Goal: Information Seeking & Learning: Get advice/opinions

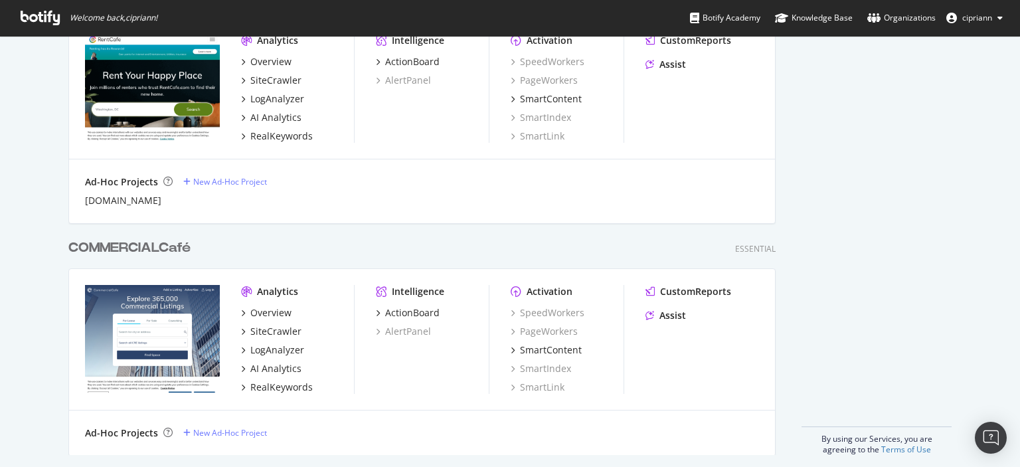
scroll to position [1070, 0]
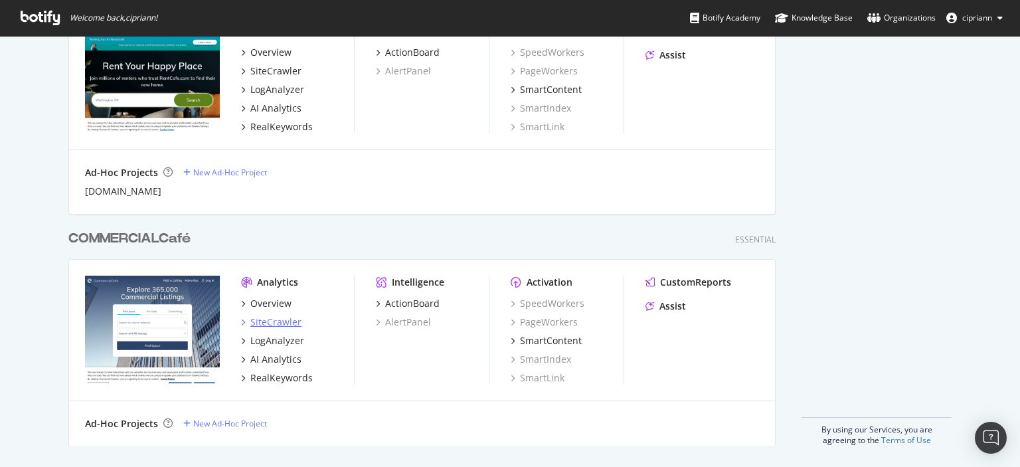
click at [268, 318] on div "SiteCrawler" at bounding box center [275, 322] width 51 height 13
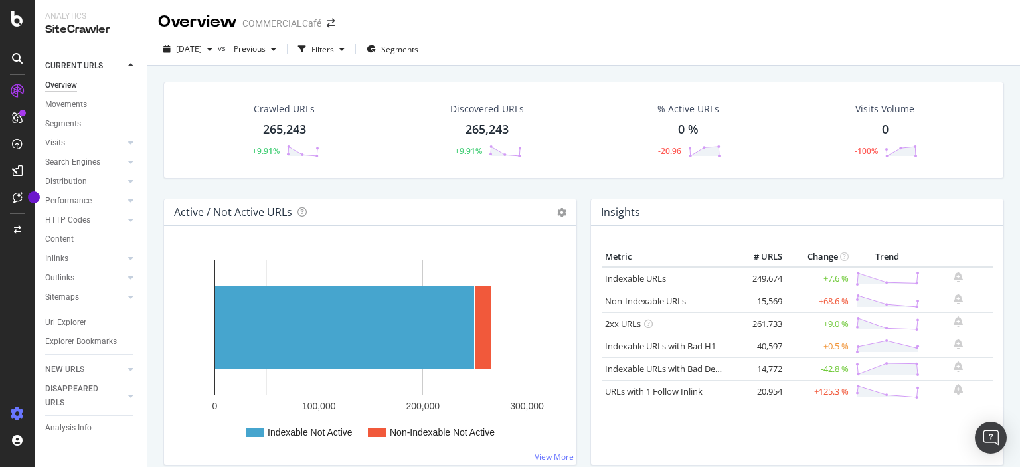
click at [21, 412] on icon at bounding box center [17, 413] width 13 height 13
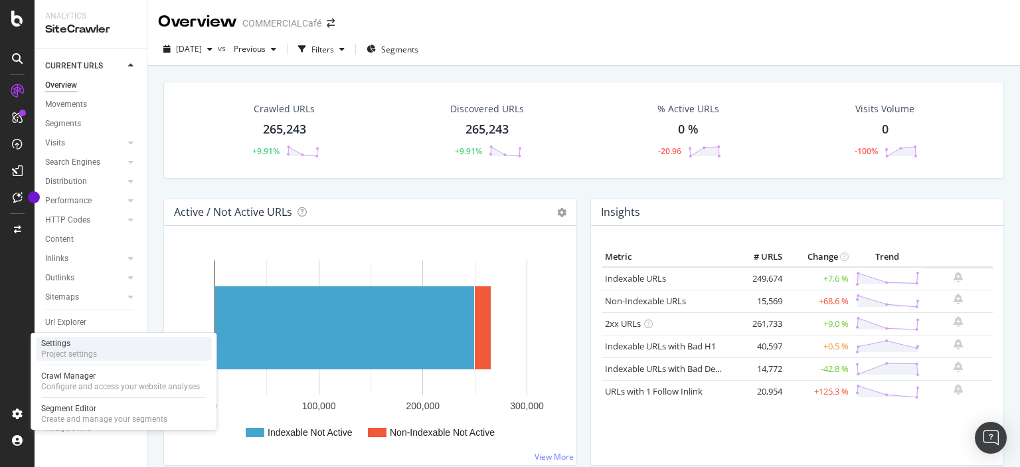
click at [86, 342] on div "Settings" at bounding box center [69, 343] width 56 height 11
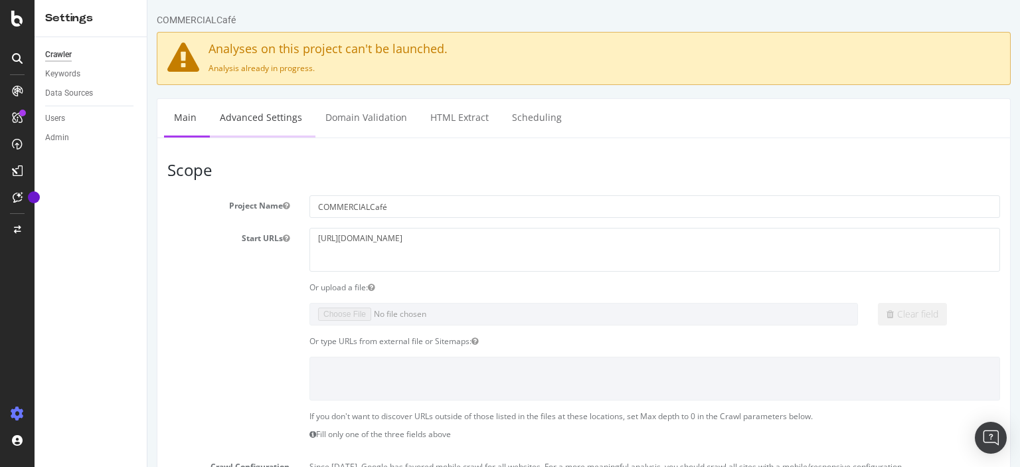
click at [268, 104] on link "Advanced Settings" at bounding box center [261, 117] width 102 height 37
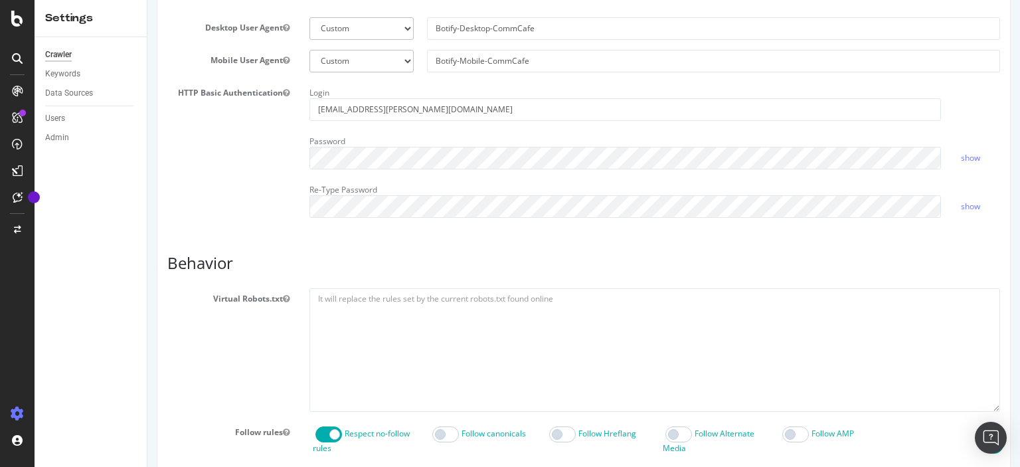
scroll to position [770, 0]
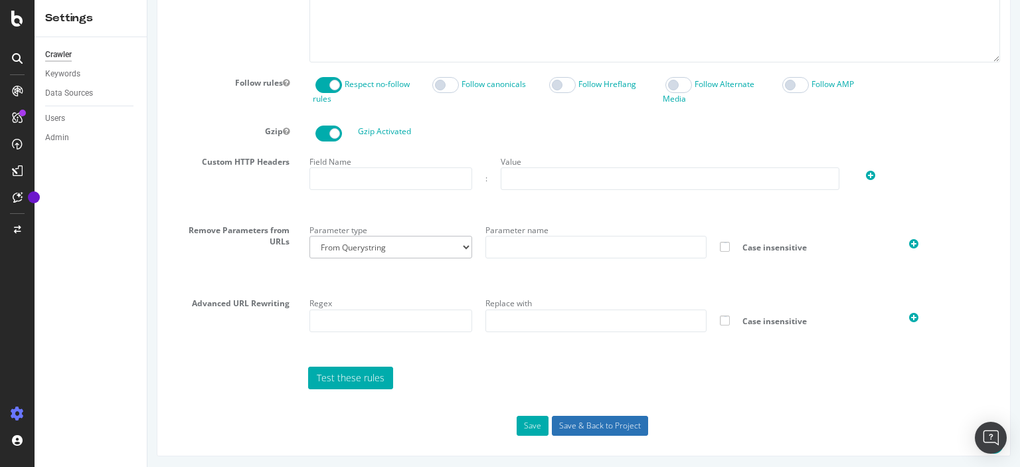
click at [578, 420] on input "Save & Back to Project" at bounding box center [600, 426] width 96 height 20
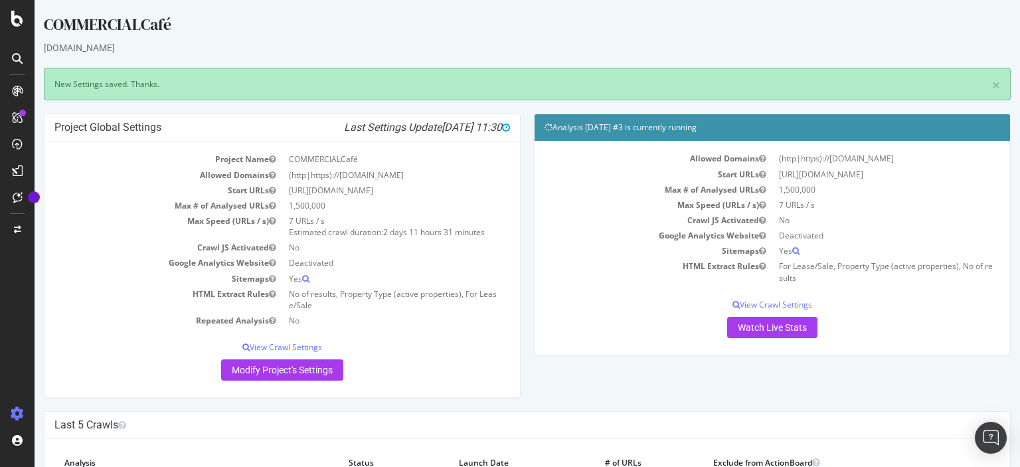
scroll to position [140, 0]
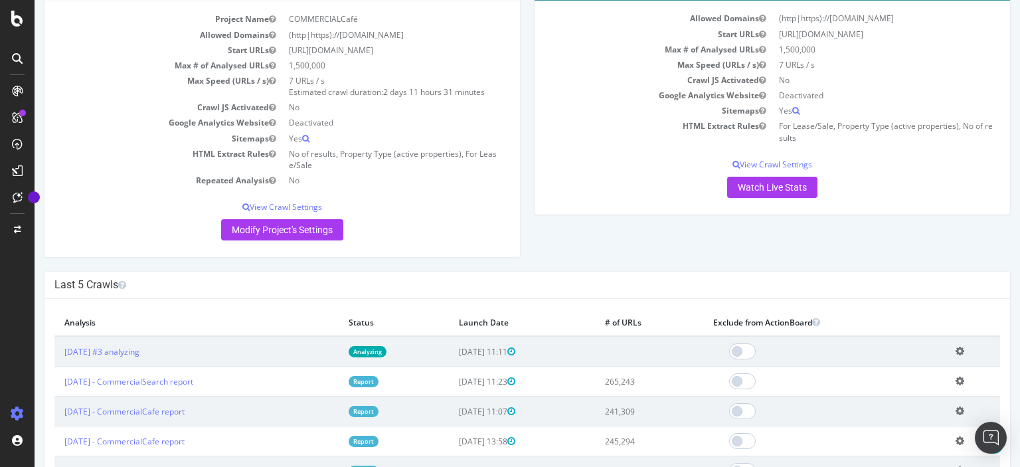
click at [964, 349] on icon at bounding box center [960, 351] width 9 height 10
click at [894, 387] on link "Delete analysis" at bounding box center [911, 390] width 106 height 18
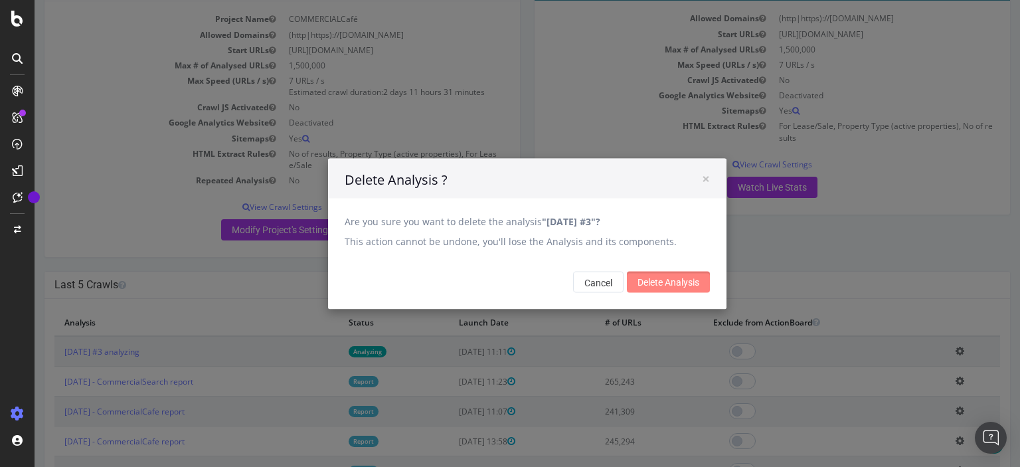
click at [678, 288] on input "Delete Analysis" at bounding box center [668, 281] width 83 height 21
click at [682, 283] on input "Delete Analysis" at bounding box center [668, 281] width 83 height 21
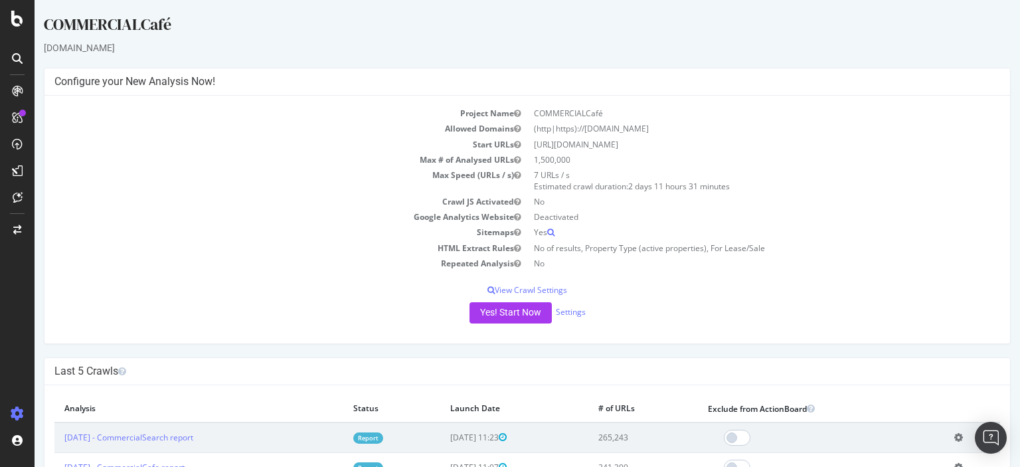
scroll to position [70, 0]
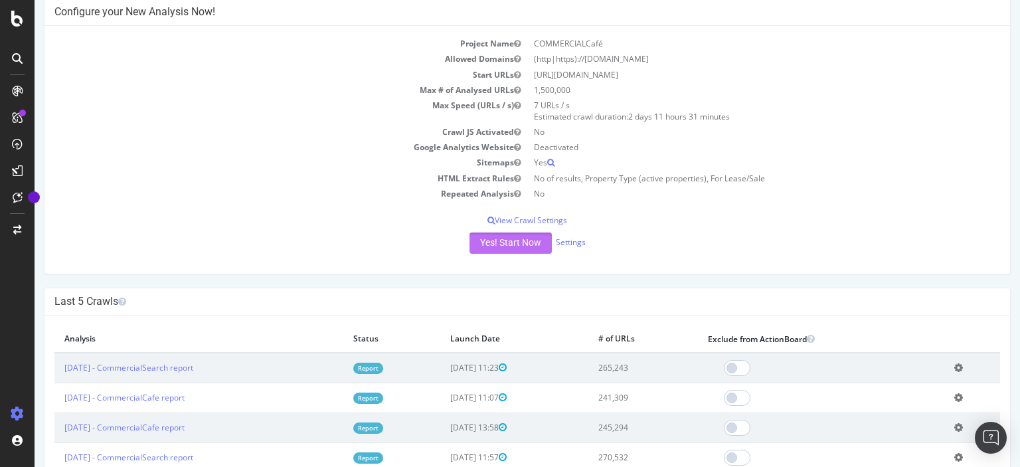
click at [533, 246] on button "Yes! Start Now" at bounding box center [511, 242] width 82 height 21
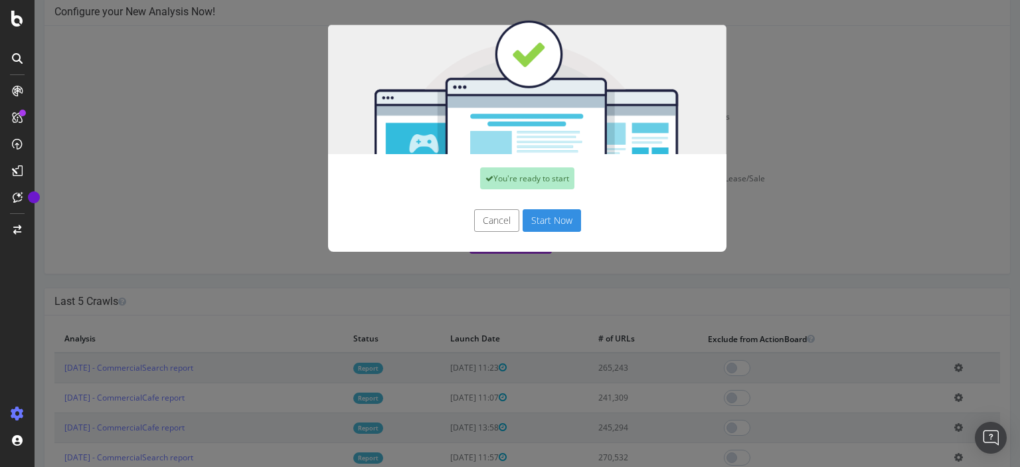
click at [553, 222] on button "Start Now" at bounding box center [552, 220] width 58 height 23
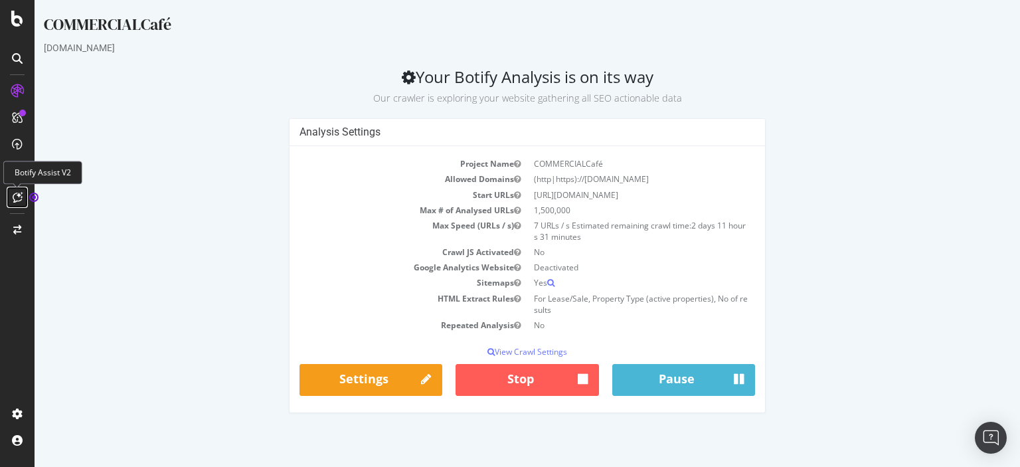
click at [21, 199] on icon at bounding box center [18, 197] width 10 height 11
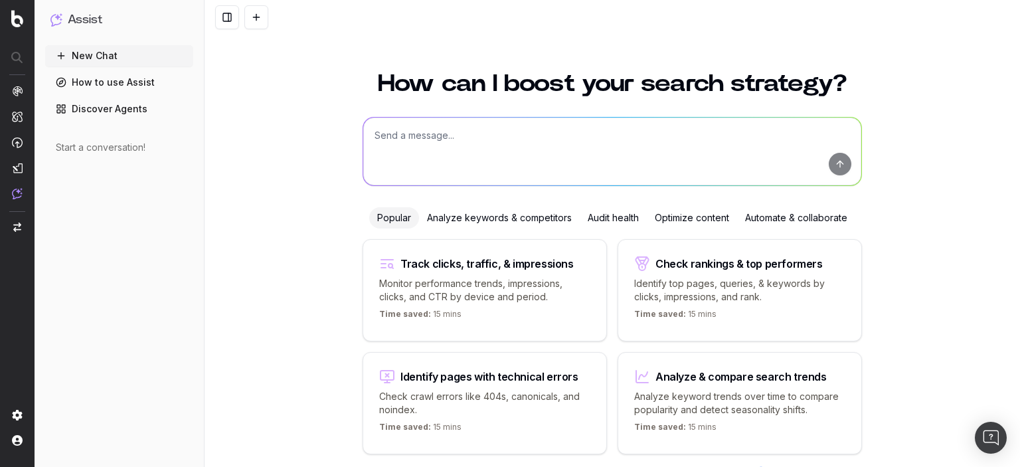
click at [715, 395] on p "Analyze keyword trends over time to compare popularity and detect seasonality s…" at bounding box center [739, 403] width 211 height 27
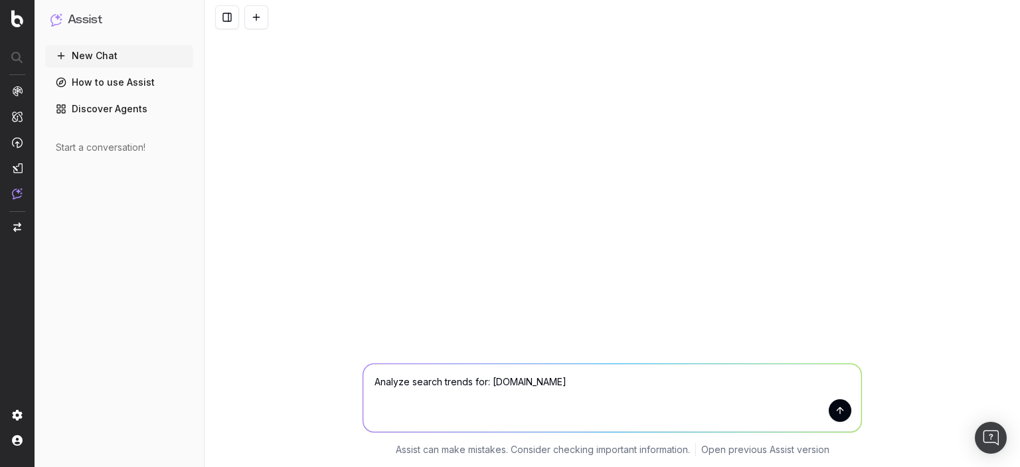
type textarea "Analyze search trends for: [DOMAIN_NAME]"
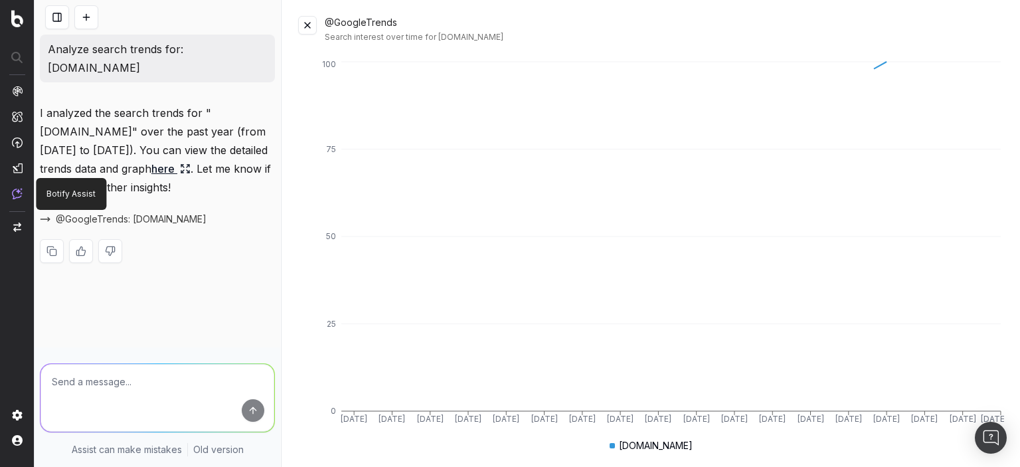
click at [13, 198] on img at bounding box center [17, 193] width 11 height 11
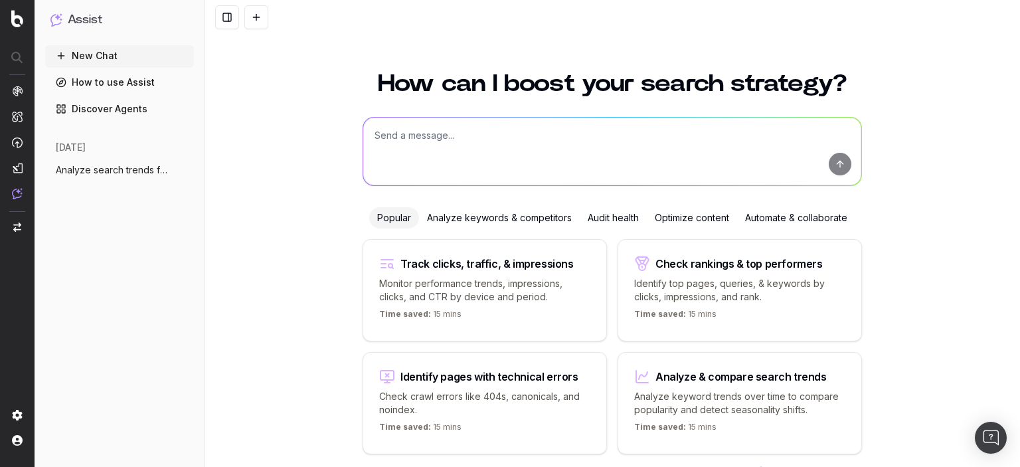
click at [122, 114] on link "Discover Agents" at bounding box center [119, 108] width 149 height 21
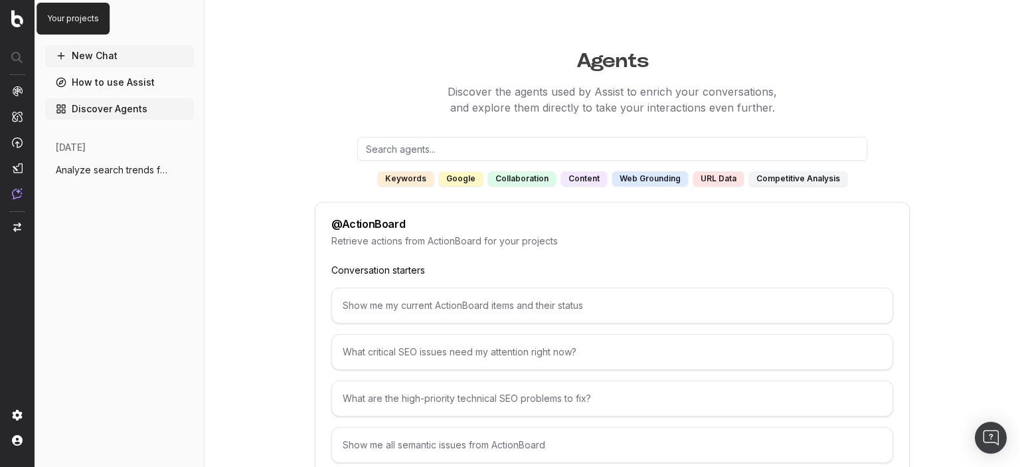
click at [15, 15] on img at bounding box center [17, 18] width 12 height 17
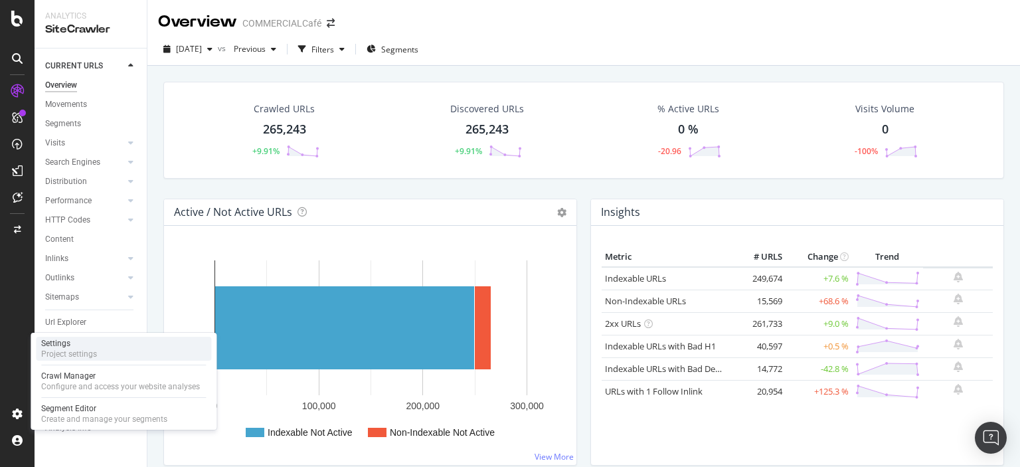
click at [62, 347] on div "Settings" at bounding box center [69, 343] width 56 height 11
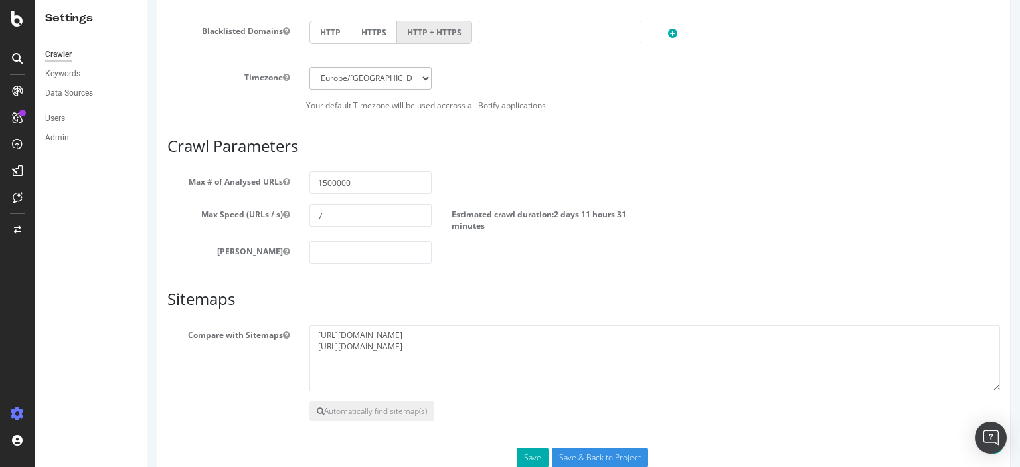
scroll to position [662, 0]
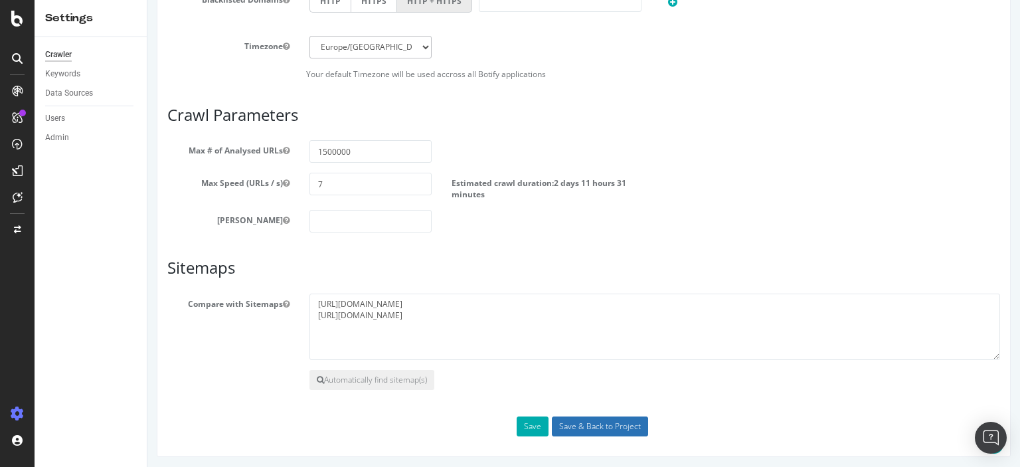
click at [589, 426] on input "Save & Back to Project" at bounding box center [600, 426] width 96 height 20
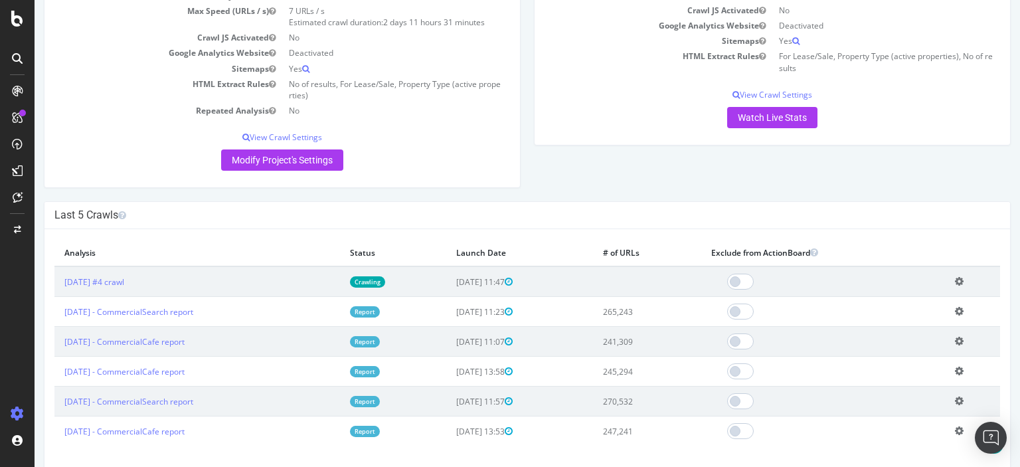
scroll to position [70, 0]
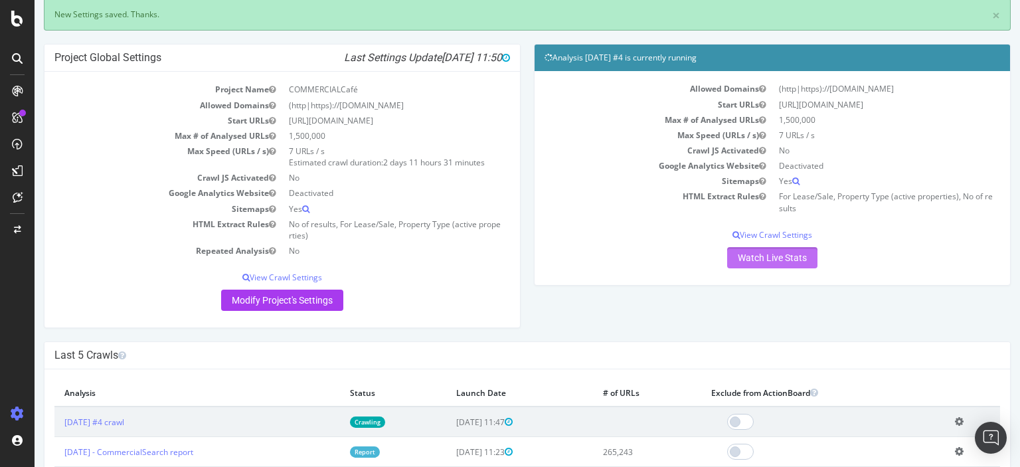
click at [779, 254] on link "Watch Live Stats" at bounding box center [772, 257] width 90 height 21
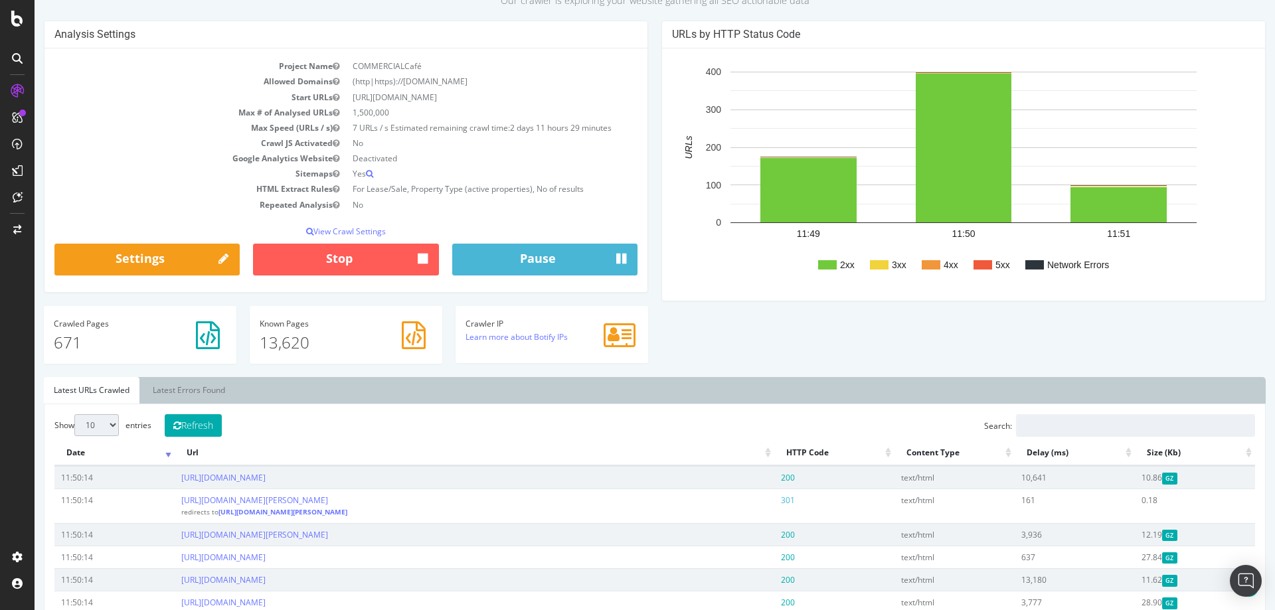
scroll to position [271, 0]
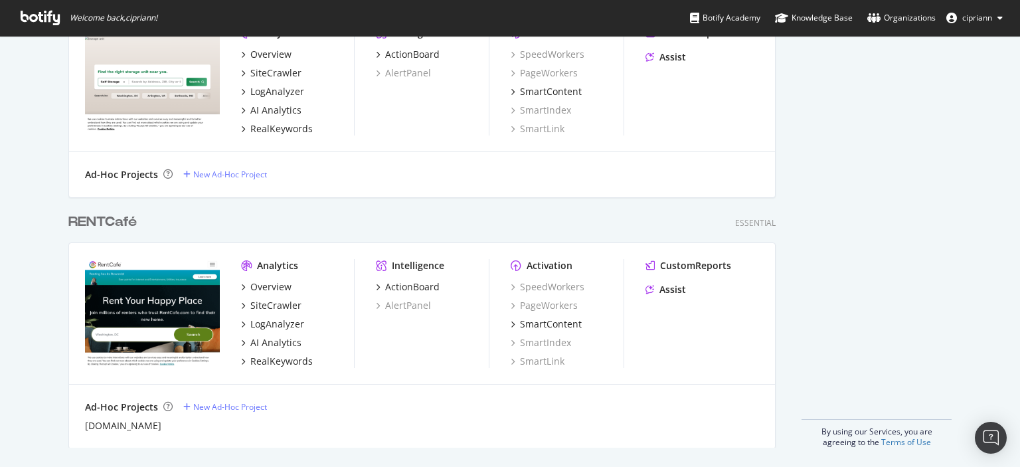
scroll to position [1070, 0]
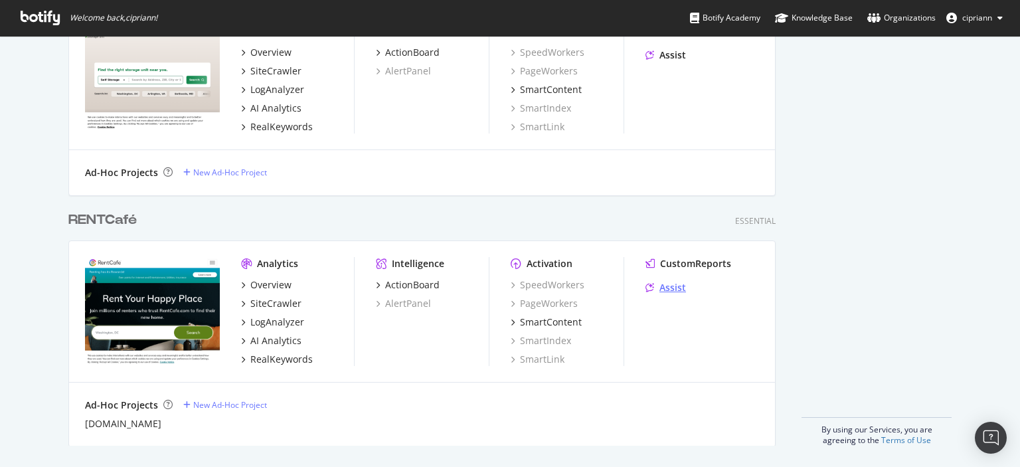
click at [678, 290] on div "Assist" at bounding box center [673, 287] width 27 height 13
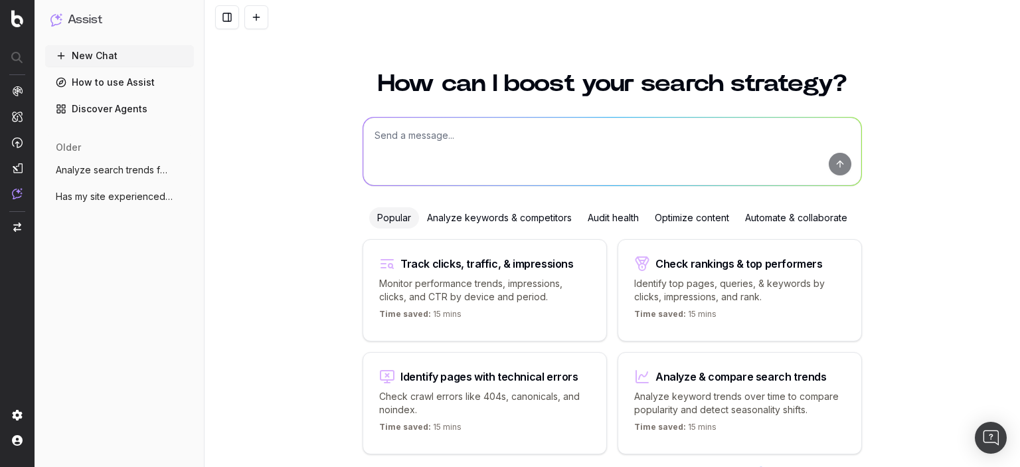
scroll to position [48, 0]
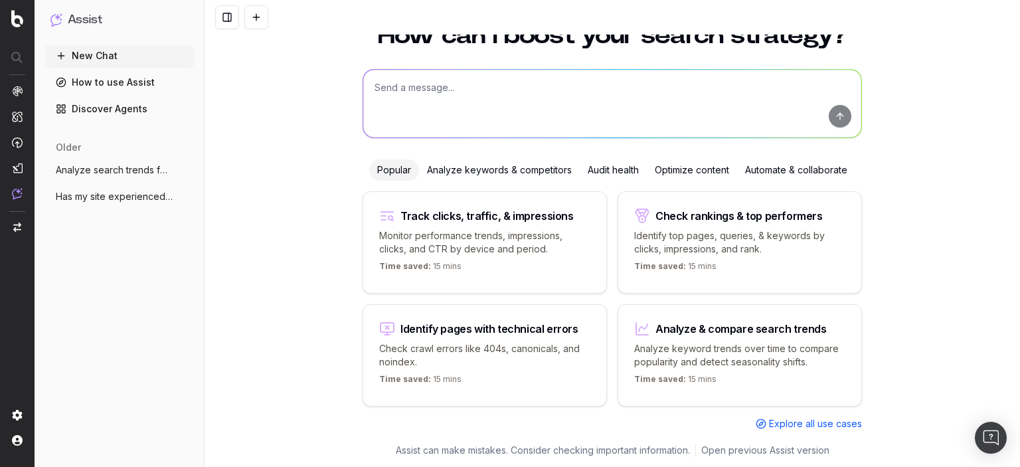
click at [96, 78] on link "How to use Assist" at bounding box center [119, 82] width 149 height 21
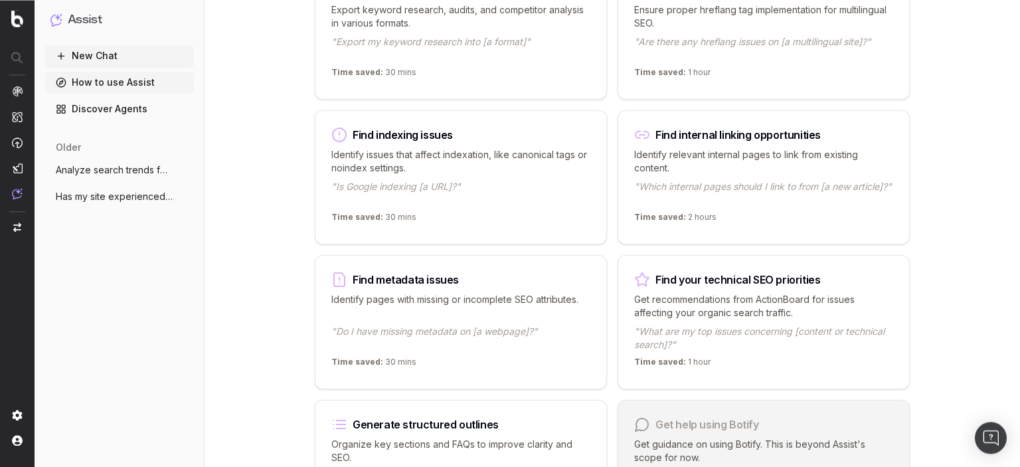
scroll to position [842, 0]
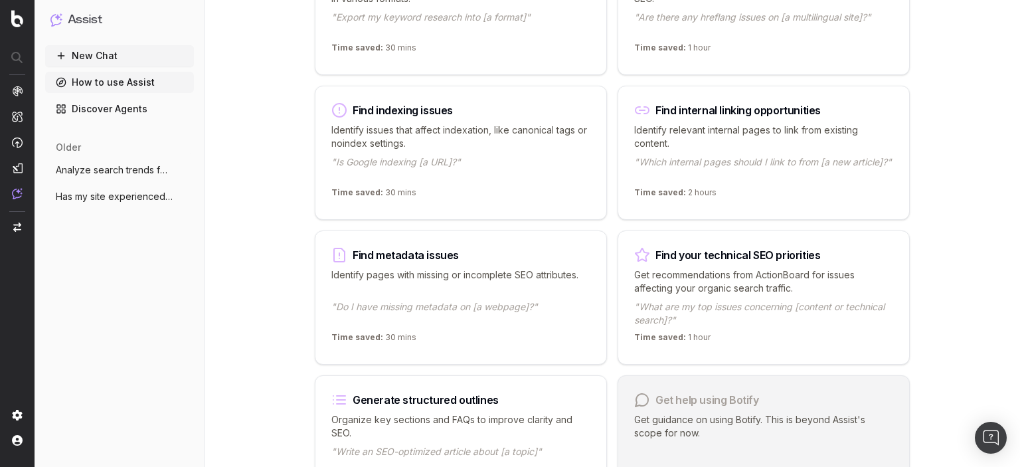
click at [795, 137] on p "Identify relevant internal pages to link from existing content." at bounding box center [763, 137] width 259 height 27
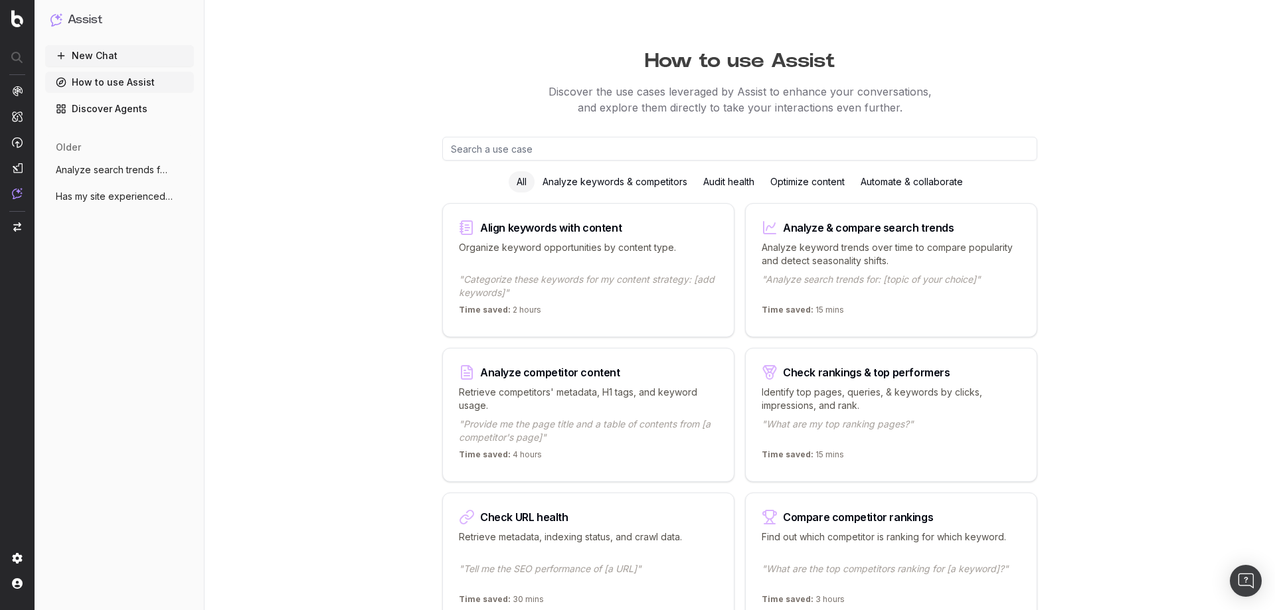
click at [733, 182] on div "Audit health" at bounding box center [728, 181] width 67 height 21
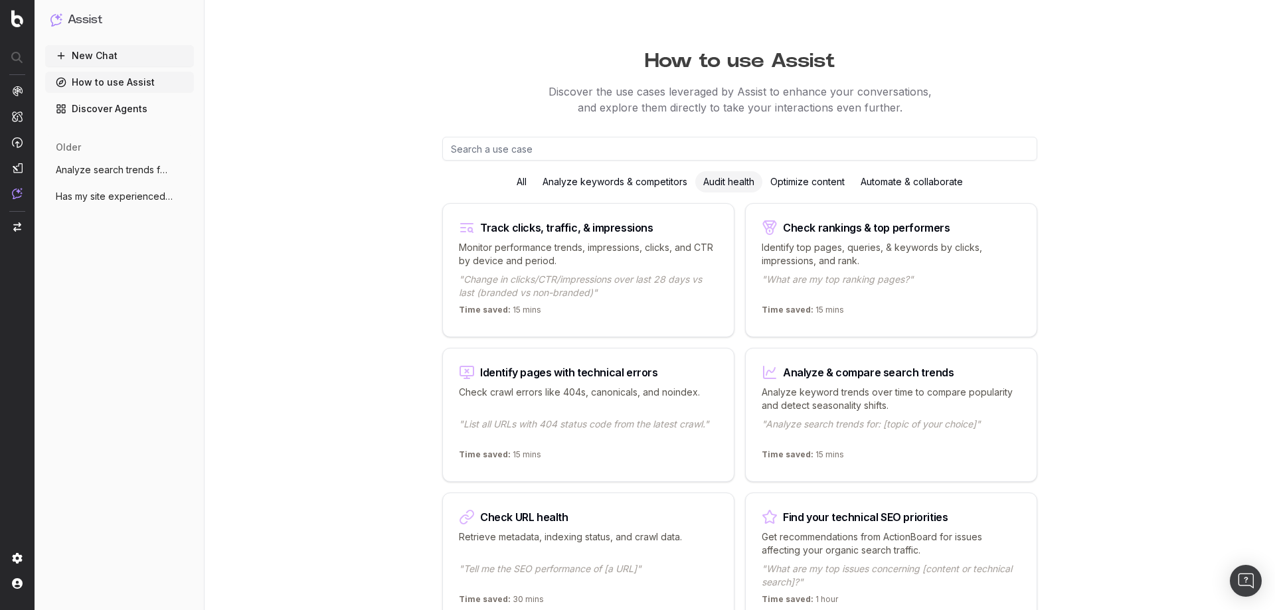
click at [793, 180] on div "Optimize content" at bounding box center [808, 181] width 90 height 21
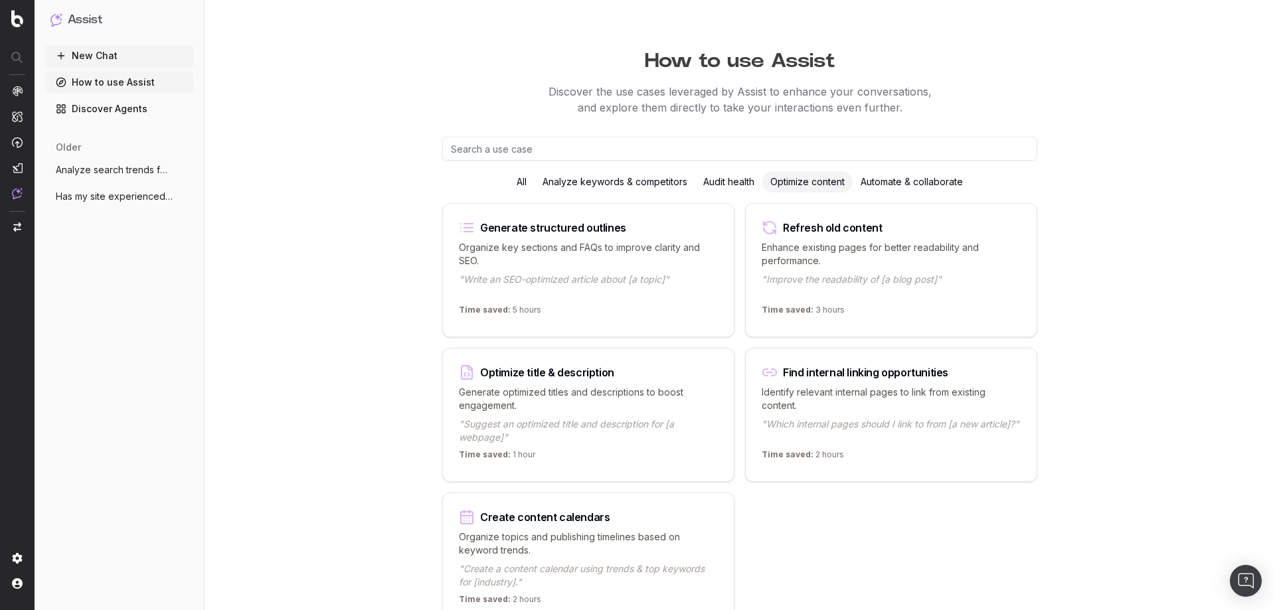
click at [907, 179] on div "Automate & collaborate" at bounding box center [912, 181] width 118 height 21
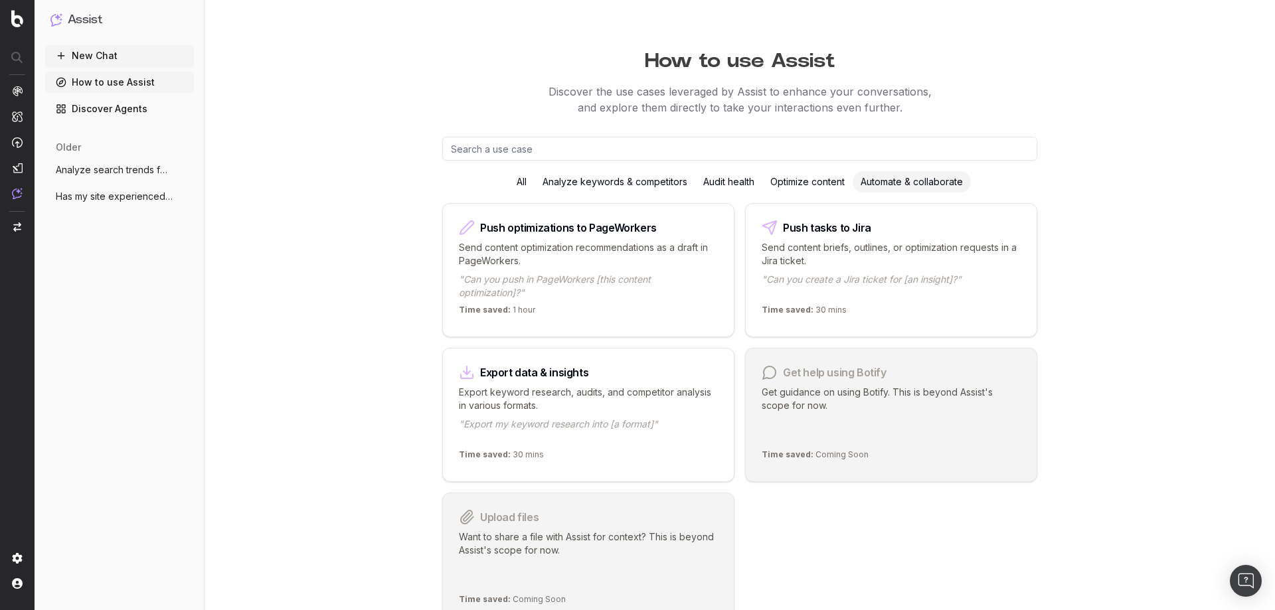
click at [530, 184] on div "All" at bounding box center [522, 181] width 26 height 21
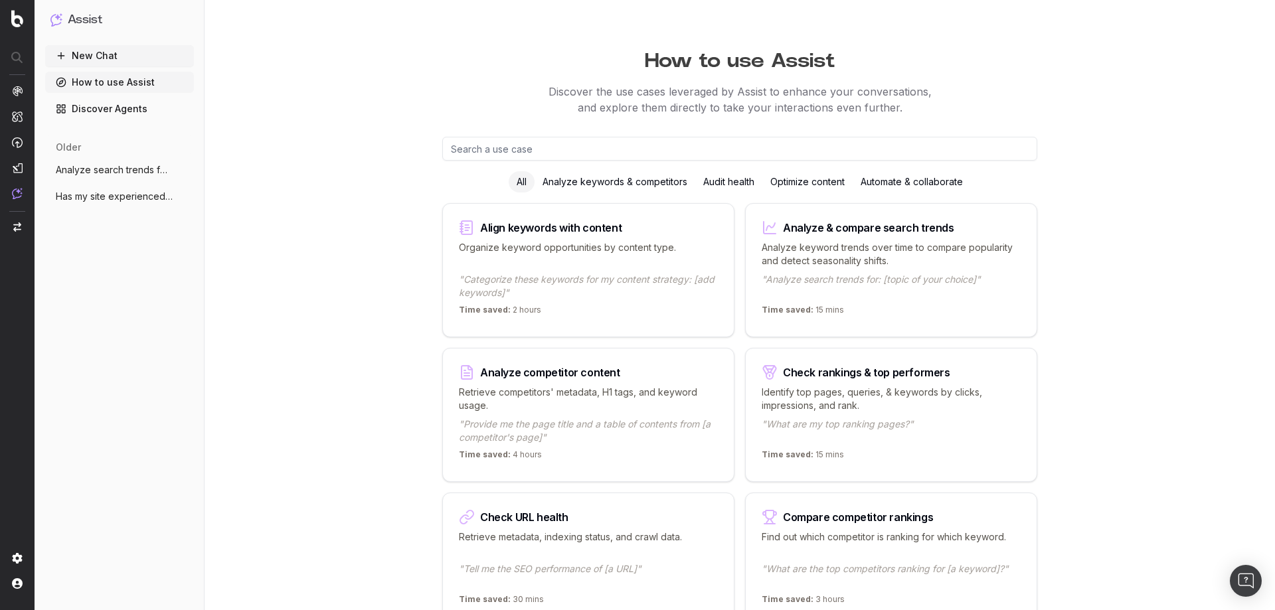
click at [102, 110] on link "Discover Agents" at bounding box center [119, 108] width 149 height 21
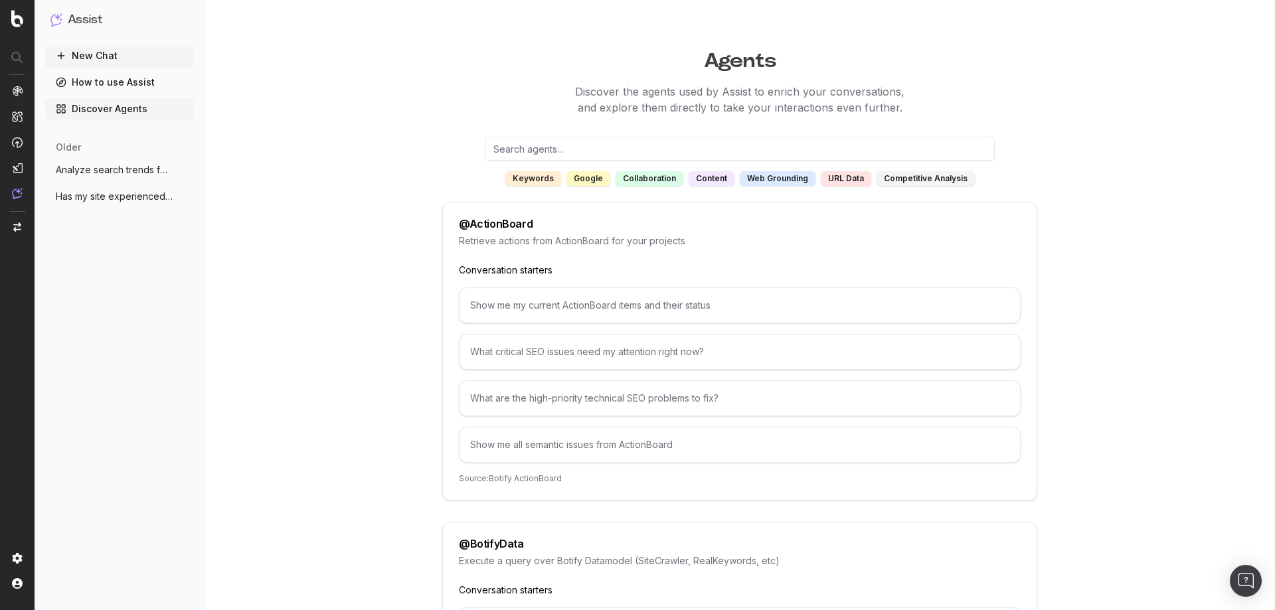
click at [113, 84] on link "How to use Assist" at bounding box center [119, 82] width 149 height 21
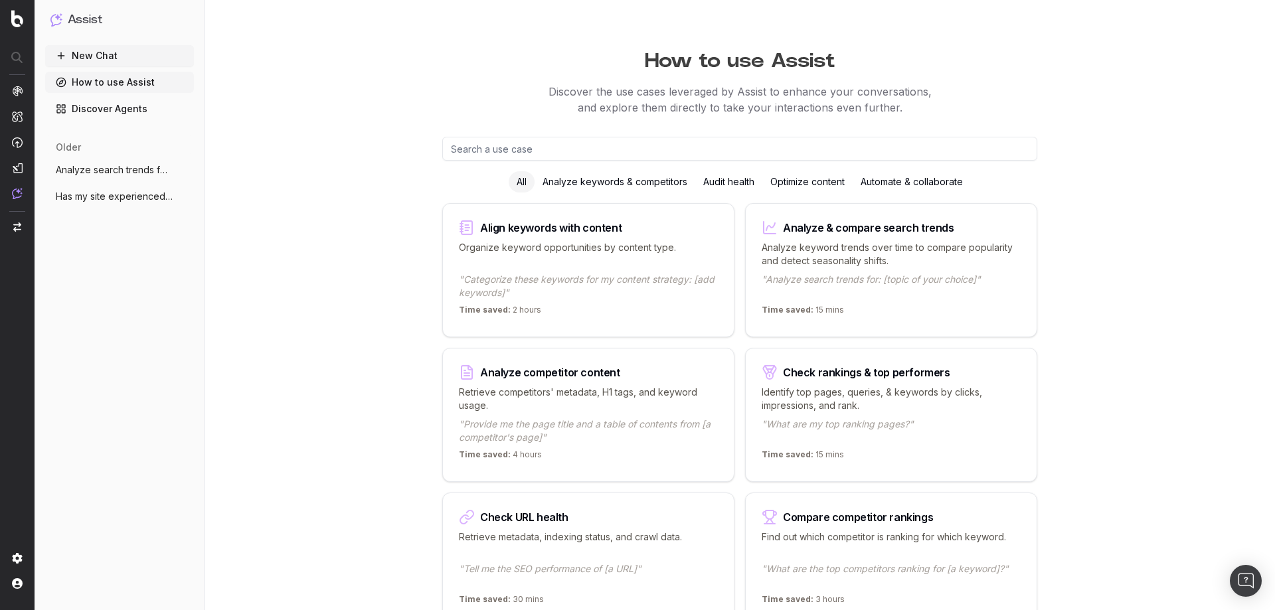
click at [643, 184] on div "Analyze keywords & competitors" at bounding box center [615, 181] width 161 height 21
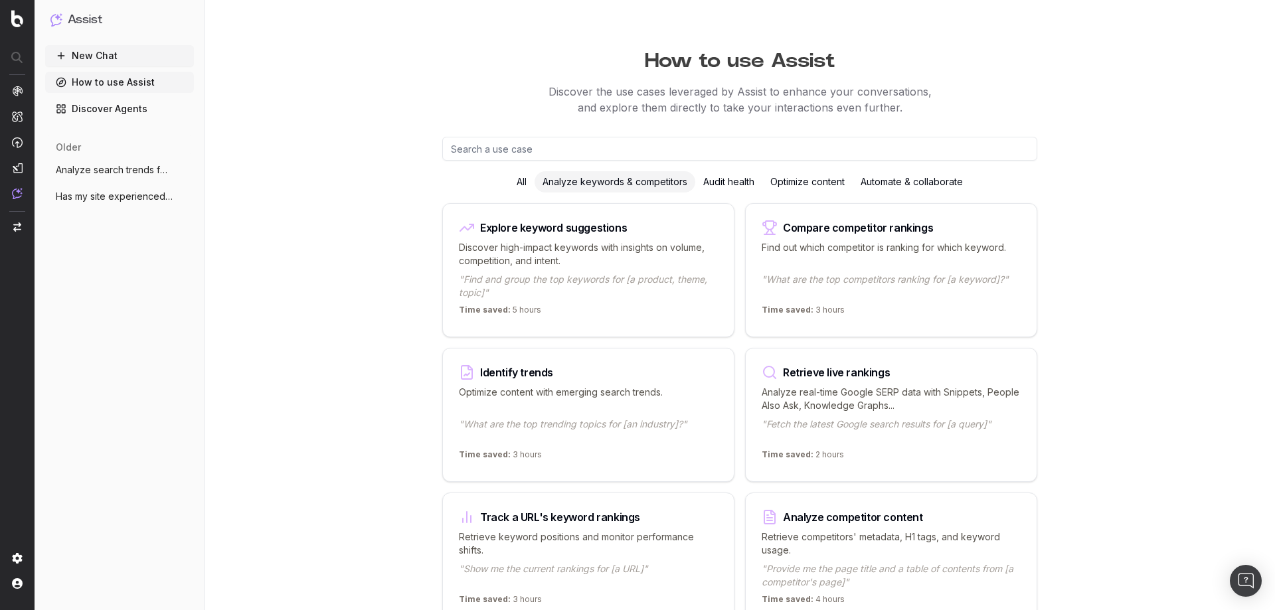
scroll to position [68, 0]
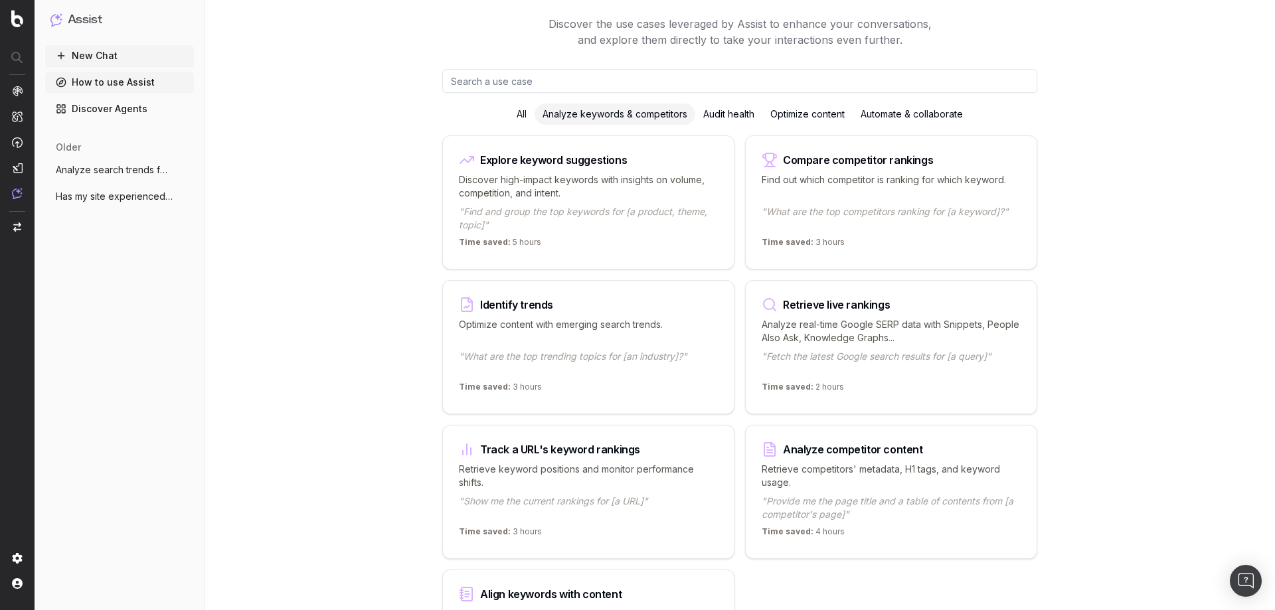
click at [610, 353] on p ""What are the top trending topics for [an industry]?"" at bounding box center [588, 363] width 259 height 27
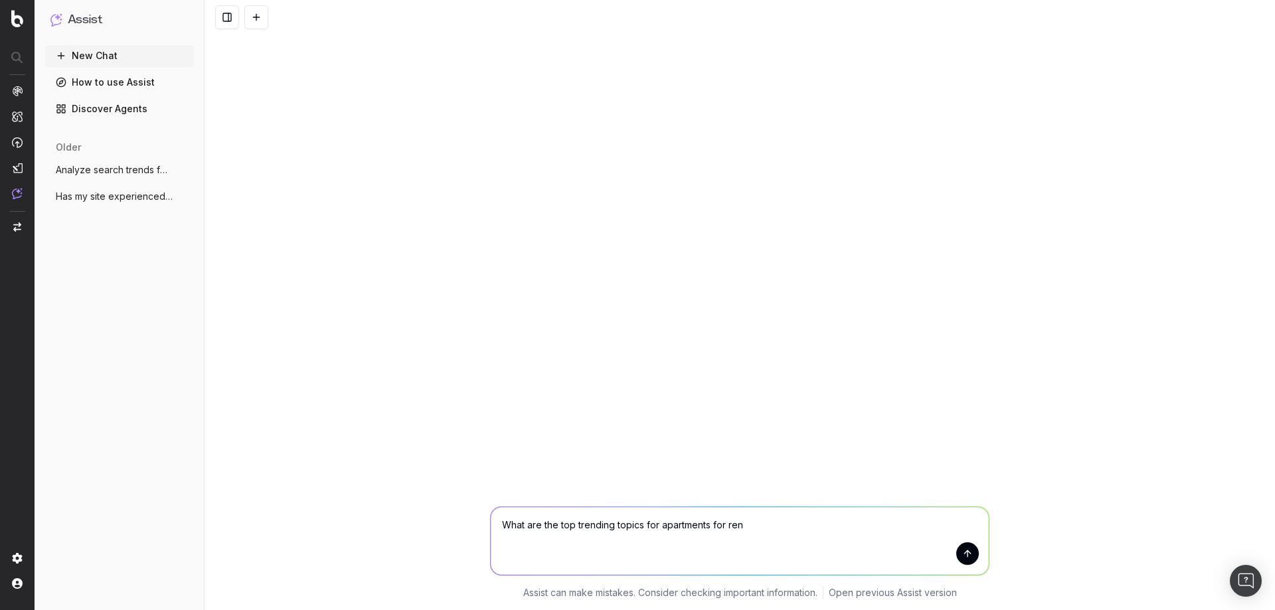
type textarea "What are the top trending topics for apartments for rent"
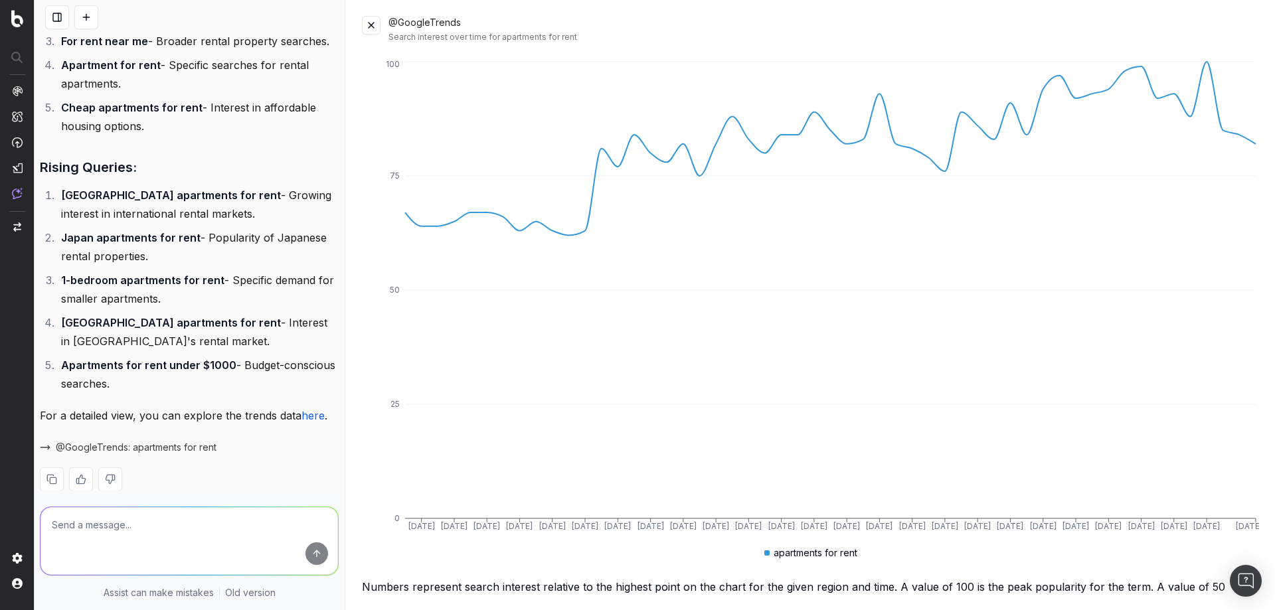
scroll to position [431, 0]
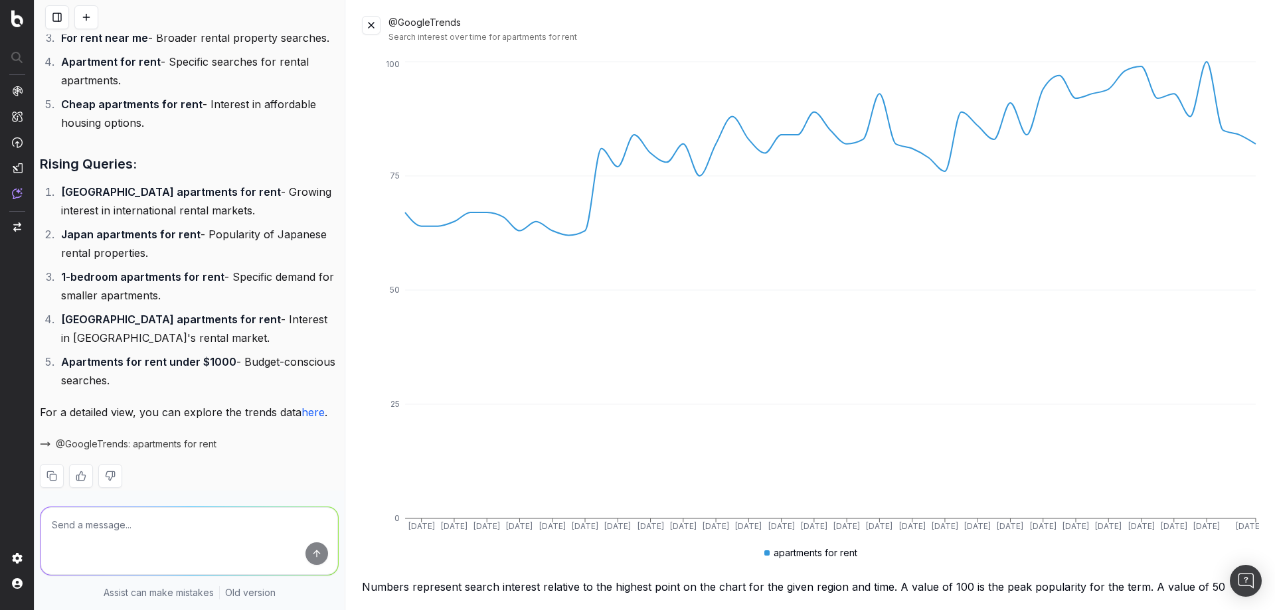
click at [368, 23] on button at bounding box center [371, 25] width 19 height 19
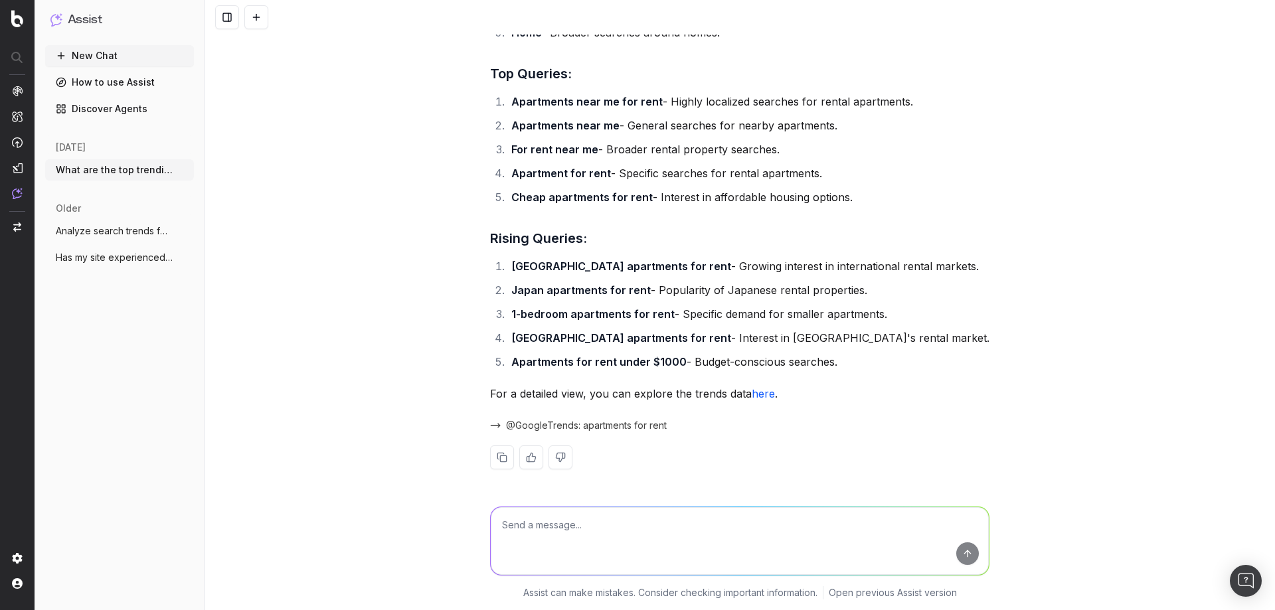
click at [616, 466] on textarea at bounding box center [740, 541] width 498 height 68
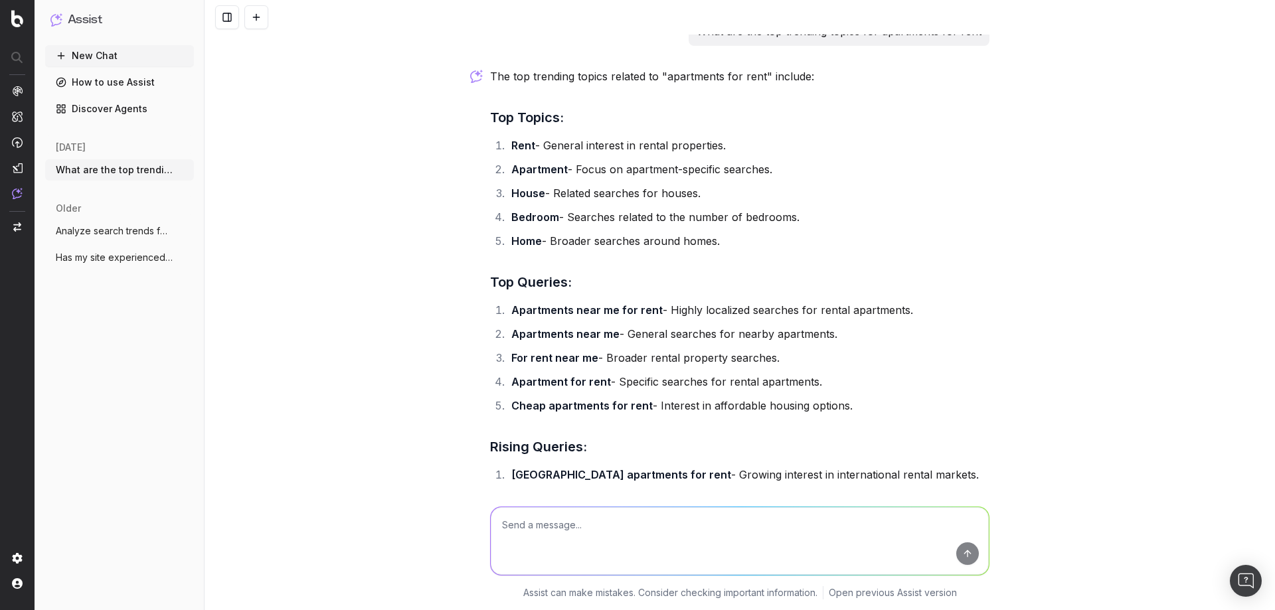
scroll to position [0, 0]
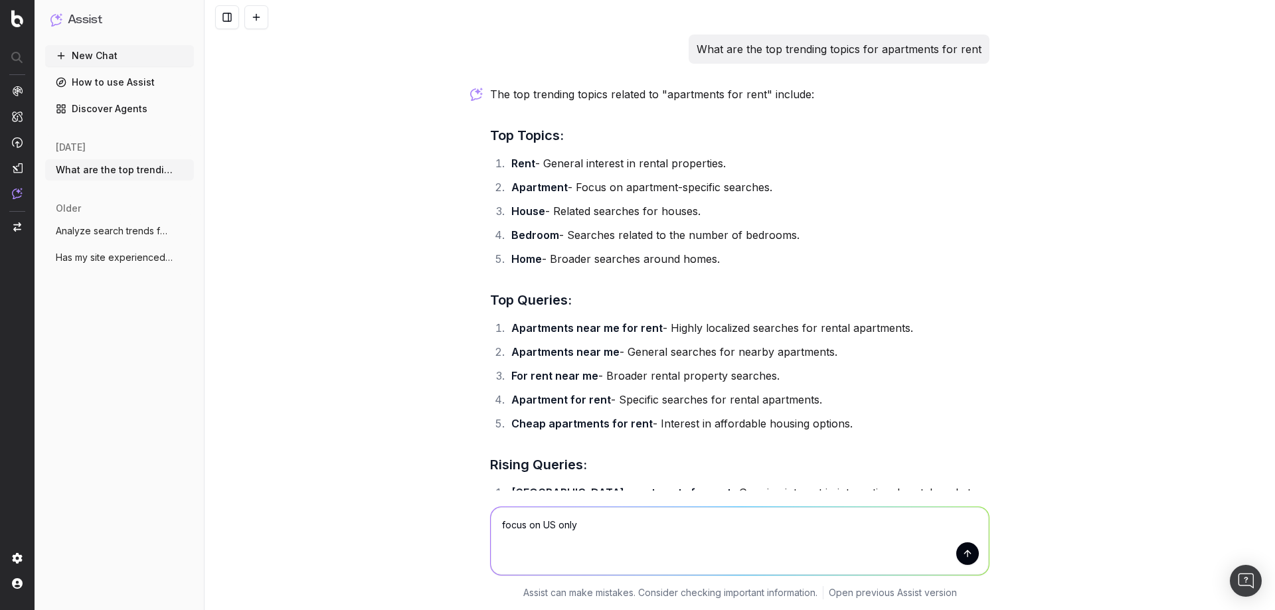
type textarea "focus on US only"
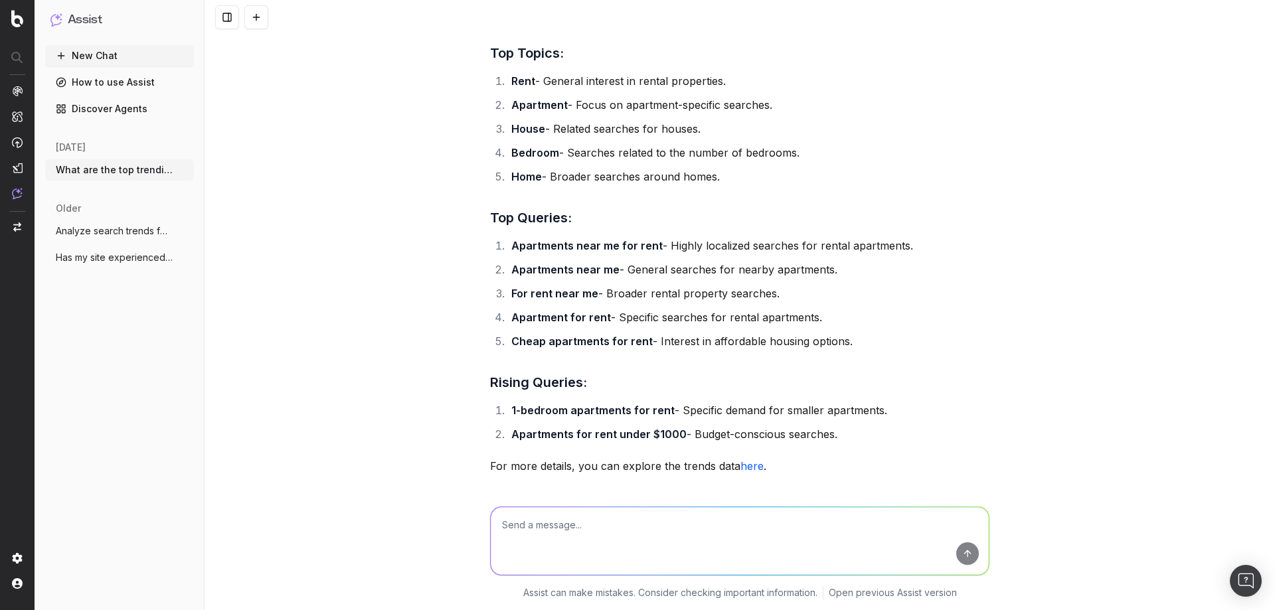
scroll to position [838, 0]
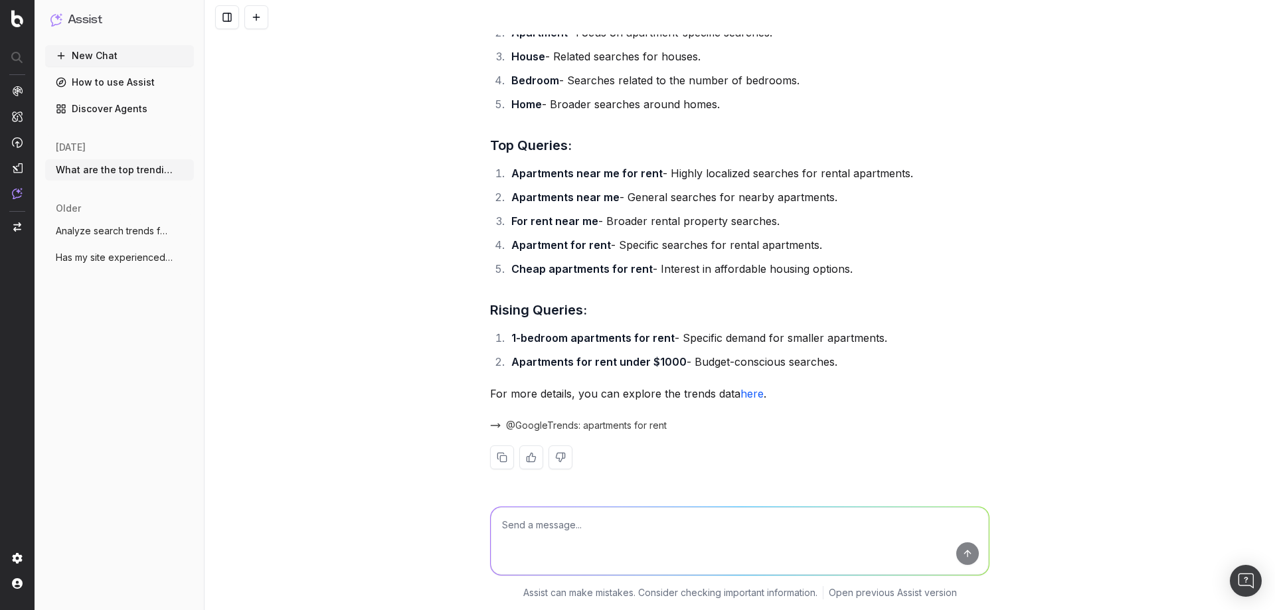
click at [750, 399] on link "here" at bounding box center [752, 393] width 23 height 13
click at [108, 88] on link "How to use Assist" at bounding box center [119, 82] width 149 height 21
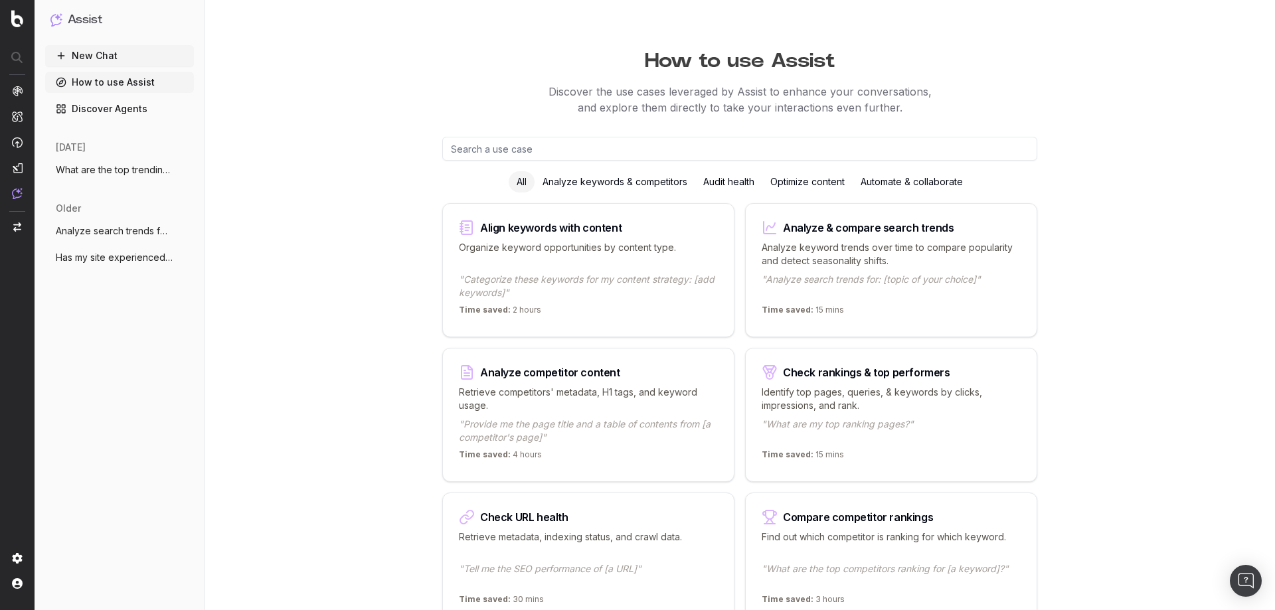
click at [621, 156] on input "text" at bounding box center [739, 149] width 595 height 24
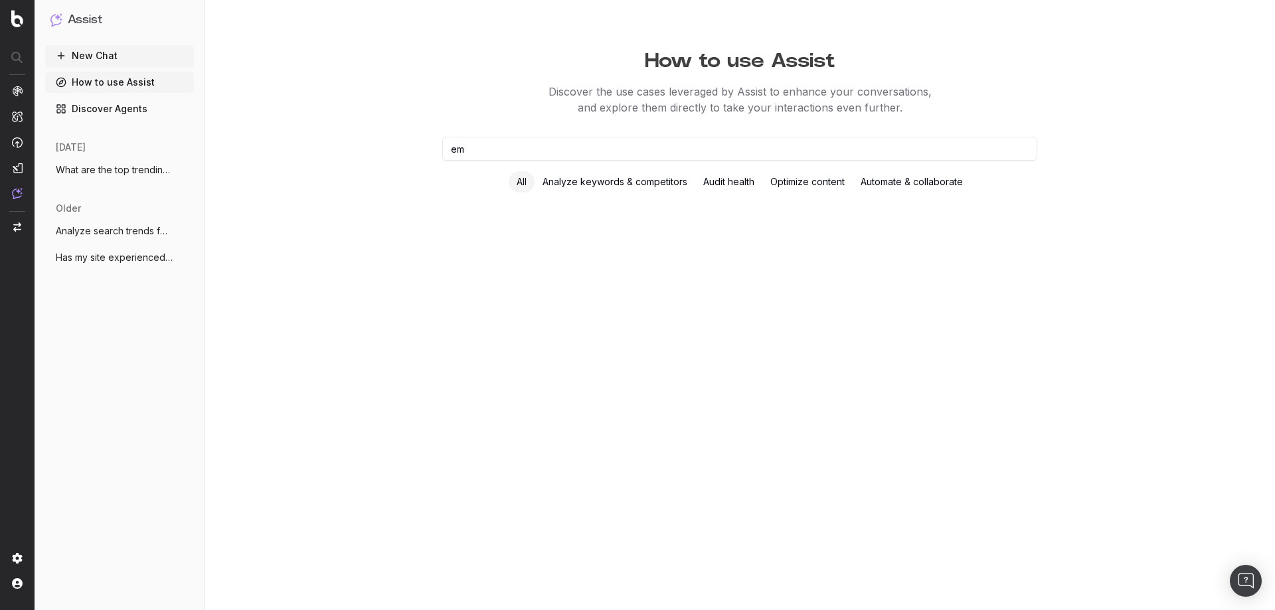
type input "e"
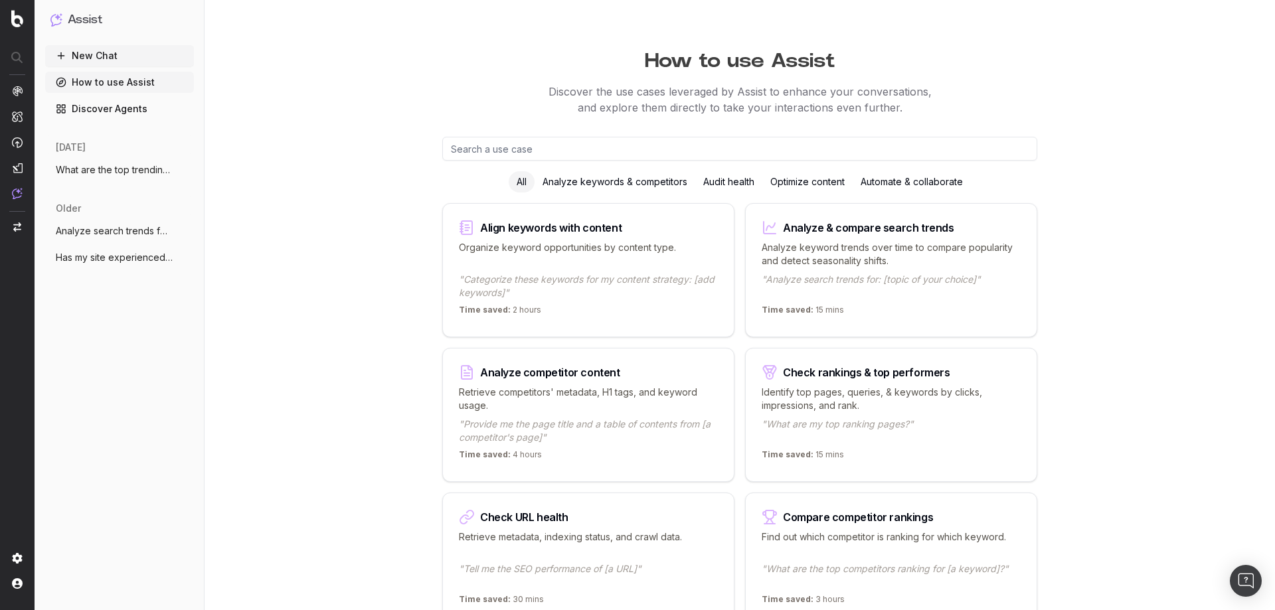
click at [588, 179] on div "Analyze keywords & competitors" at bounding box center [615, 181] width 161 height 21
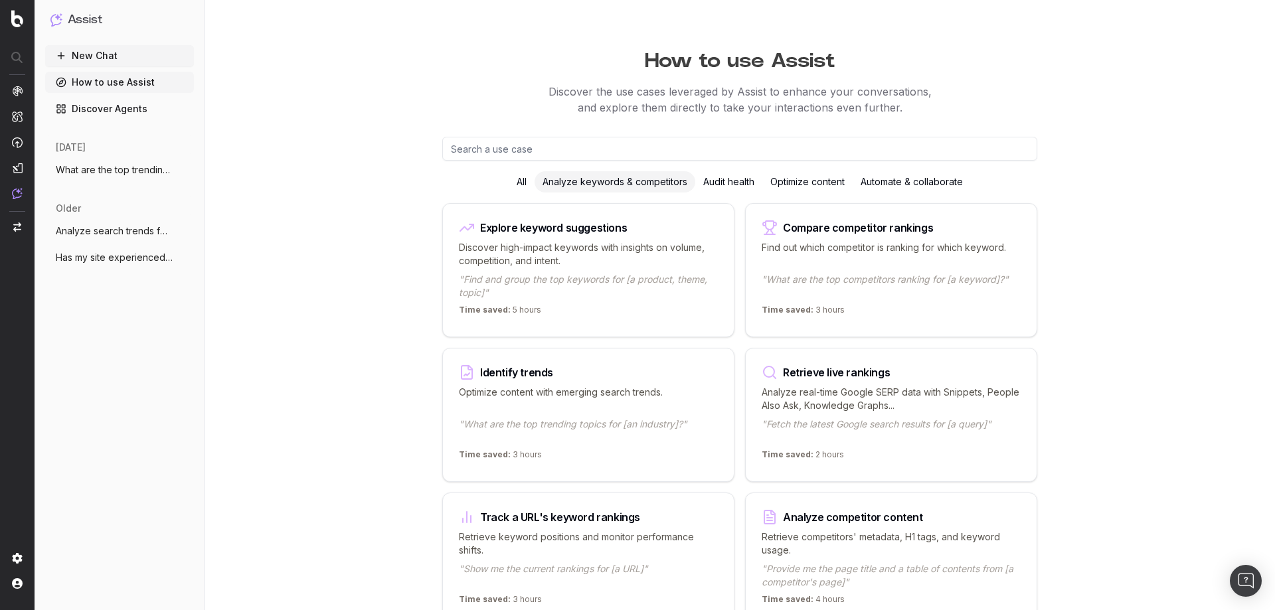
click at [915, 258] on p "Find out which competitor is ranking for which keyword." at bounding box center [891, 254] width 259 height 27
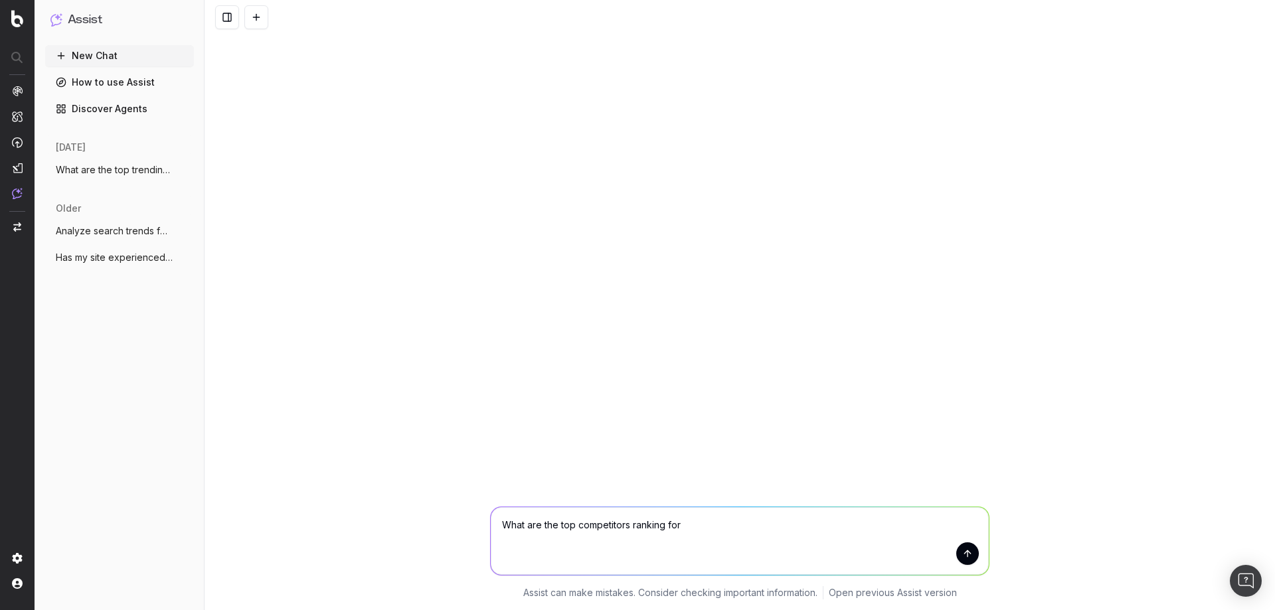
click at [710, 466] on textarea "What are the top competitors ranking for" at bounding box center [740, 541] width 498 height 68
type textarea "What are the top competitors ranking for apartments for rent in [GEOGRAPHIC_DAT…"
click at [970, 466] on button "submit" at bounding box center [968, 554] width 23 height 23
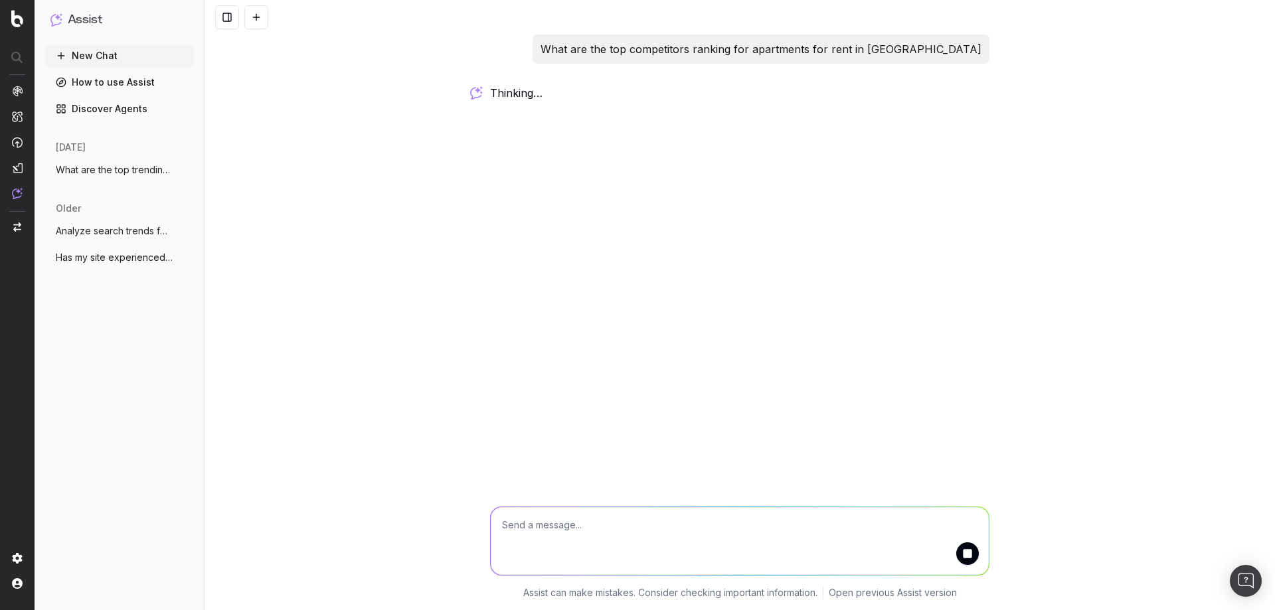
click at [136, 169] on span "What are the top trending topics for apa" at bounding box center [114, 169] width 117 height 13
click at [96, 51] on button "New Chat" at bounding box center [119, 55] width 149 height 21
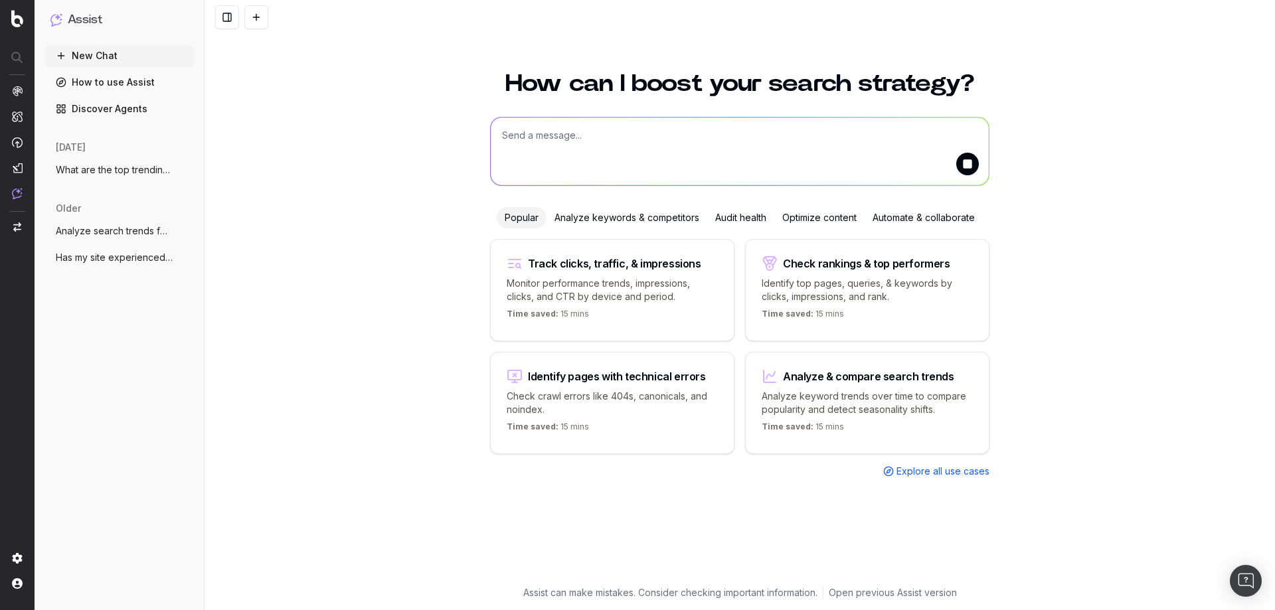
click at [118, 174] on span "What are the top trending topics for apa" at bounding box center [114, 169] width 117 height 13
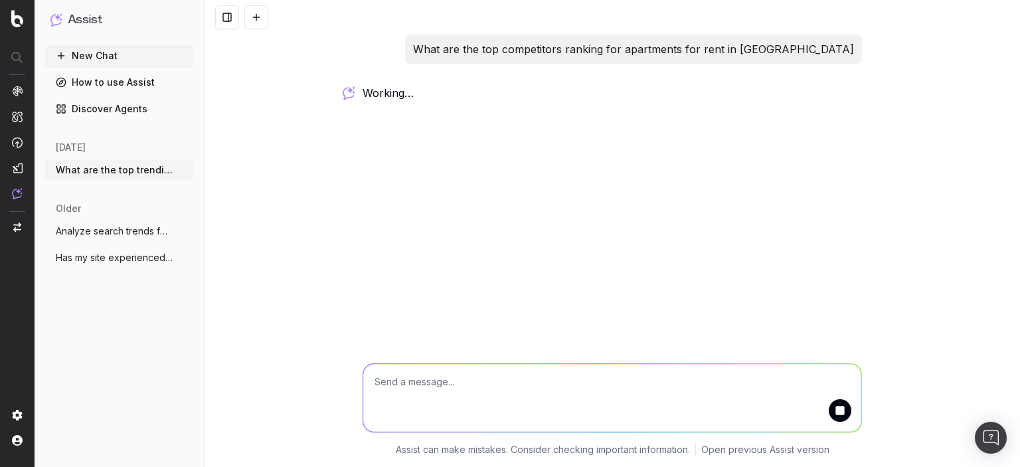
click at [596, 203] on div "What are the top competitors ranking for apartments for rent in austin working …" at bounding box center [613, 233] width 816 height 467
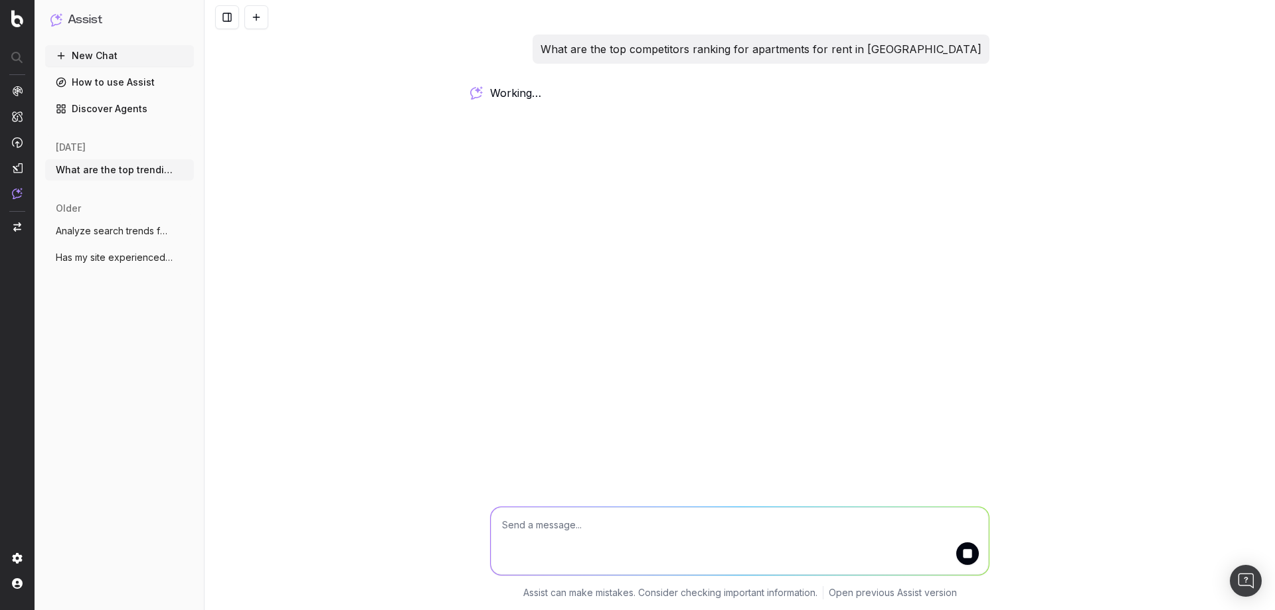
click at [769, 212] on div "What are the top competitors ranking for apartments for rent in austin working …" at bounding box center [740, 305] width 1071 height 610
click at [20, 195] on img at bounding box center [17, 193] width 11 height 11
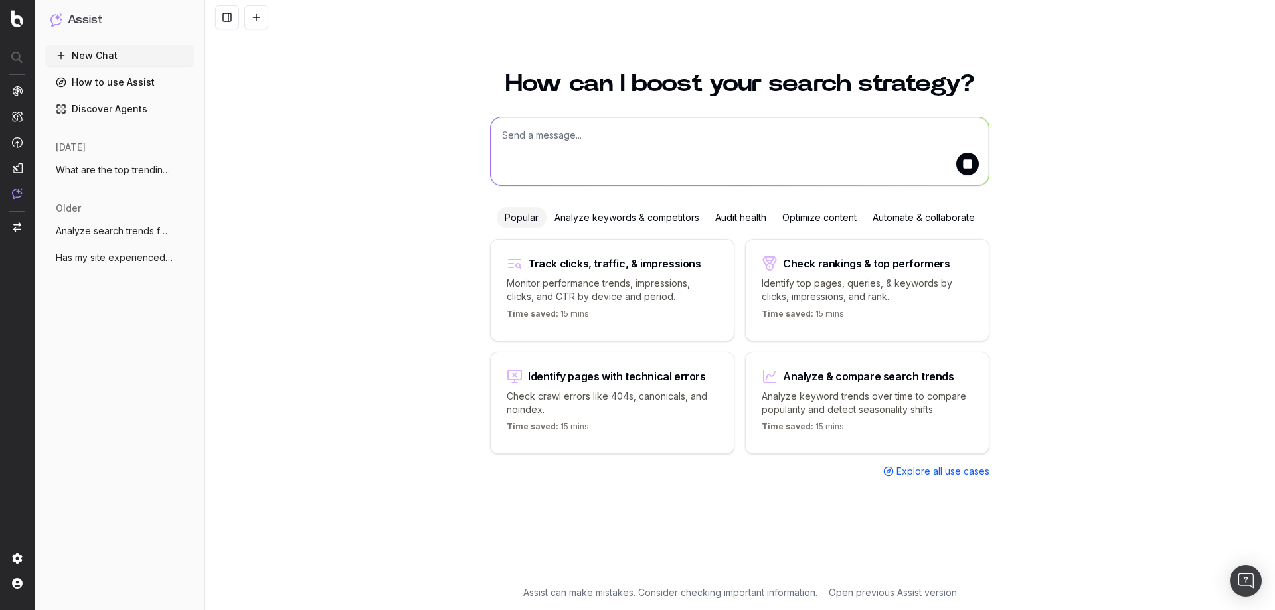
click at [966, 164] on button "submit" at bounding box center [968, 164] width 23 height 23
click at [946, 466] on span "Explore all use cases" at bounding box center [943, 471] width 93 height 13
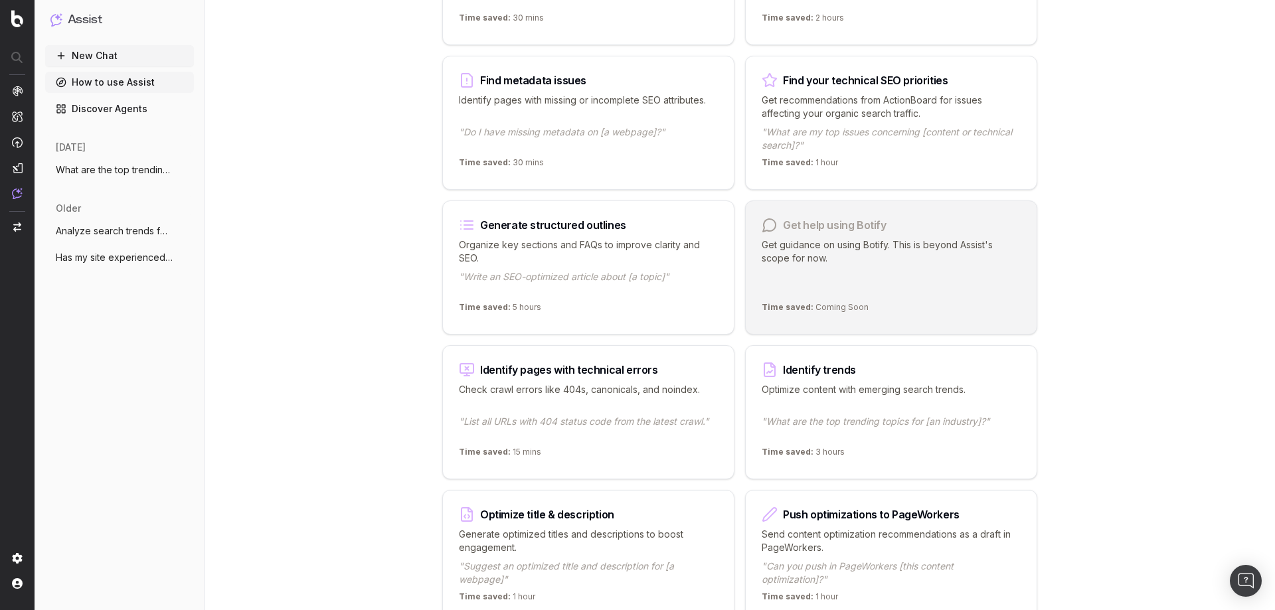
scroll to position [1518, 0]
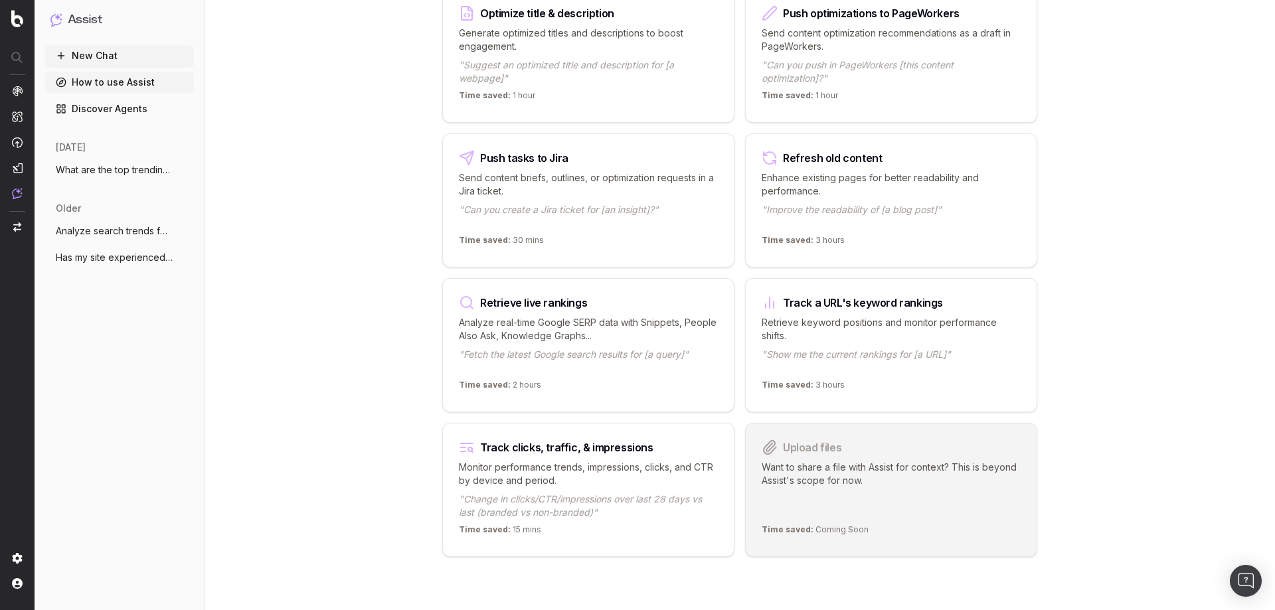
click at [26, 23] on nav at bounding box center [17, 305] width 35 height 610
click at [17, 18] on img at bounding box center [17, 18] width 12 height 17
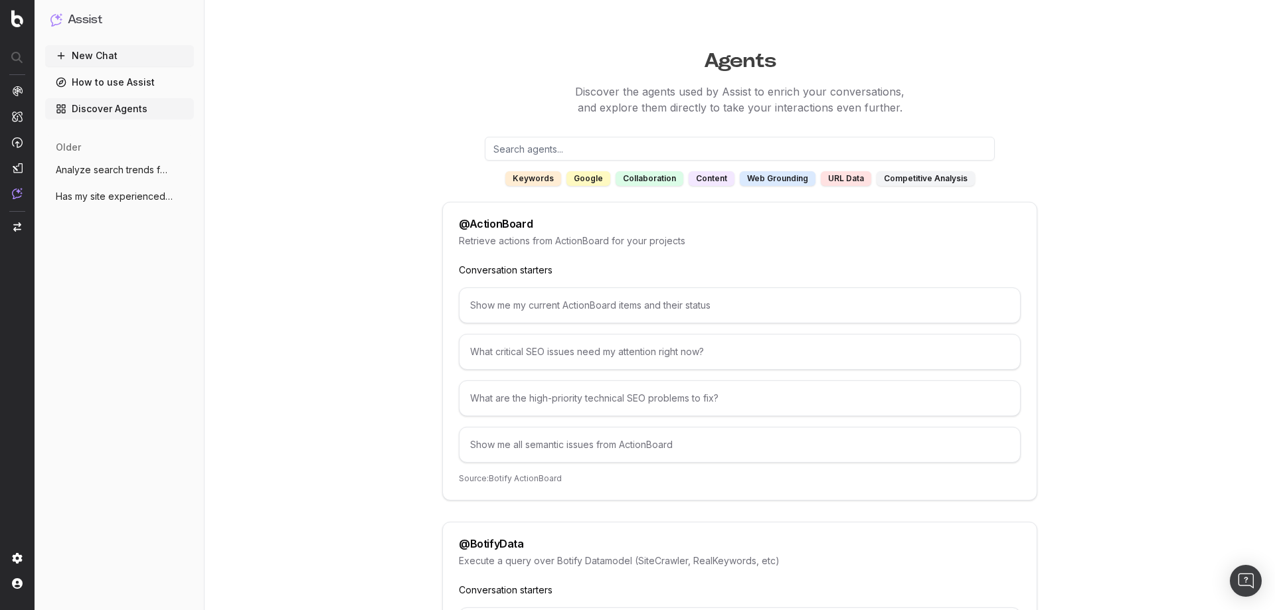
click at [84, 201] on span "Has my site experienced a performance dr" at bounding box center [114, 196] width 117 height 13
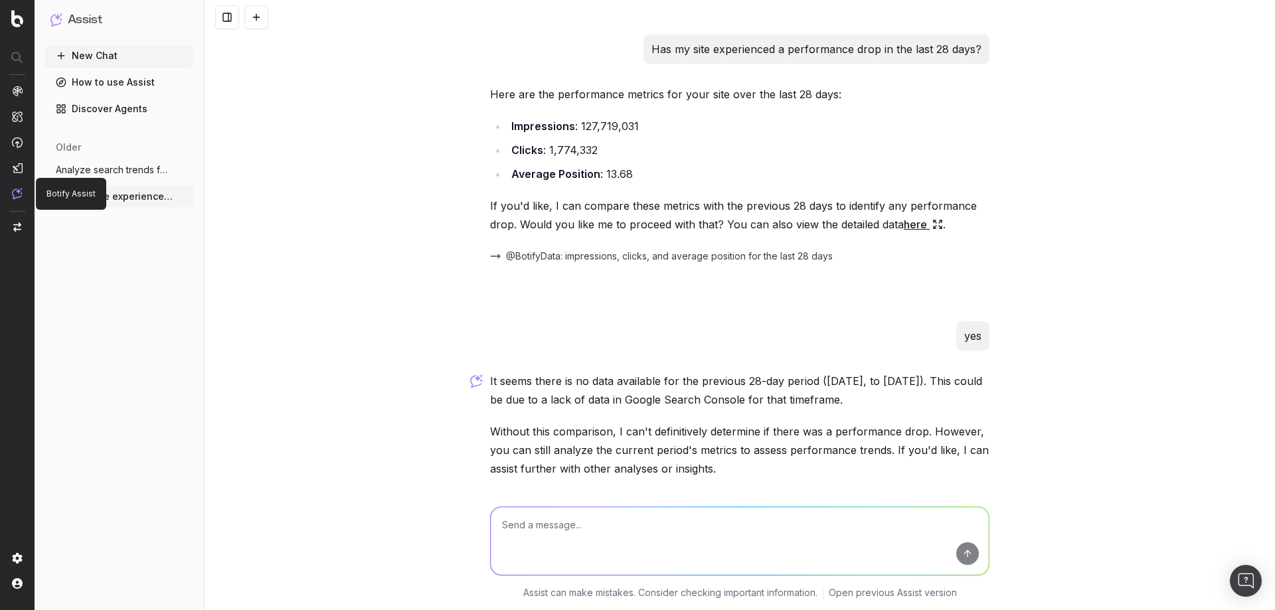
click at [19, 193] on img at bounding box center [17, 193] width 11 height 11
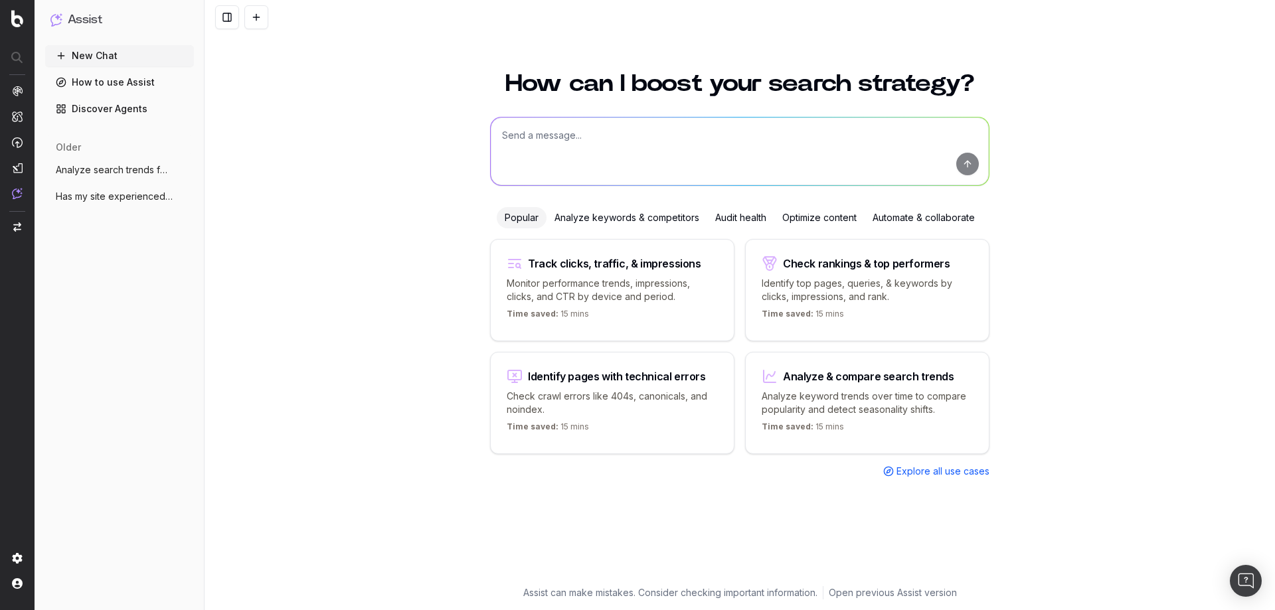
click at [904, 221] on div "Automate & collaborate" at bounding box center [924, 217] width 118 height 21
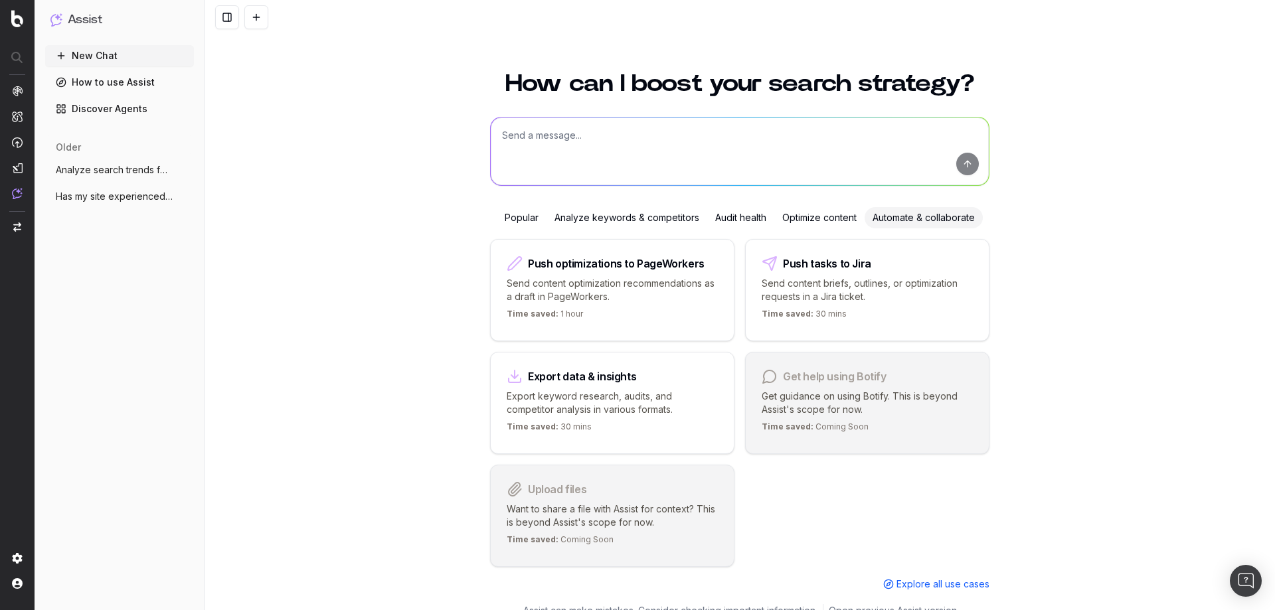
scroll to position [18, 0]
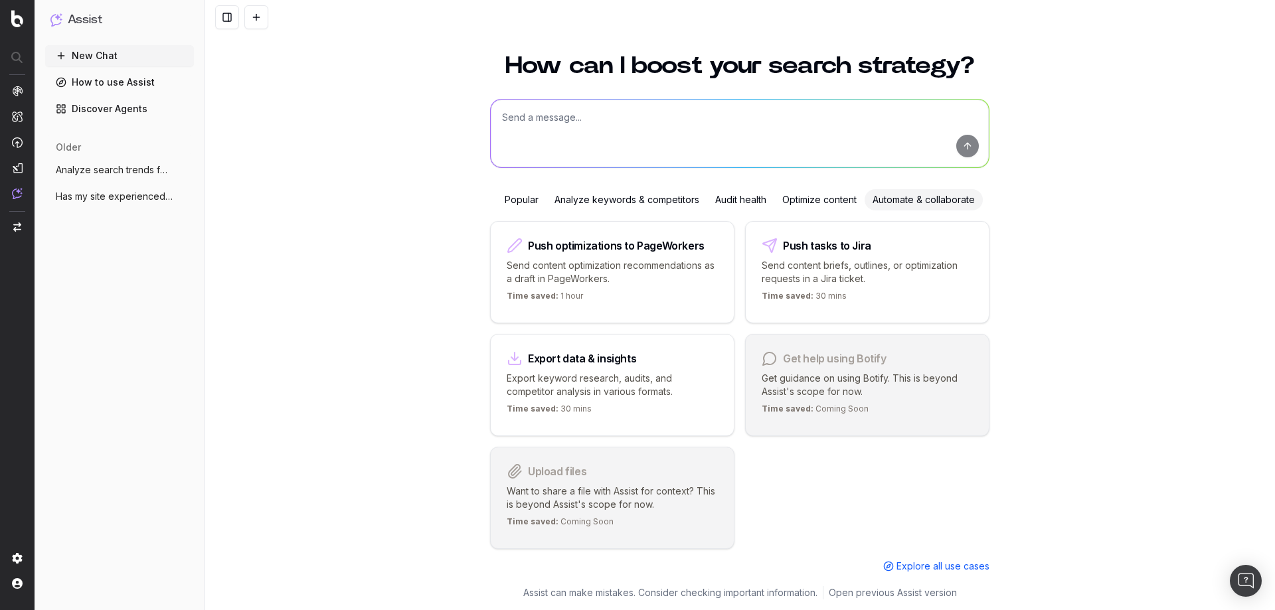
click at [569, 381] on p "Export keyword research, audits, and competitor analysis in various formats." at bounding box center [612, 385] width 211 height 27
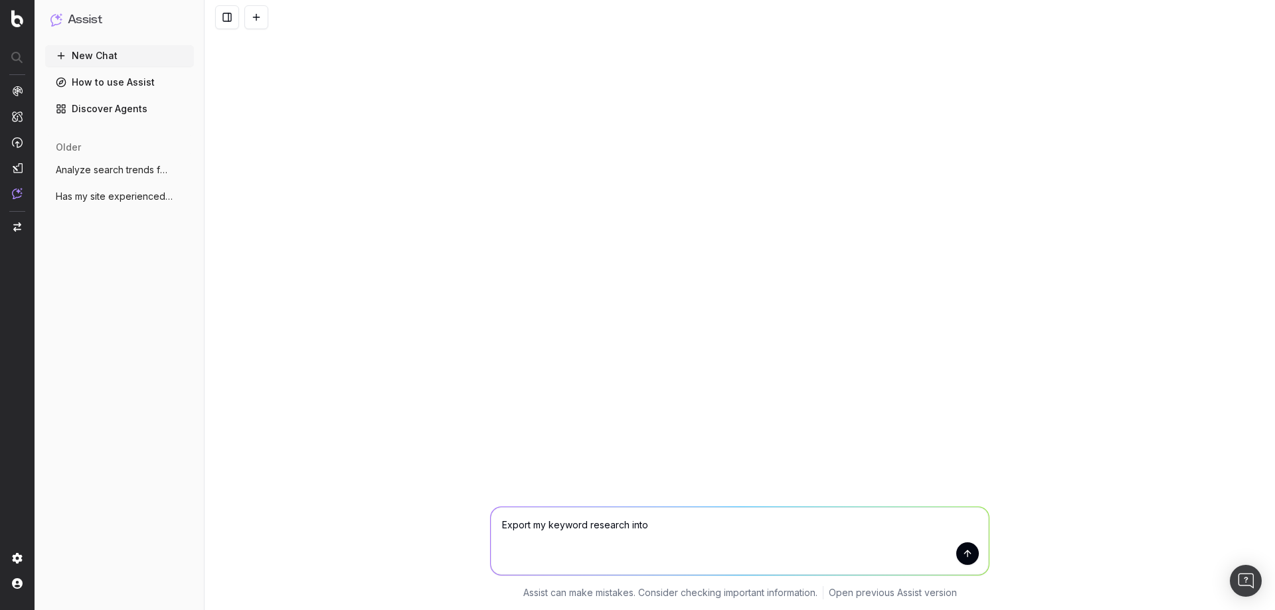
type textarea "Export my keyword research into"
click at [15, 197] on img at bounding box center [17, 193] width 11 height 11
click at [20, 193] on img at bounding box center [17, 193] width 11 height 11
click at [100, 50] on button "New Chat" at bounding box center [119, 55] width 149 height 21
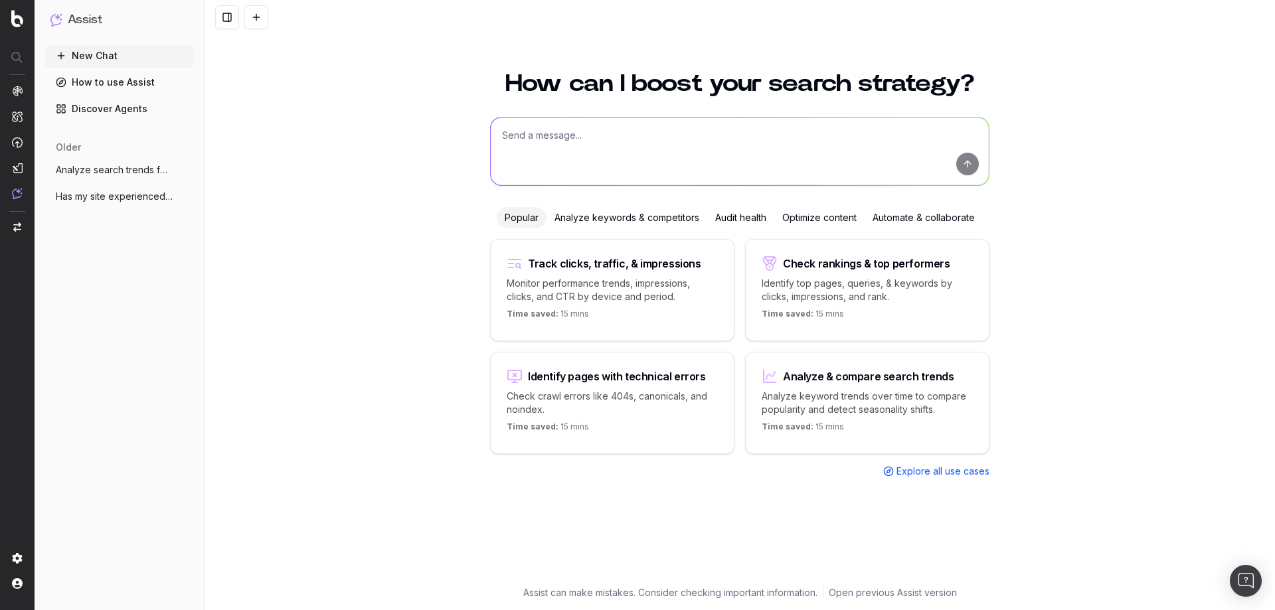
click at [836, 296] on p "Identify top pages, queries, & keywords by clicks, impressions, and rank." at bounding box center [867, 290] width 211 height 27
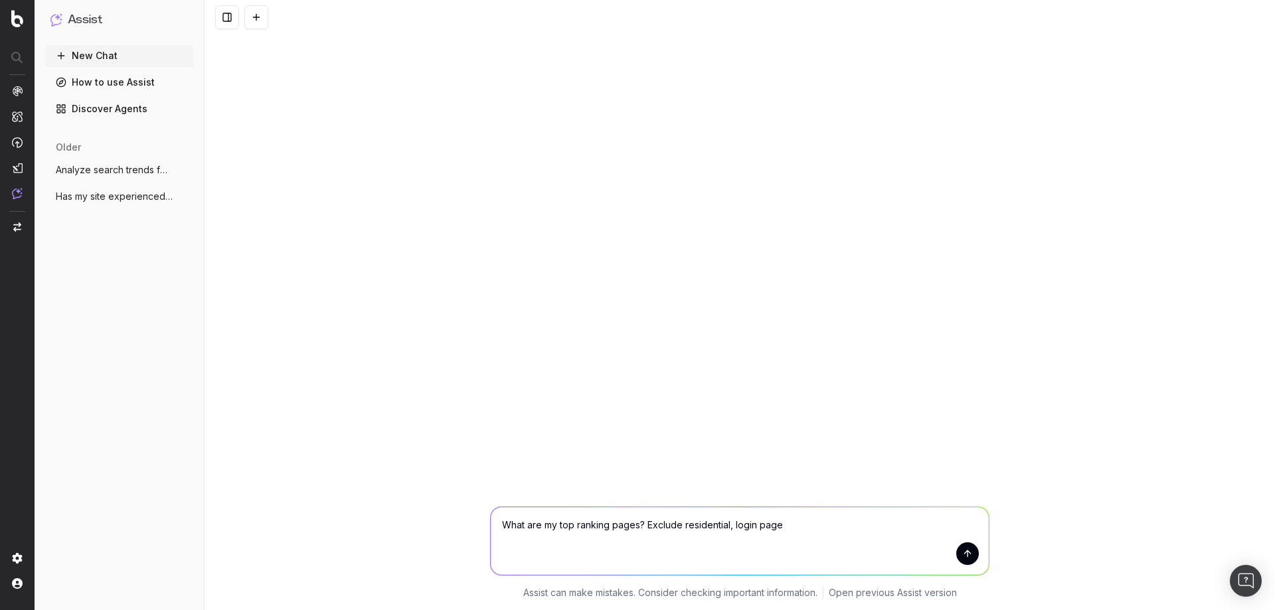
type textarea "What are my top ranking pages? Exclude residential, login pages"
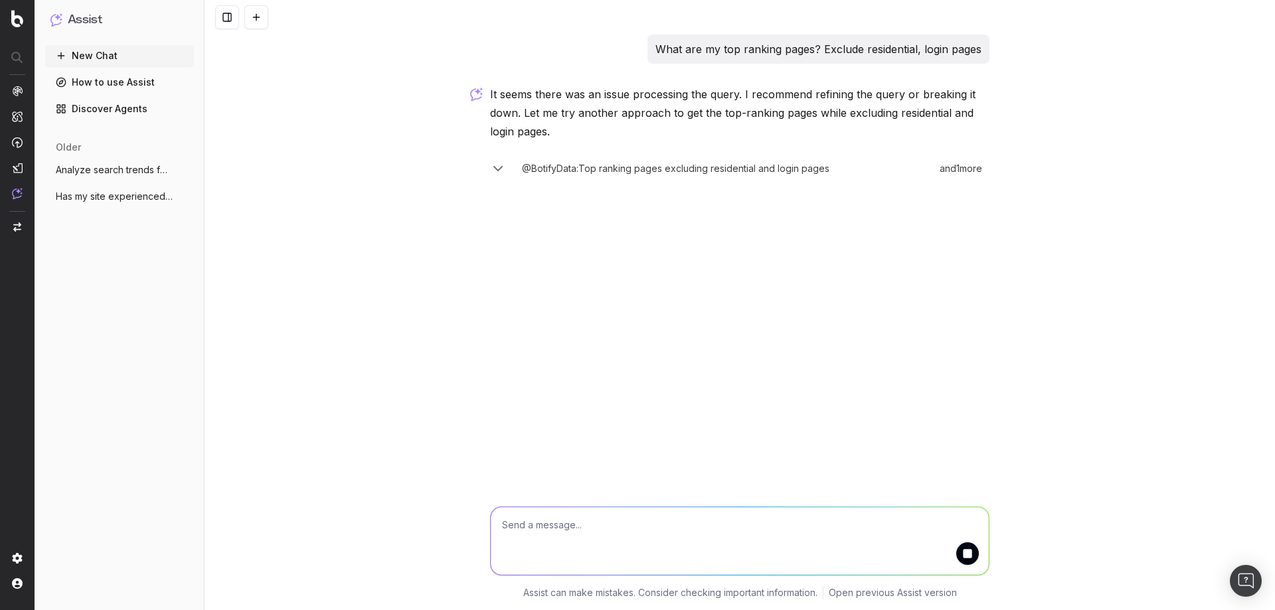
click at [941, 51] on p "What are my top ranking pages? Exclude residential, login pages" at bounding box center [819, 49] width 326 height 19
click at [496, 165] on icon "button" at bounding box center [498, 169] width 16 height 16
click at [886, 50] on p "What are my top ranking pages? Exclude residential, login pages" at bounding box center [819, 49] width 326 height 19
click at [968, 561] on button "submit" at bounding box center [968, 554] width 23 height 23
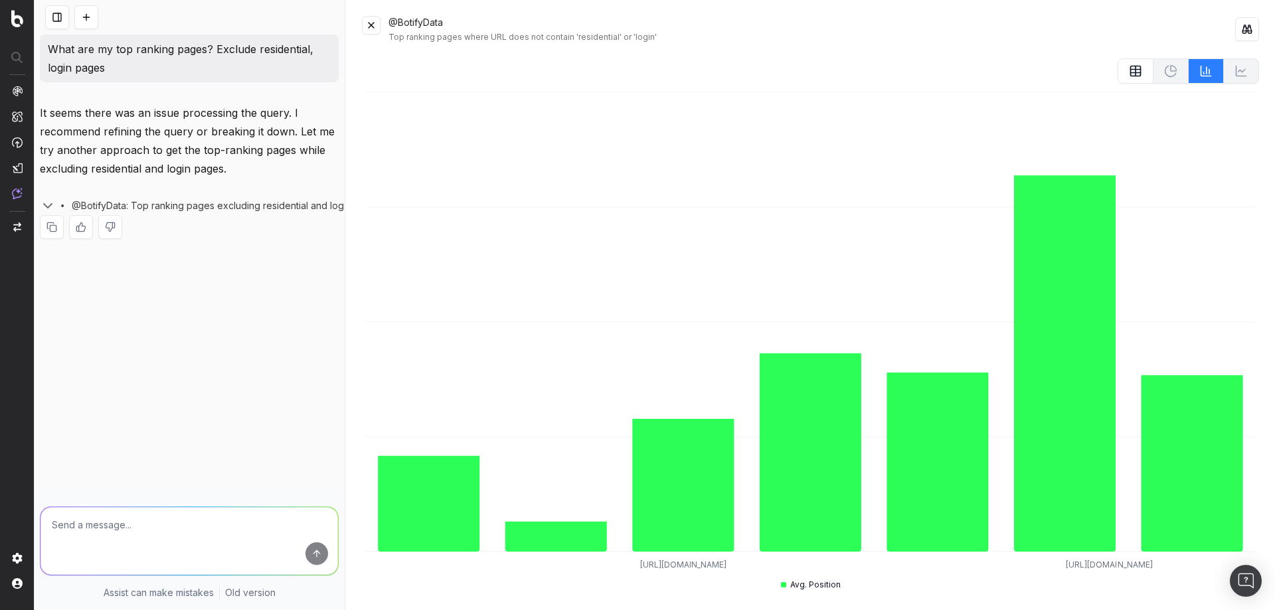
drag, startPoint x: 703, startPoint y: 564, endPoint x: 636, endPoint y: 568, distance: 67.2
click at [640, 568] on tspan "https://www.rentcafe.com/residentservices/centro-residential/userlogin.aspx" at bounding box center [683, 565] width 86 height 10
copy tspan "/residentservices/"
click at [268, 60] on p "What are my top ranking pages? Exclude residential, login pages" at bounding box center [189, 58] width 283 height 37
click at [130, 549] on textarea at bounding box center [190, 541] width 298 height 68
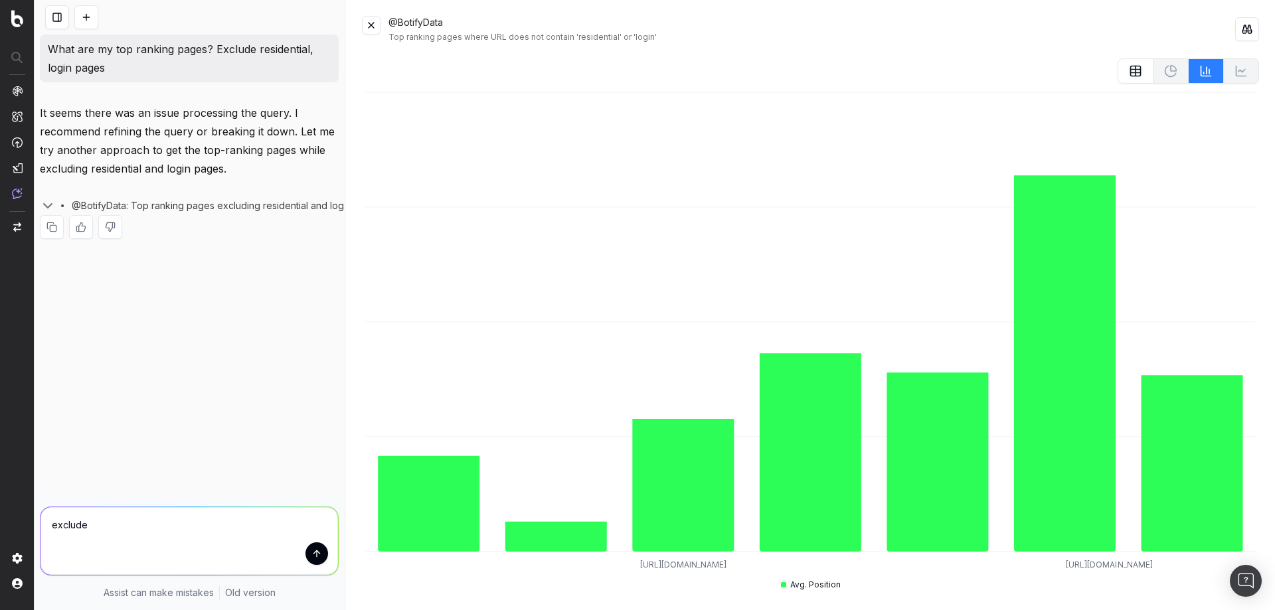
paste textarea "/residentservices/"
type textarea "exclude /residentservices/ and /onlineleasing/ paths"
click at [318, 560] on button "submit" at bounding box center [317, 554] width 23 height 23
click at [367, 25] on button at bounding box center [371, 25] width 19 height 19
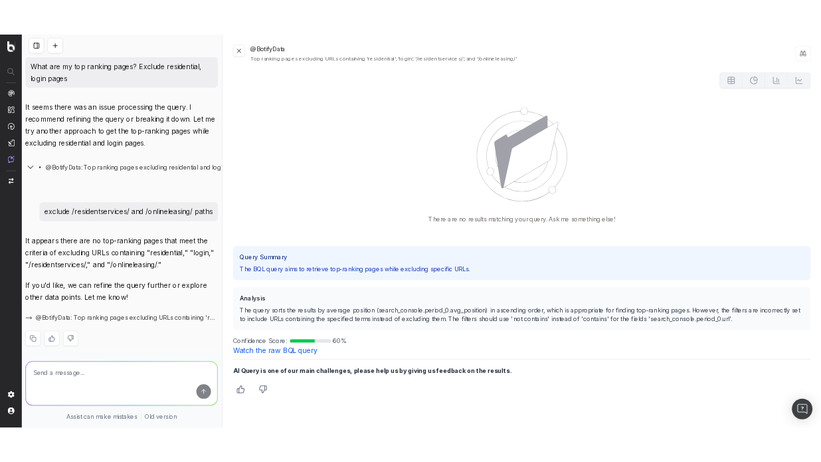
scroll to position [14, 0]
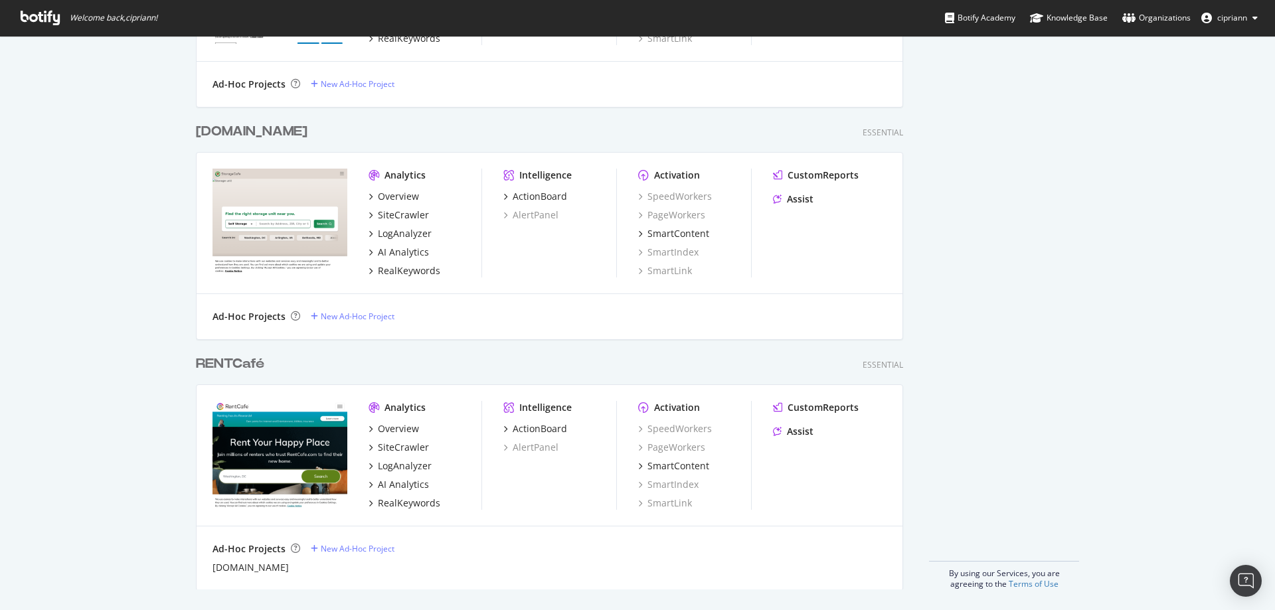
scroll to position [927, 0]
click at [796, 428] on div "Assist" at bounding box center [800, 430] width 27 height 13
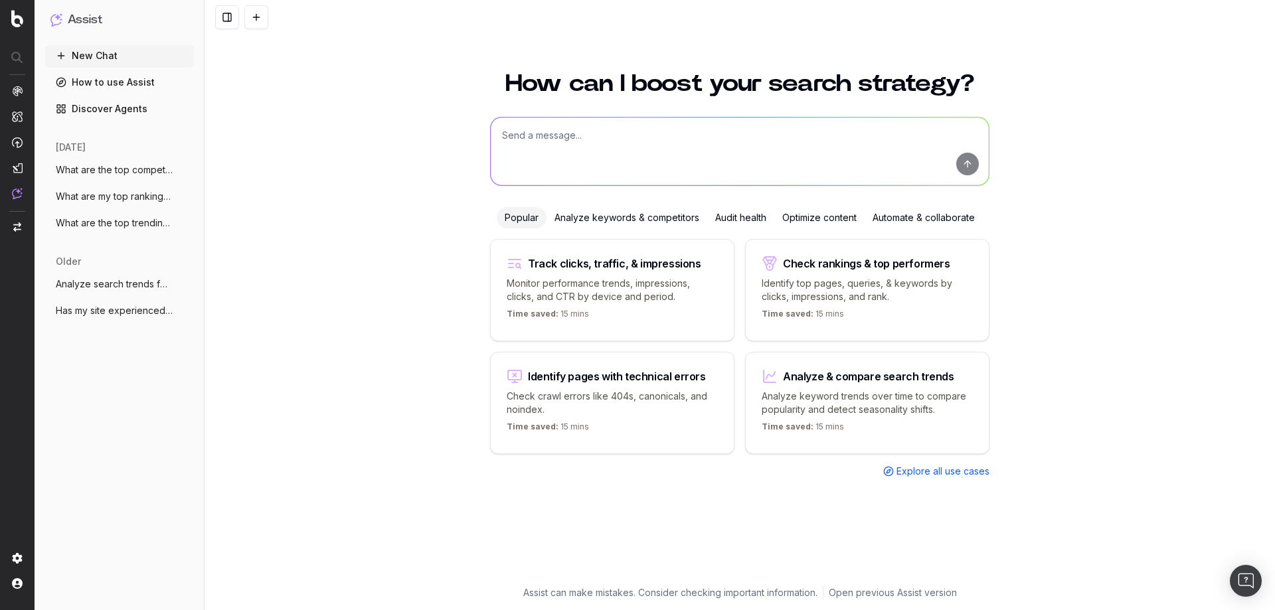
click at [118, 168] on span "What are the top competitors ranking for" at bounding box center [114, 169] width 117 height 13
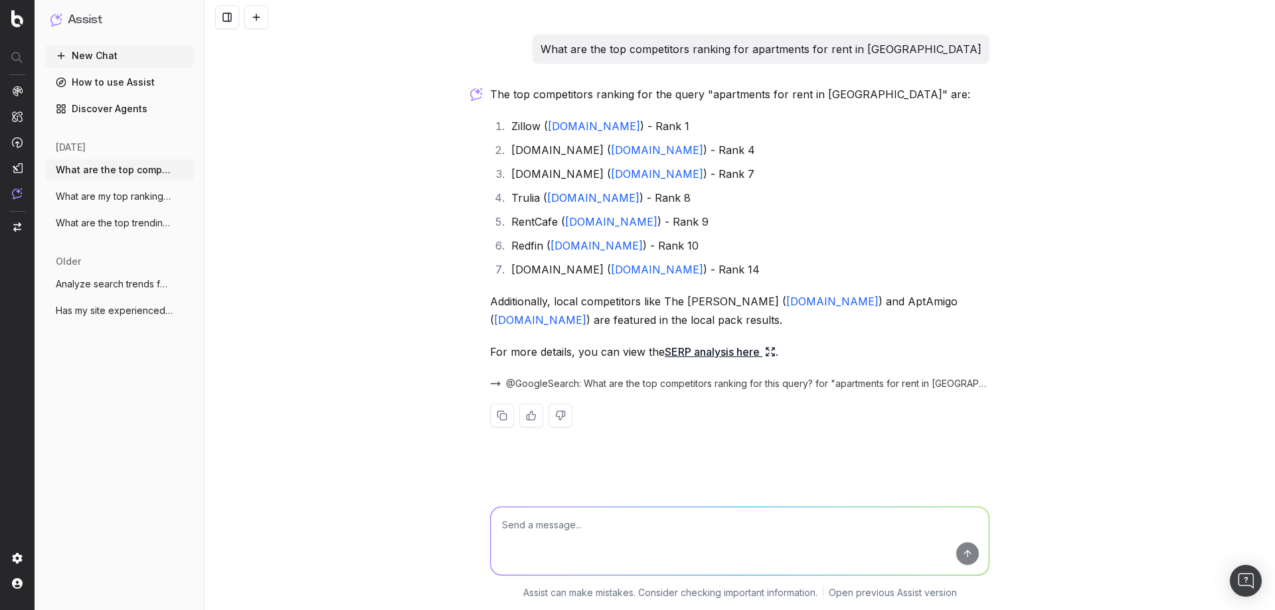
click at [714, 356] on link "SERP analysis here" at bounding box center [720, 352] width 111 height 19
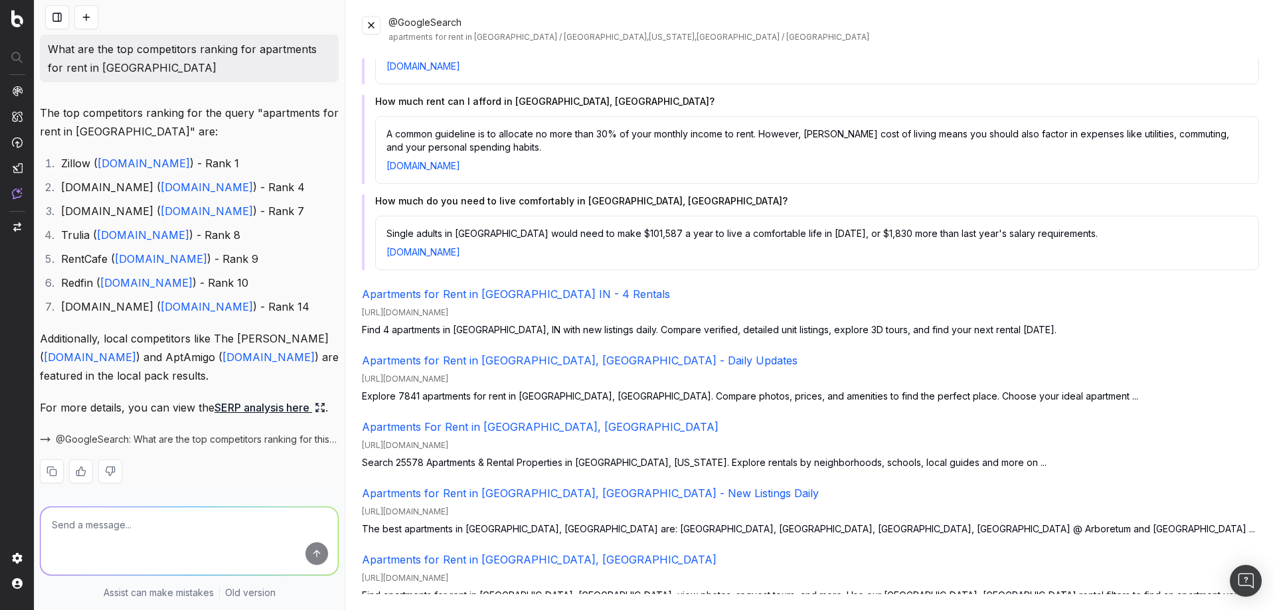
scroll to position [500, 0]
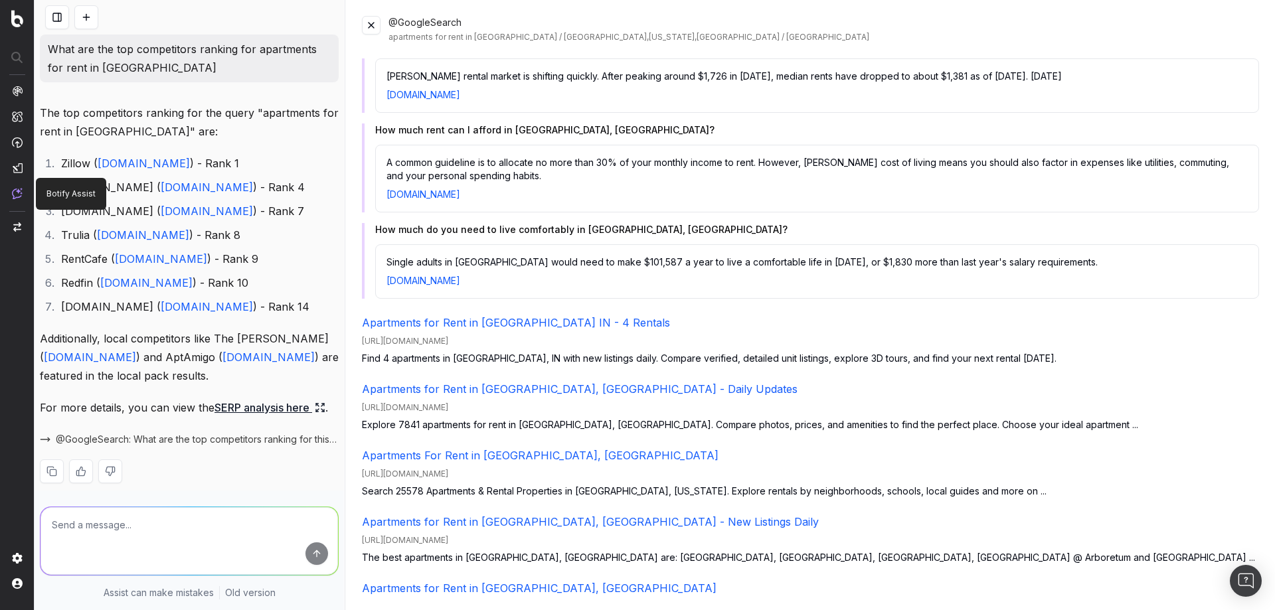
click at [17, 196] on img at bounding box center [17, 193] width 11 height 11
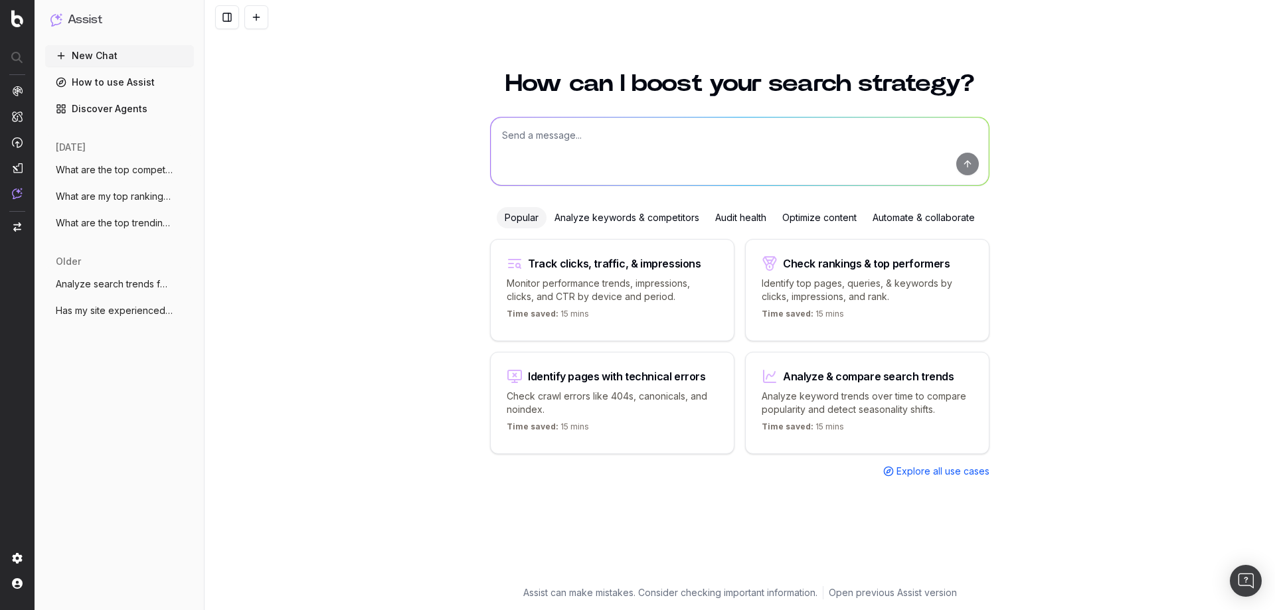
click at [960, 474] on span "Explore all use cases" at bounding box center [943, 471] width 93 height 13
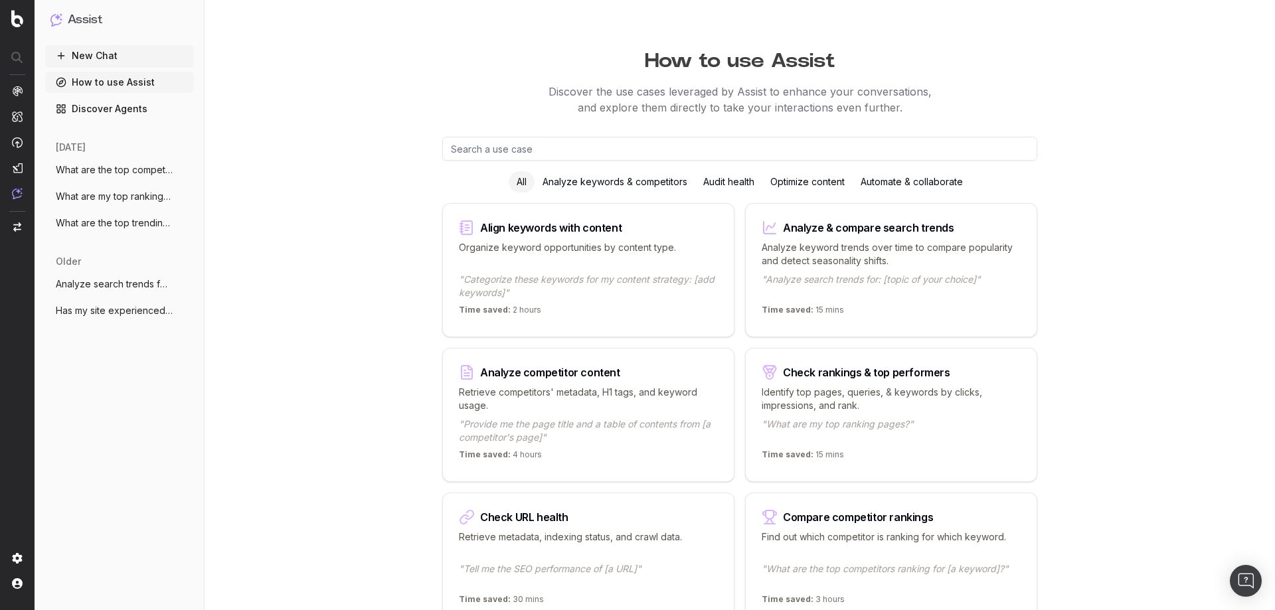
click at [118, 112] on link "Discover Agents" at bounding box center [119, 108] width 149 height 21
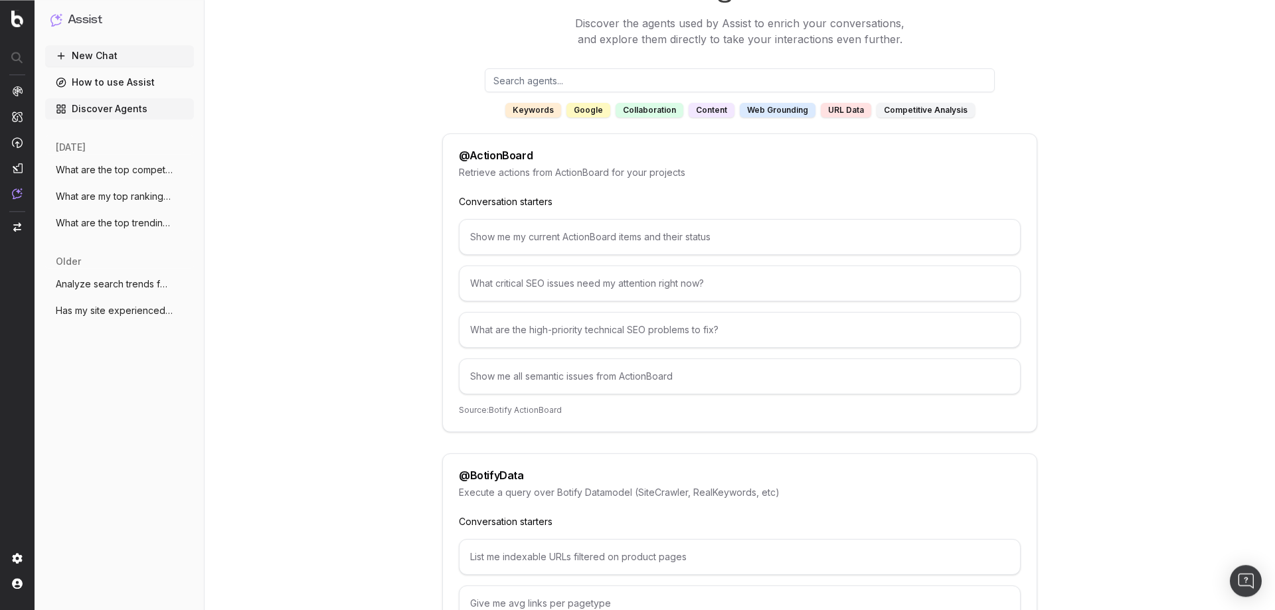
scroll to position [68, 0]
click at [607, 239] on div "Show me my current ActionBoard items and their status" at bounding box center [740, 238] width 562 height 36
drag, startPoint x: 482, startPoint y: 205, endPoint x: 617, endPoint y: 203, distance: 134.8
click at [617, 203] on p "Conversation starters" at bounding box center [740, 202] width 562 height 13
drag, startPoint x: 714, startPoint y: 242, endPoint x: 470, endPoint y: 244, distance: 244.4
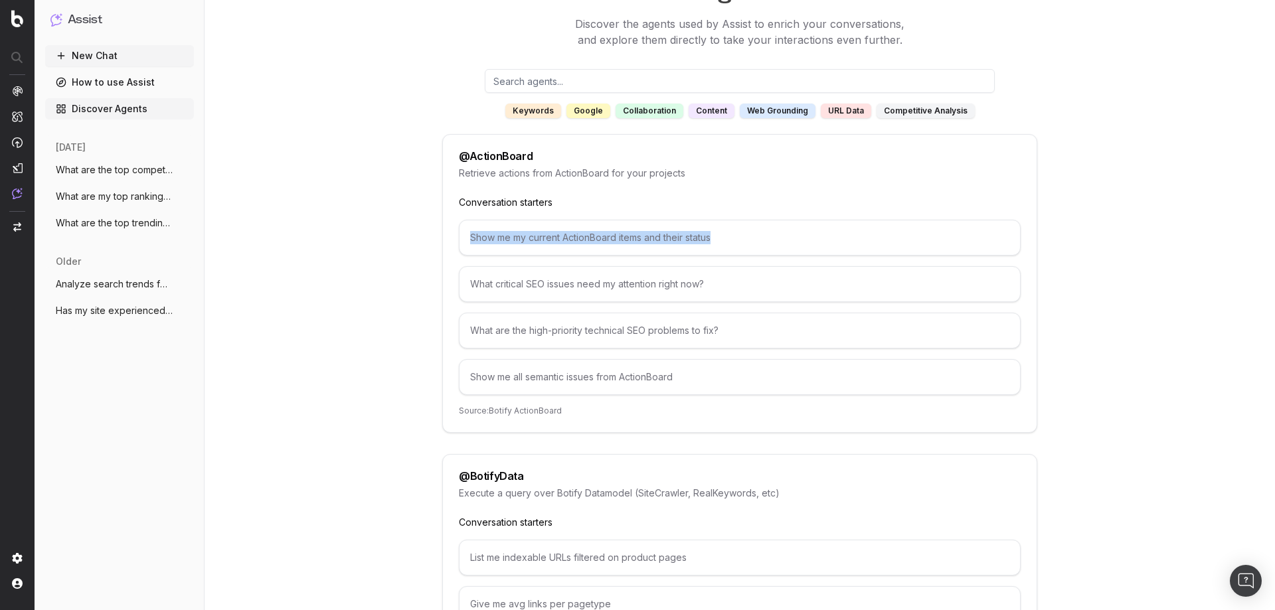
click at [470, 244] on div "Show me my current ActionBoard items and their status" at bounding box center [740, 238] width 562 height 36
copy div "Show me my current ActionBoard items and their status"
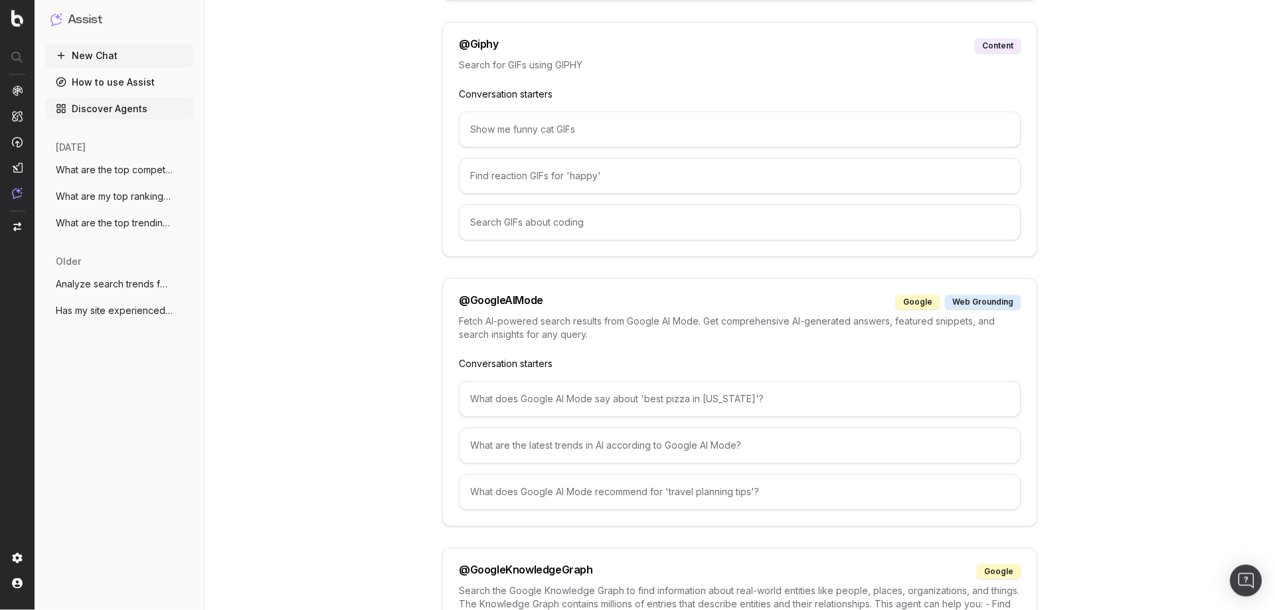
scroll to position [1152, 0]
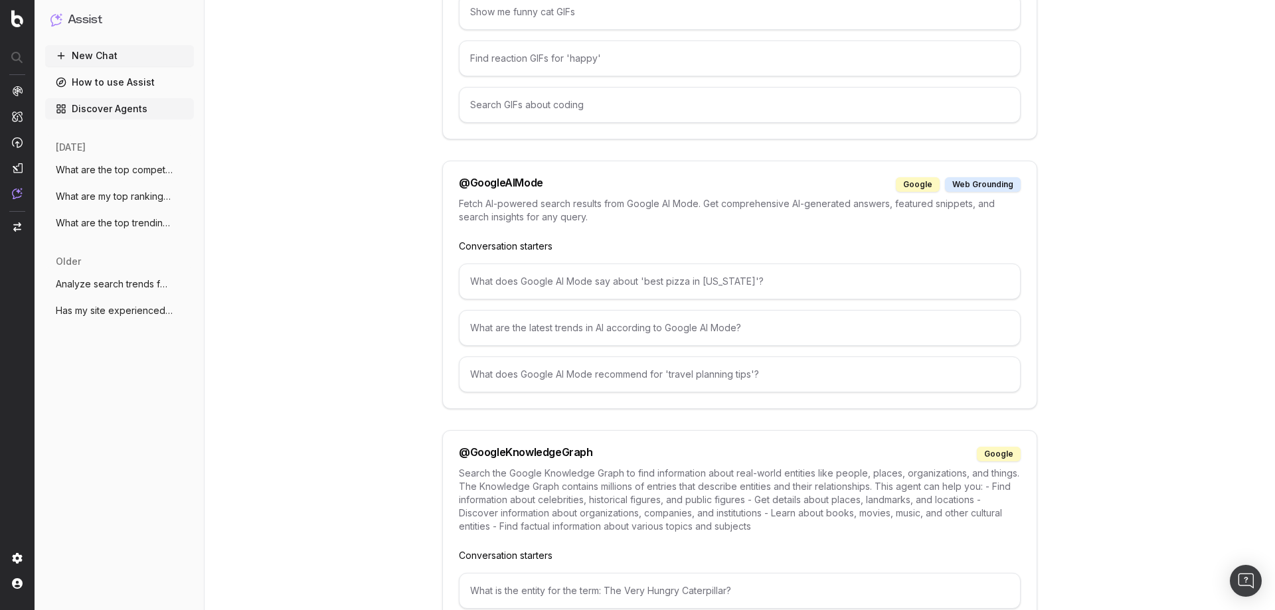
click at [628, 281] on div "What does Google AI Mode say about 'best pizza in New York'?" at bounding box center [740, 282] width 562 height 36
click at [628, 284] on div "What does Google AI Mode say about 'best pizza in New York'?" at bounding box center [740, 282] width 562 height 36
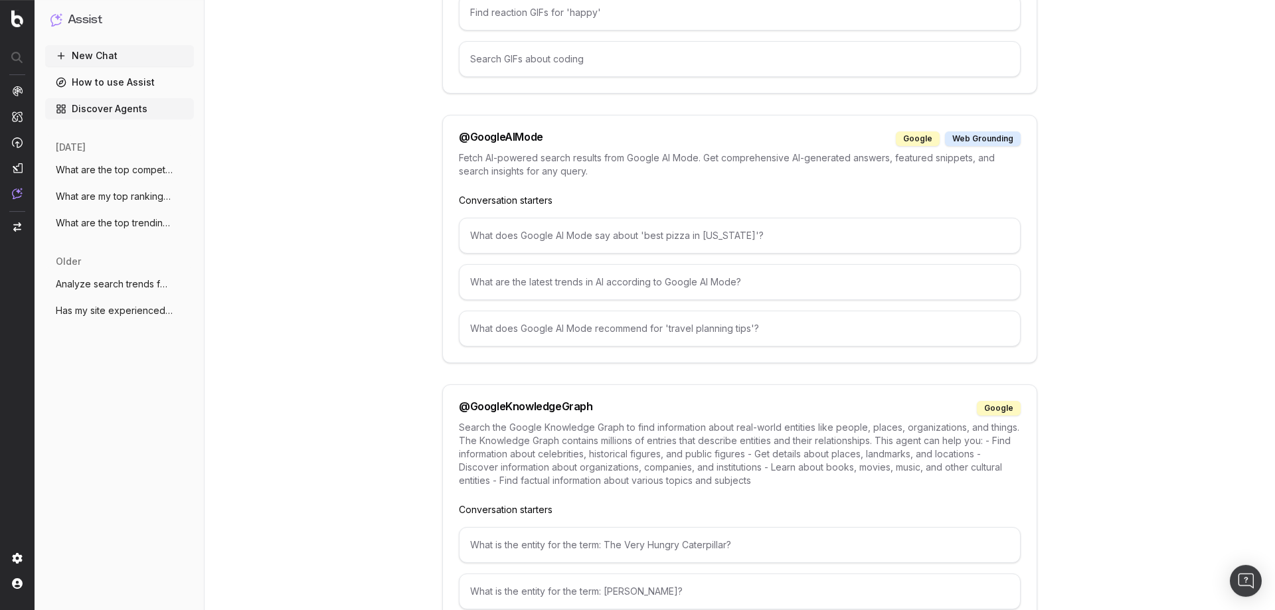
scroll to position [1220, 0]
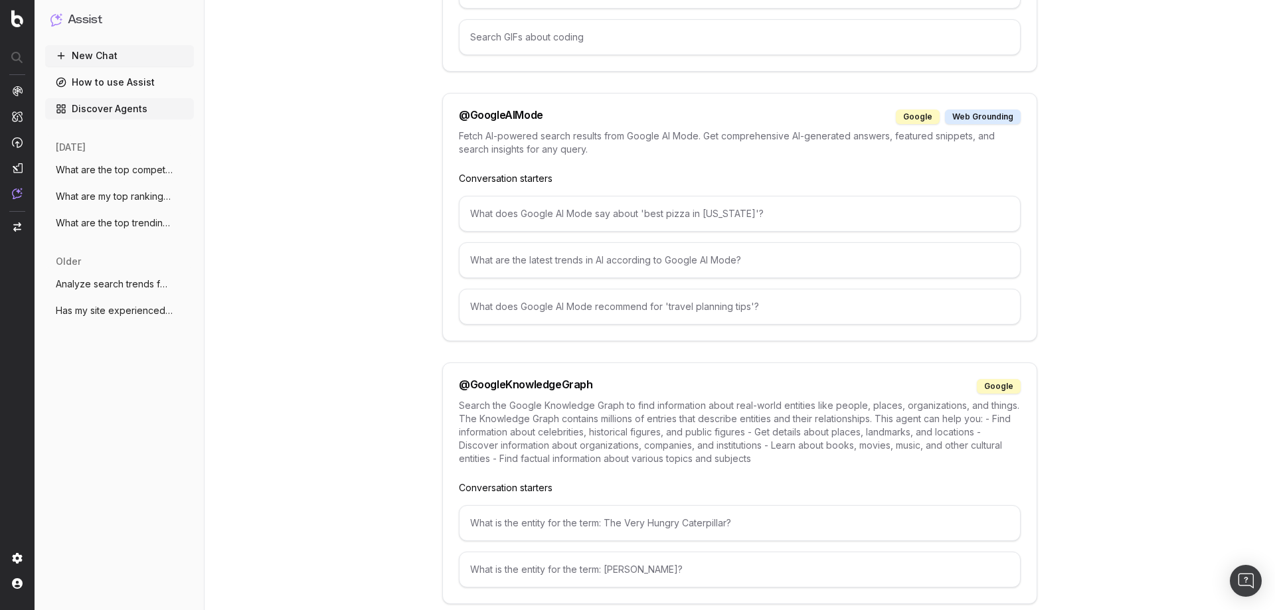
click at [565, 210] on div "What does Google AI Mode say about 'best pizza in New York'?" at bounding box center [740, 214] width 562 height 36
click at [565, 216] on div "What does Google AI Mode say about 'best pizza in New York'?" at bounding box center [740, 214] width 562 height 36
drag, startPoint x: 770, startPoint y: 213, endPoint x: 438, endPoint y: 213, distance: 331.5
copy div "What does Google AI Mode say about 'best pizza in New York'?"
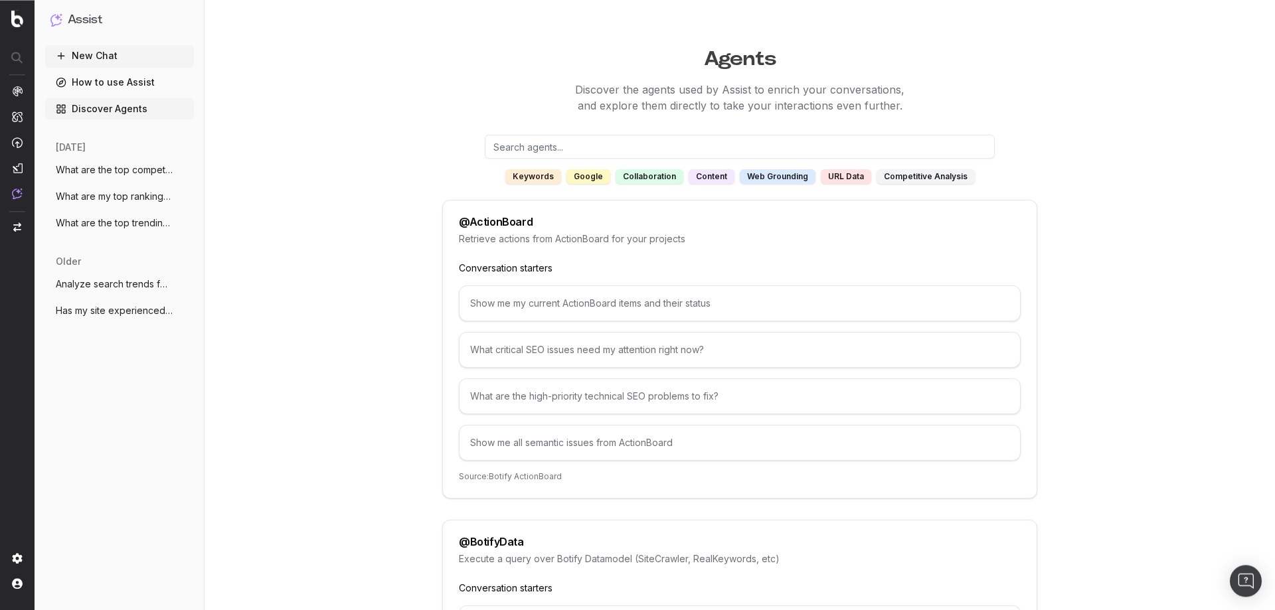
scroll to position [0, 0]
click at [590, 145] on input "text" at bounding box center [740, 149] width 510 height 24
click at [596, 178] on div "google" at bounding box center [589, 178] width 44 height 15
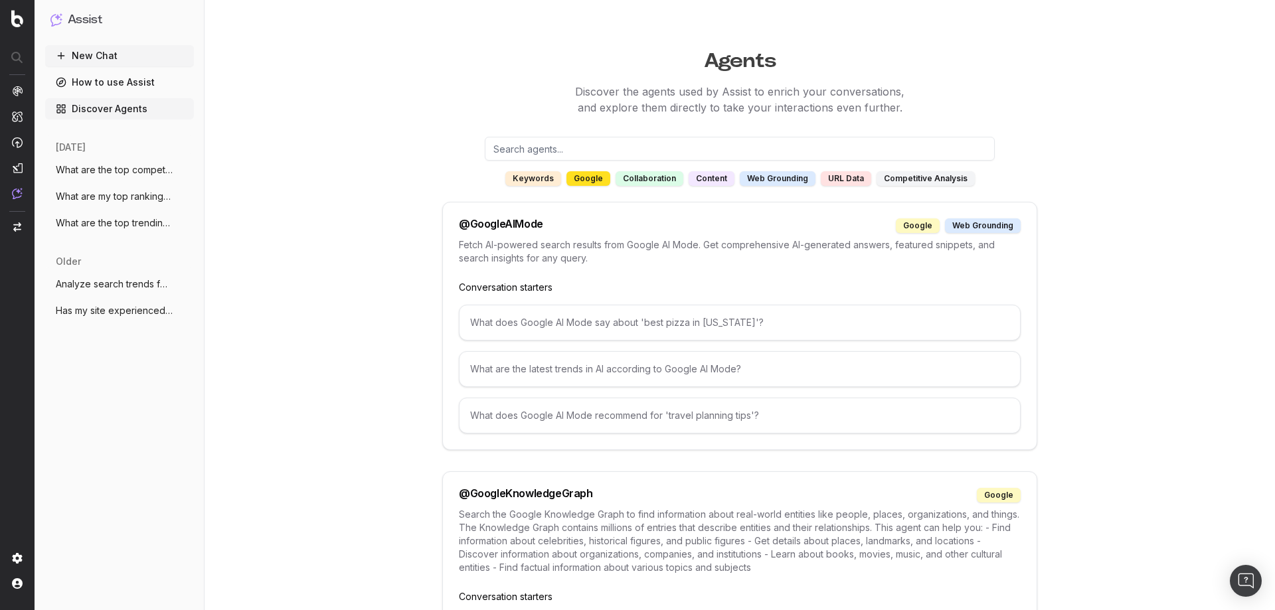
click at [619, 320] on div "What does Google AI Mode say about 'best pizza in New York'?" at bounding box center [740, 323] width 562 height 36
copy div "What does Google AI Mode say about 'best pizza in New York'?"
click at [102, 55] on button "New Chat" at bounding box center [119, 55] width 149 height 21
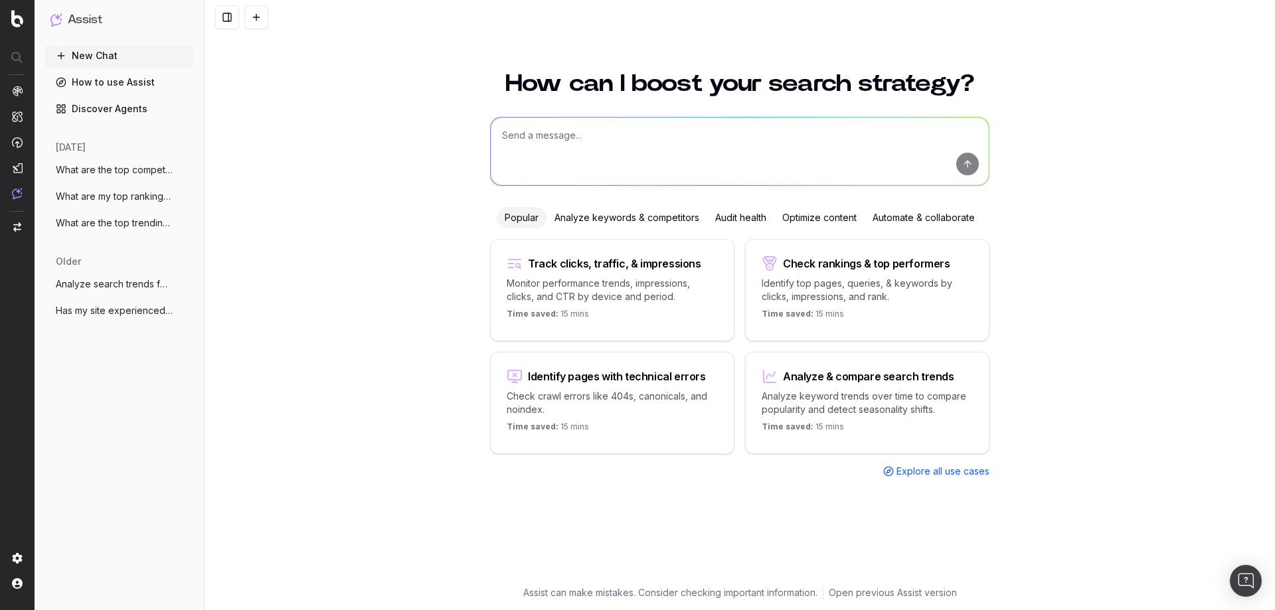
click at [574, 134] on textarea at bounding box center [740, 152] width 498 height 68
paste textarea "What does Google AI Mode say about 'best pizza in New York'?"
drag, startPoint x: 773, startPoint y: 136, endPoint x: 697, endPoint y: 136, distance: 76.4
click at [697, 136] on textarea "What does Google AI Mode say about 'best pizza in New York'?" at bounding box center [740, 152] width 498 height 68
type textarea "What does Google AI Mode say about 'best property management software'?"
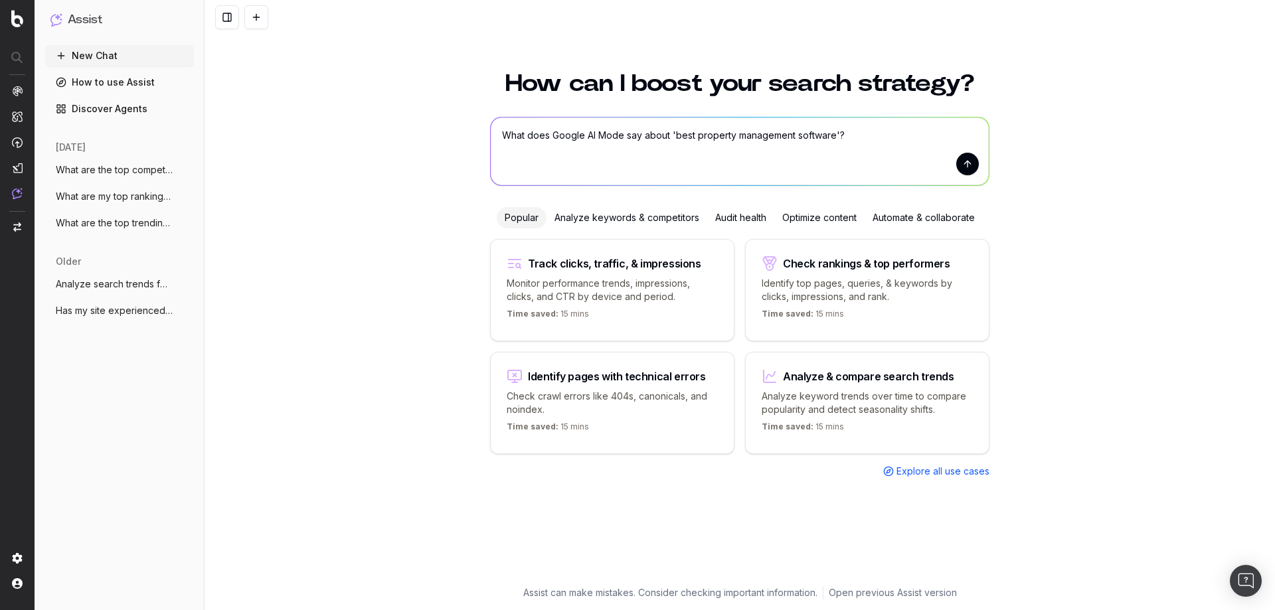
click at [972, 160] on button "submit" at bounding box center [968, 164] width 23 height 23
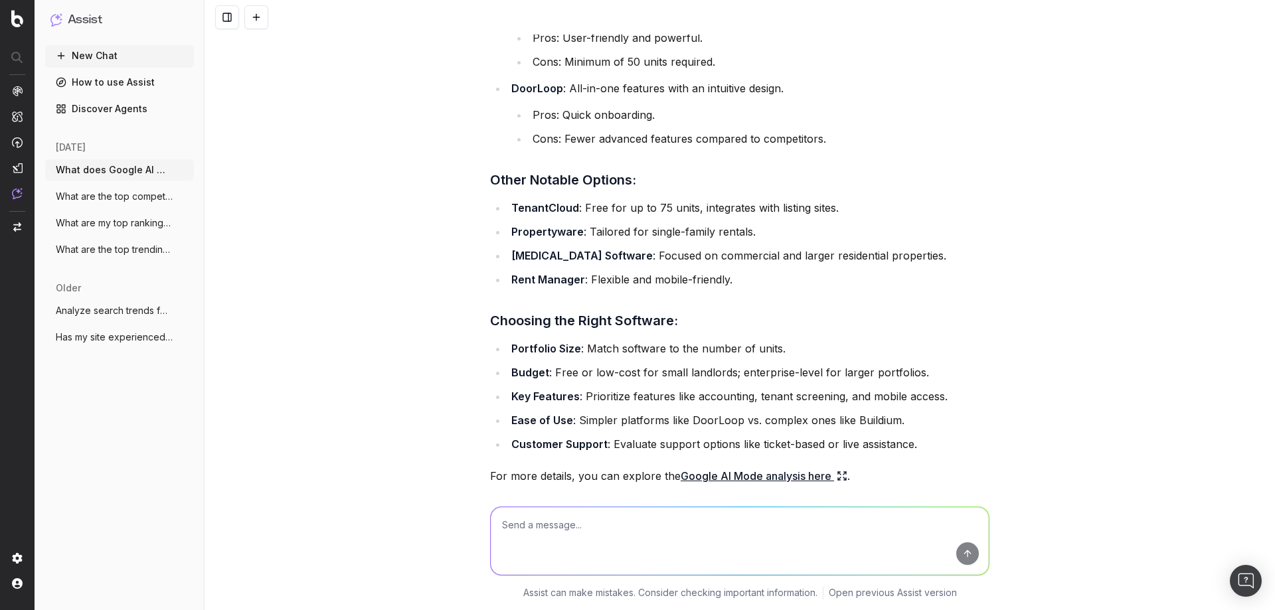
scroll to position [604, 0]
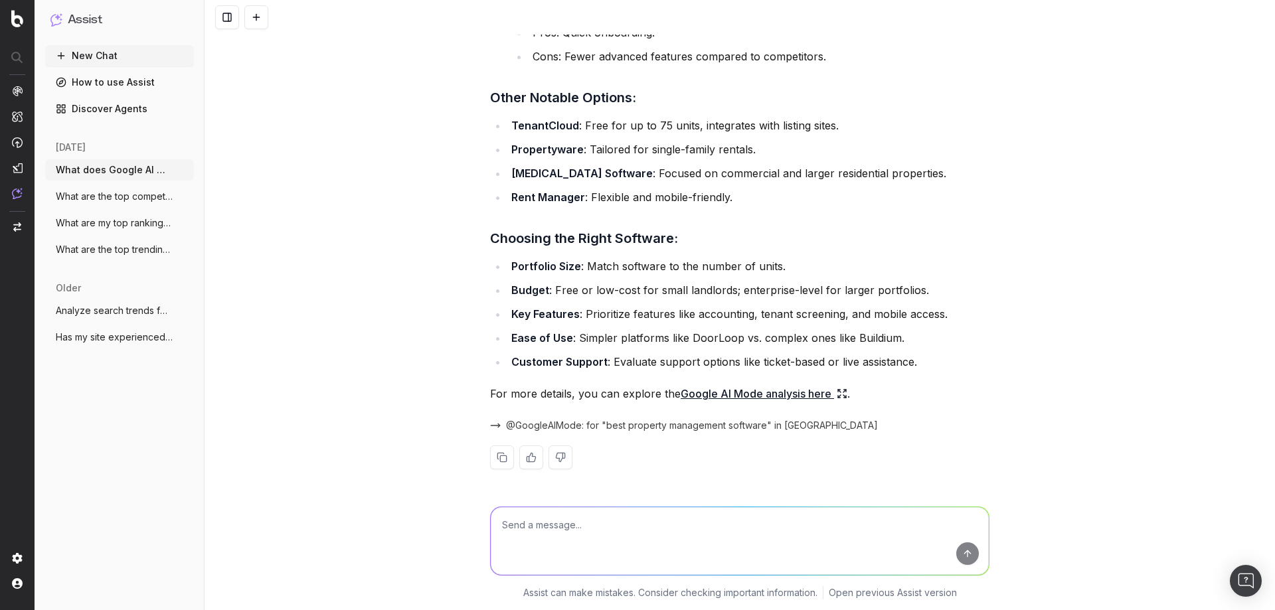
click at [760, 396] on link "Google AI Mode analysis here" at bounding box center [764, 394] width 167 height 19
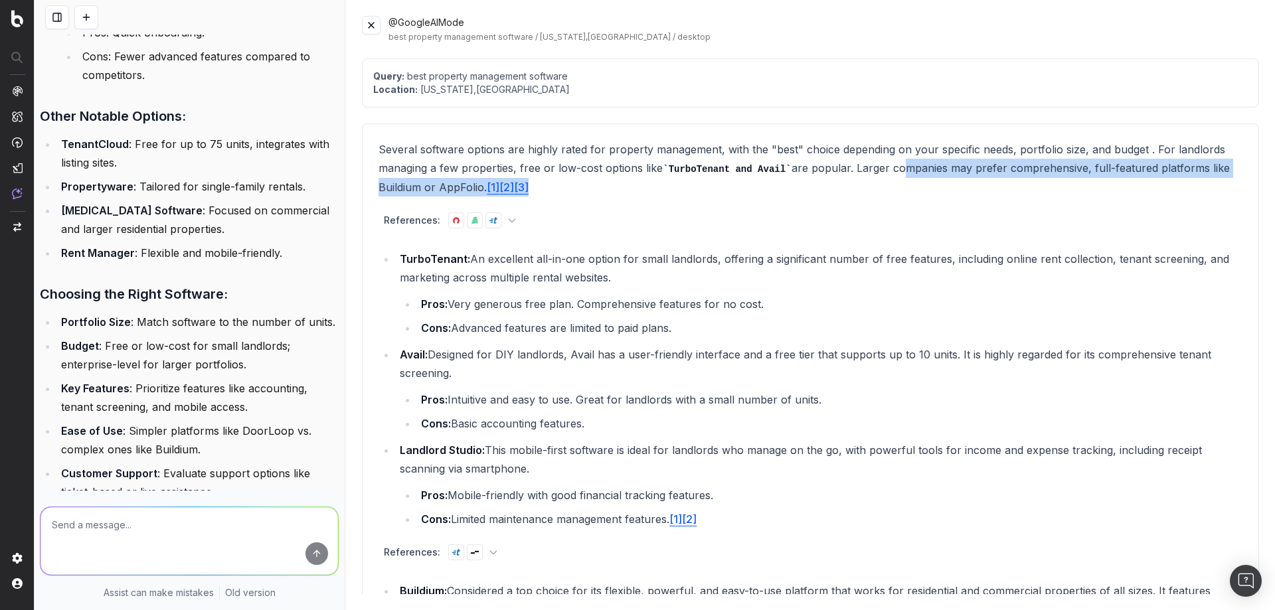
drag, startPoint x: 891, startPoint y: 167, endPoint x: 1168, endPoint y: 183, distance: 276.8
click at [1168, 183] on p "Several software options are highly rated for property management, with the "be…" at bounding box center [811, 168] width 864 height 56
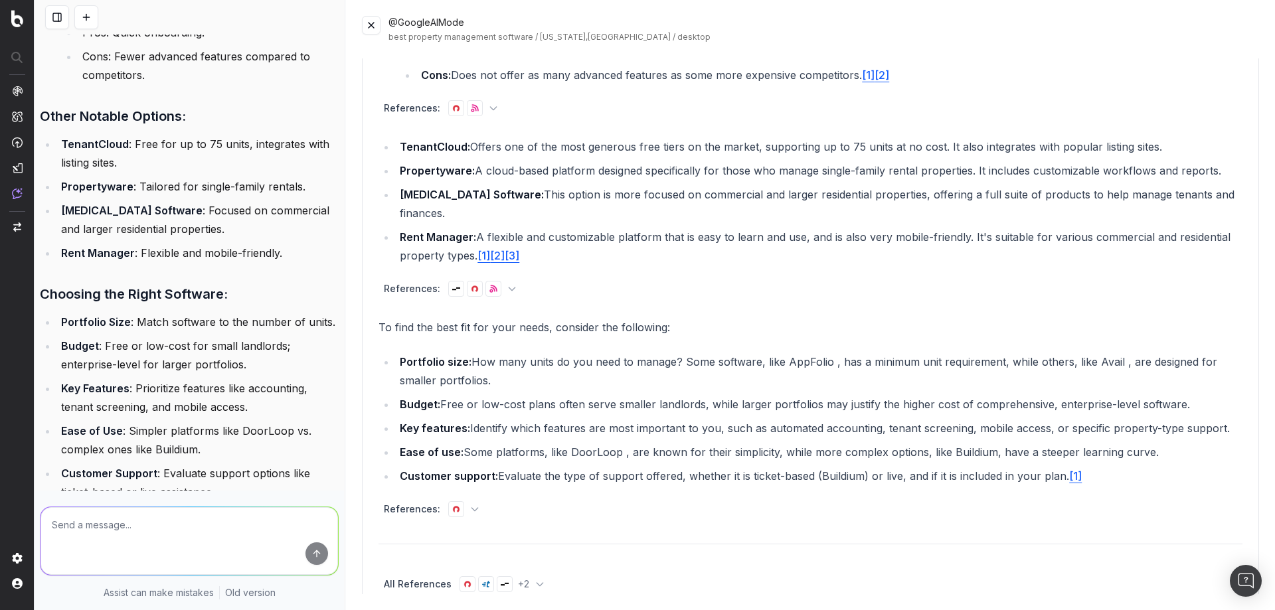
scroll to position [777, 0]
click at [160, 539] on textarea at bounding box center [190, 541] width 298 height 68
type textarea "what about yardi.com"
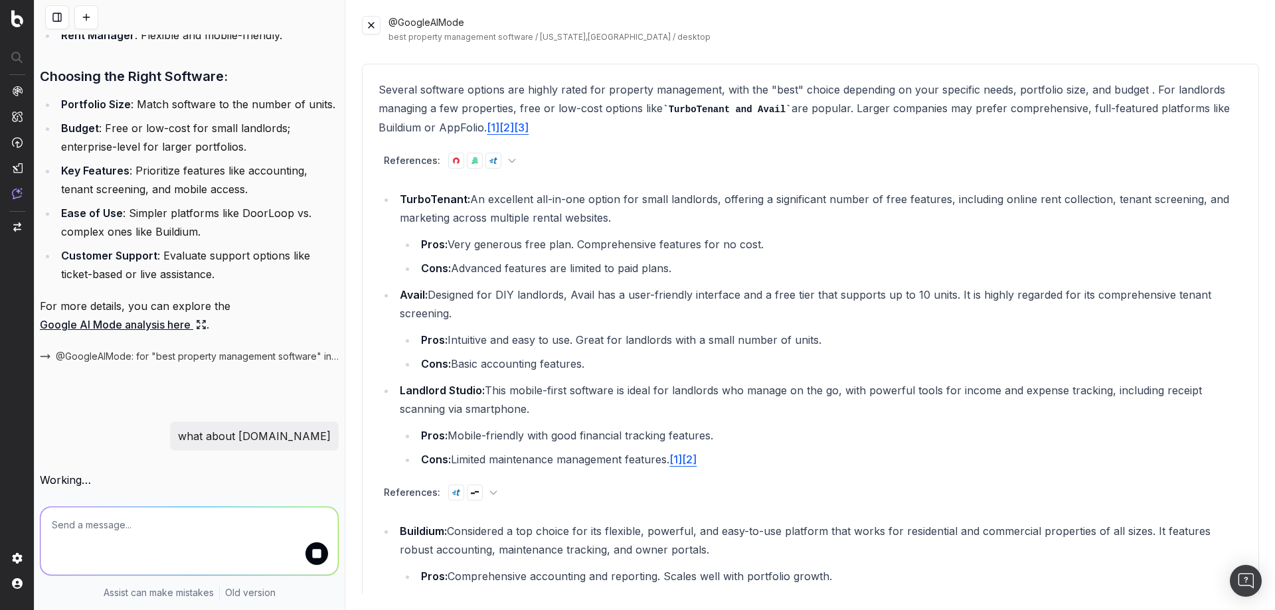
scroll to position [0, 0]
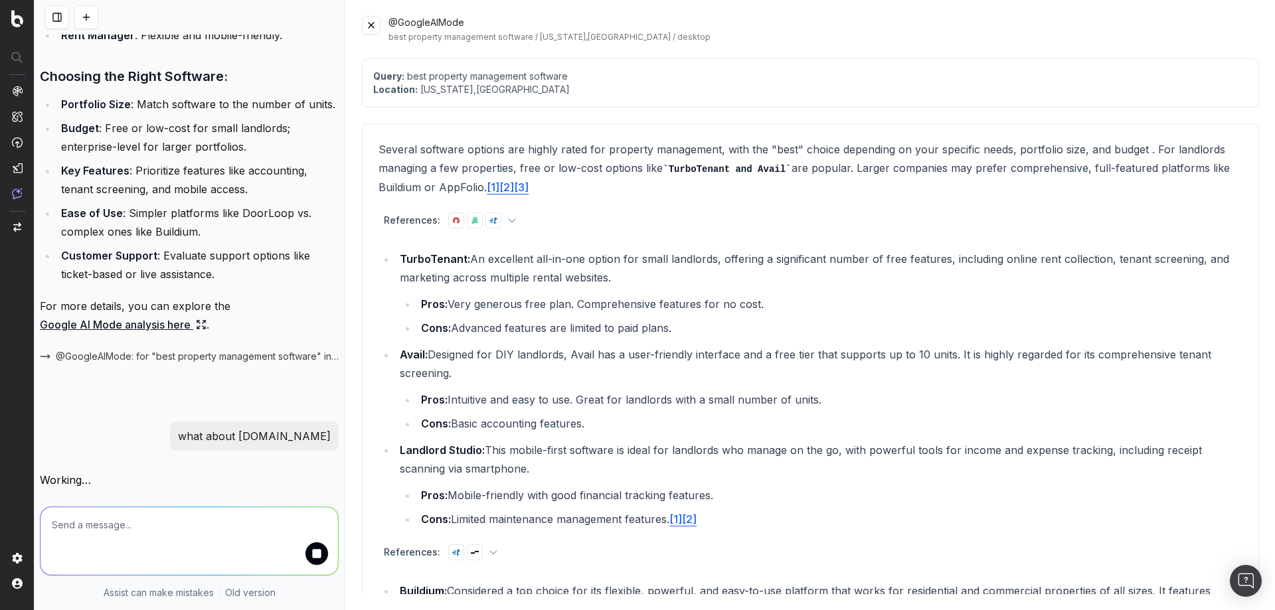
click at [373, 23] on button at bounding box center [371, 25] width 19 height 19
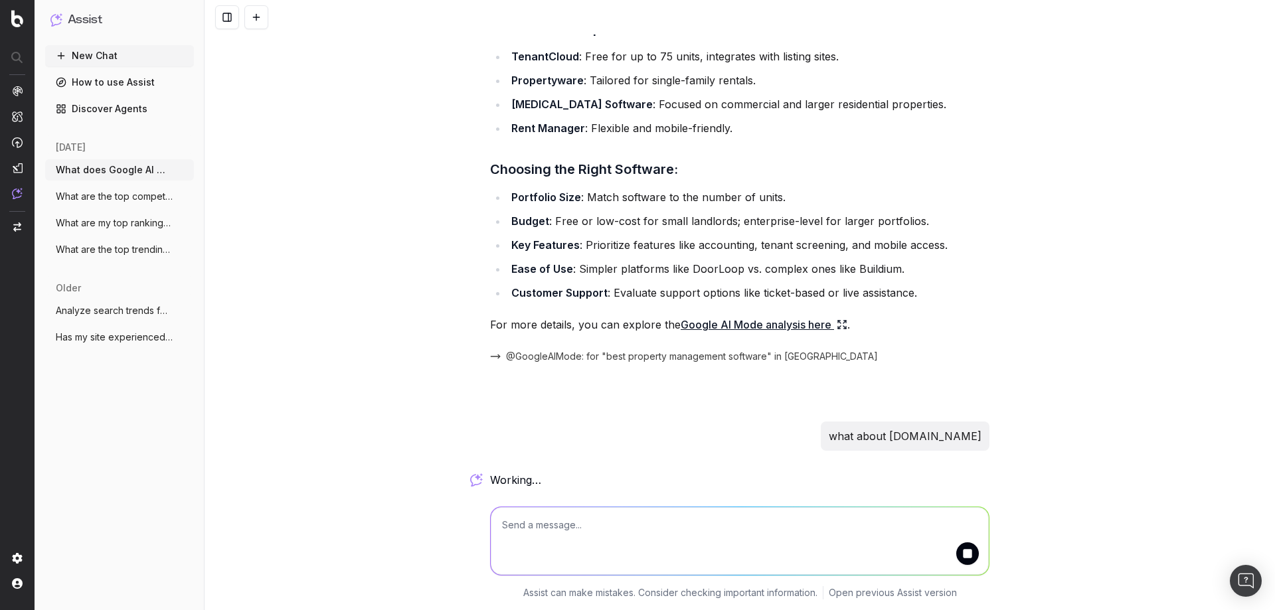
scroll to position [673, 0]
click at [185, 170] on circle "button" at bounding box center [184, 169] width 1 height 1
click at [185, 309] on icon "button" at bounding box center [184, 311] width 11 height 11
click at [219, 311] on span "Delete" at bounding box center [214, 310] width 29 height 13
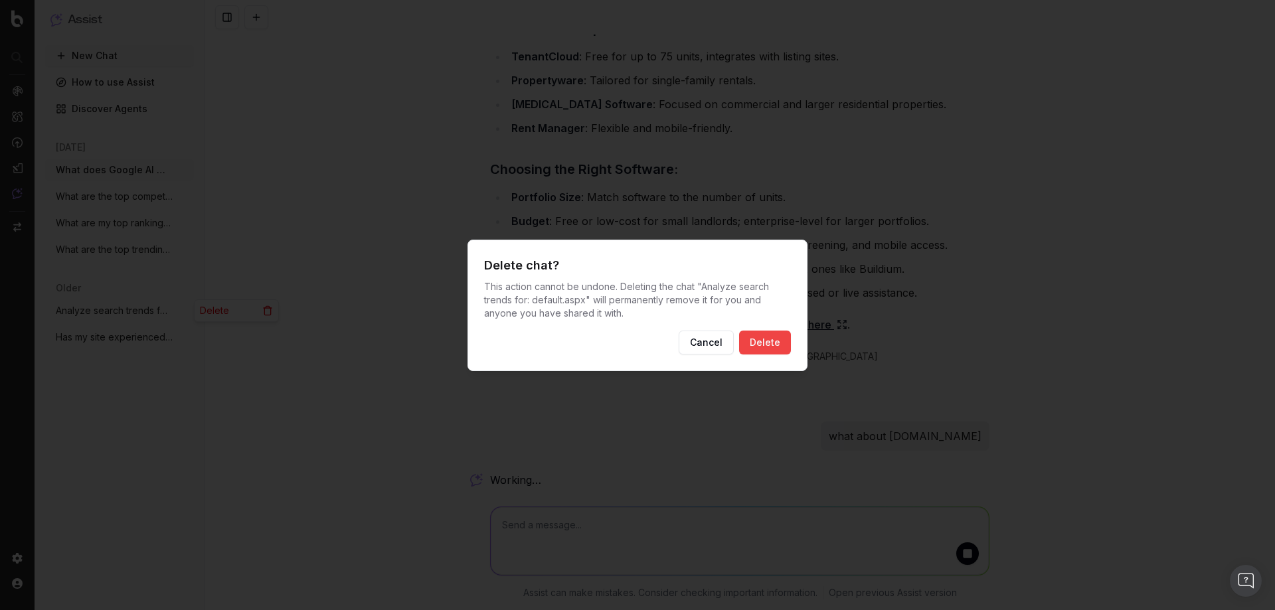
click at [757, 345] on button "Delete" at bounding box center [765, 343] width 52 height 24
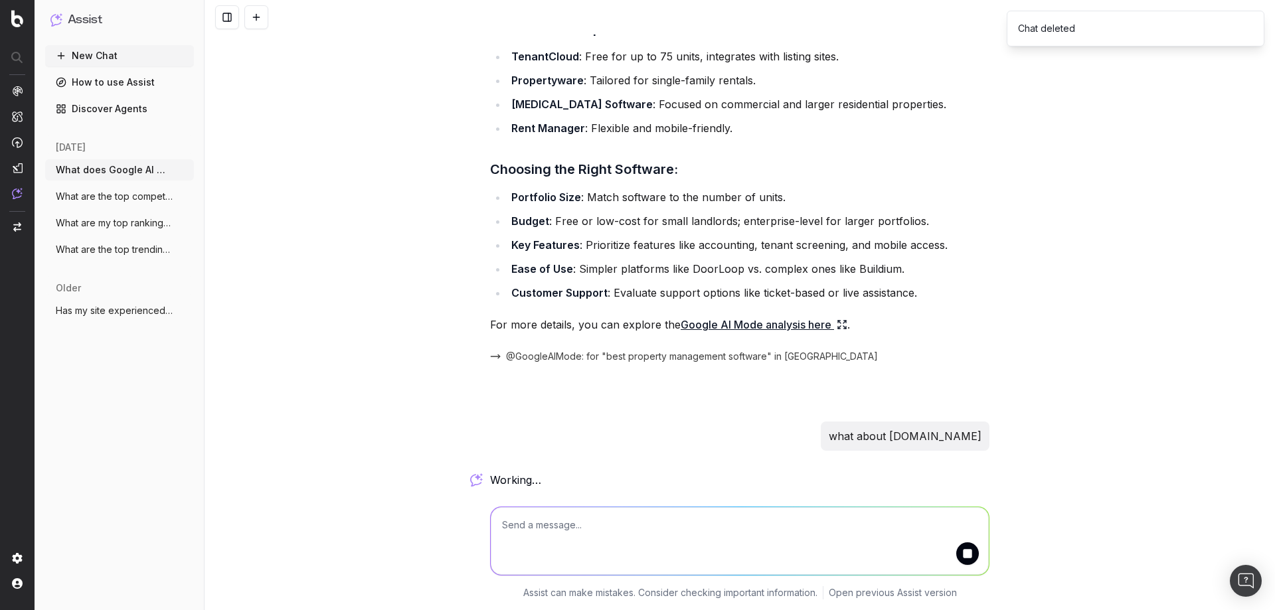
click at [136, 311] on span "Has my site experienced a performance dr" at bounding box center [114, 310] width 117 height 13
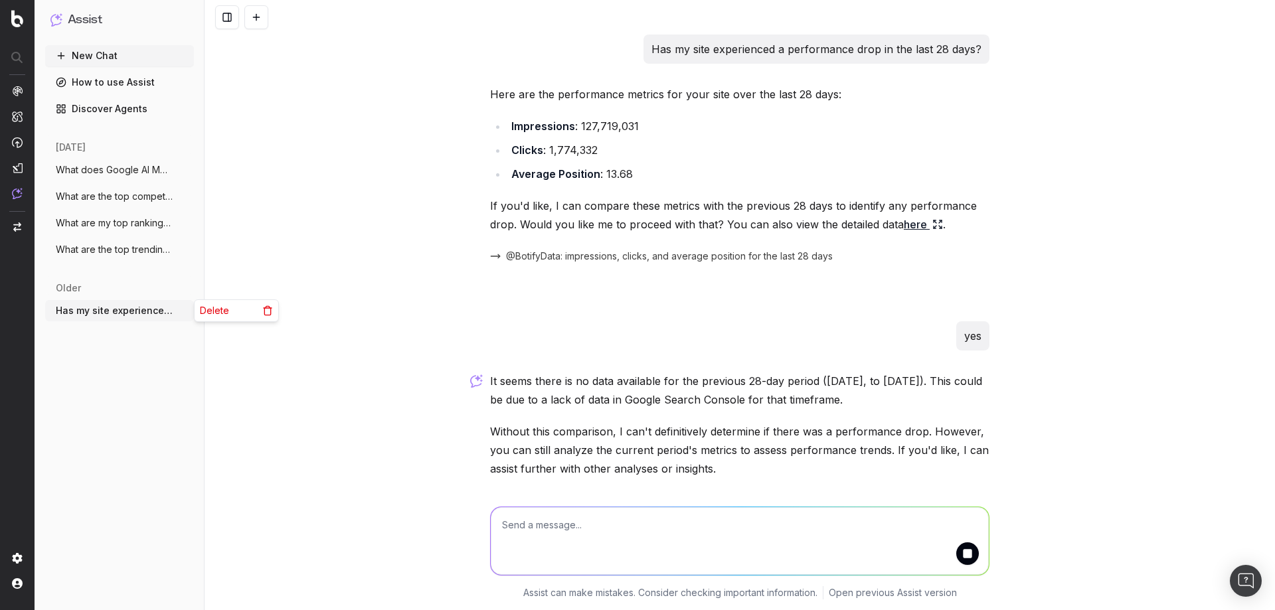
click at [185, 310] on icon "button" at bounding box center [184, 311] width 11 height 11
click at [222, 314] on span "Delete" at bounding box center [214, 310] width 29 height 13
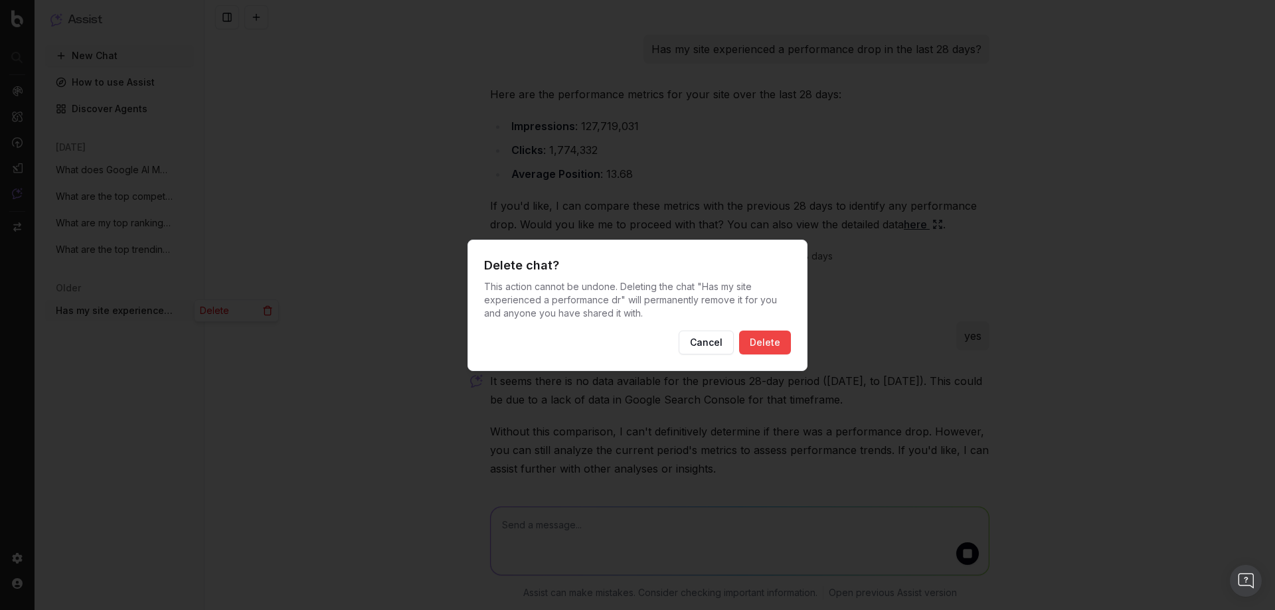
click at [788, 343] on button "Delete" at bounding box center [765, 343] width 52 height 24
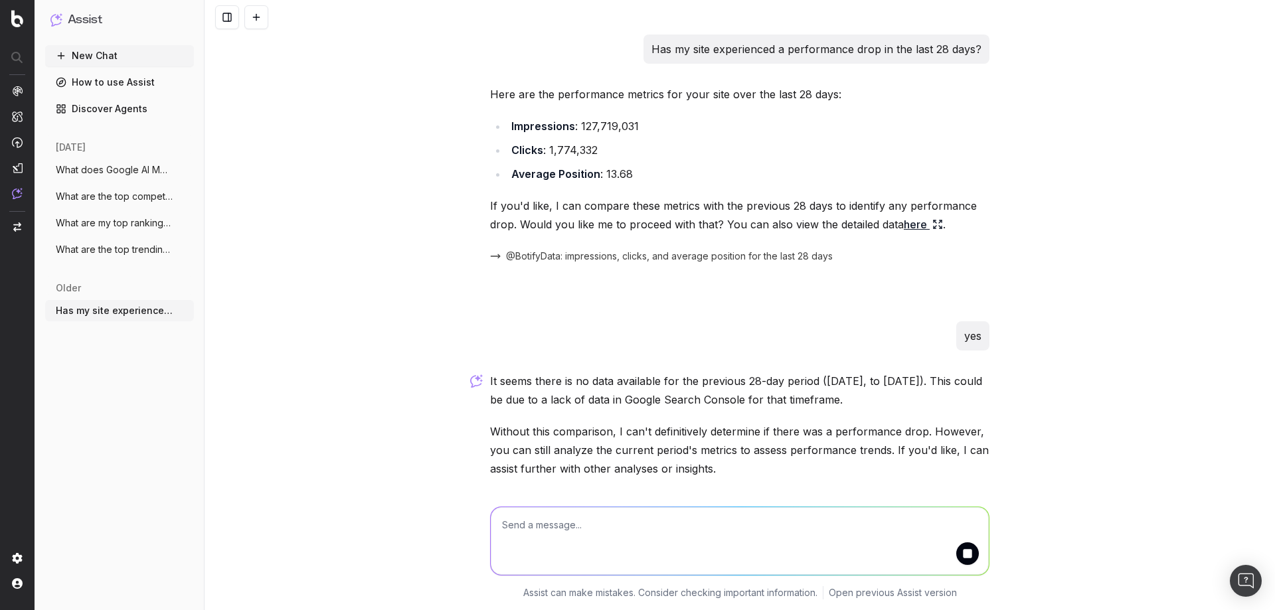
click at [110, 165] on span "What does Google AI Mode say about 'best" at bounding box center [114, 169] width 117 height 13
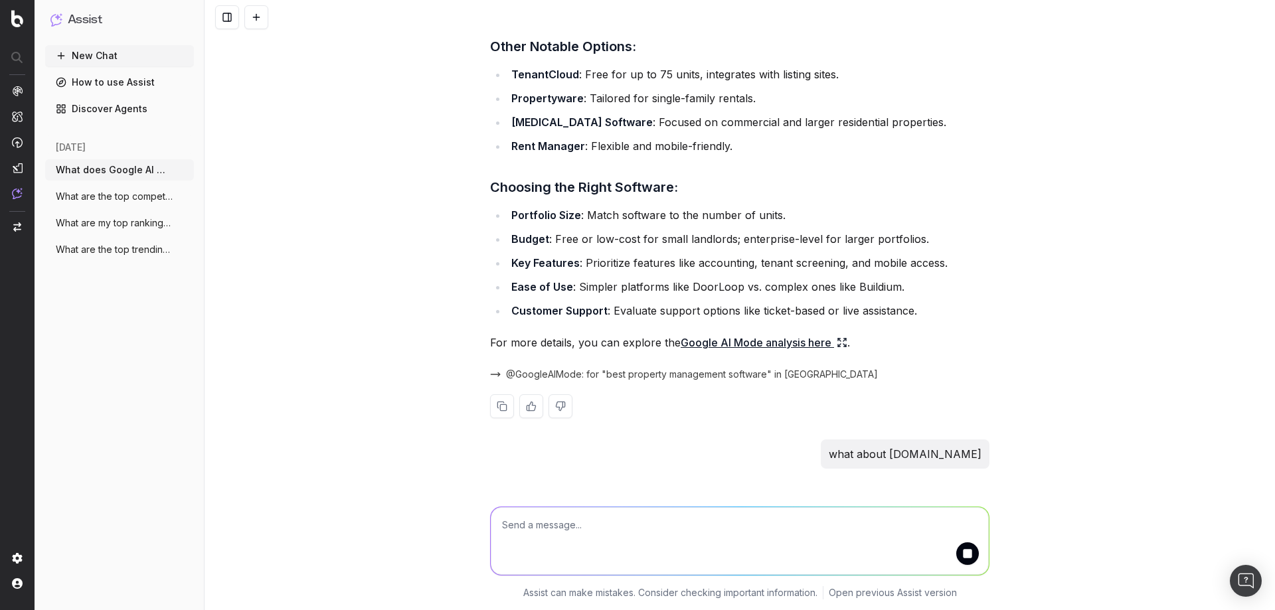
scroll to position [673, 0]
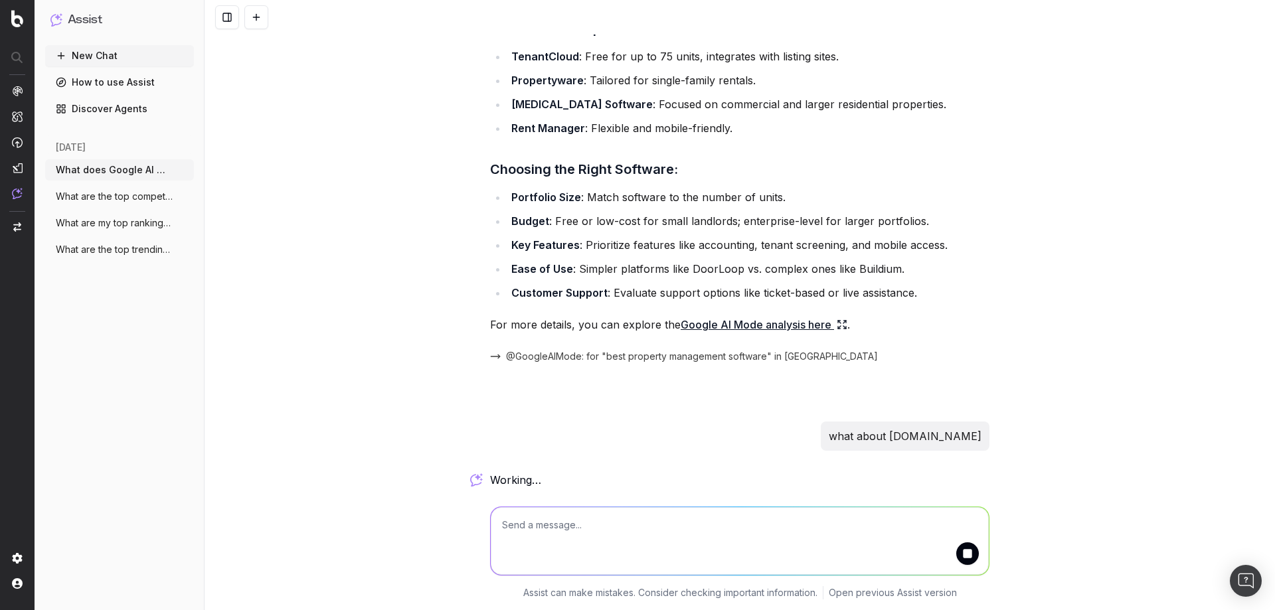
click at [114, 189] on button "What are the top competitors ranking for" at bounding box center [119, 196] width 149 height 21
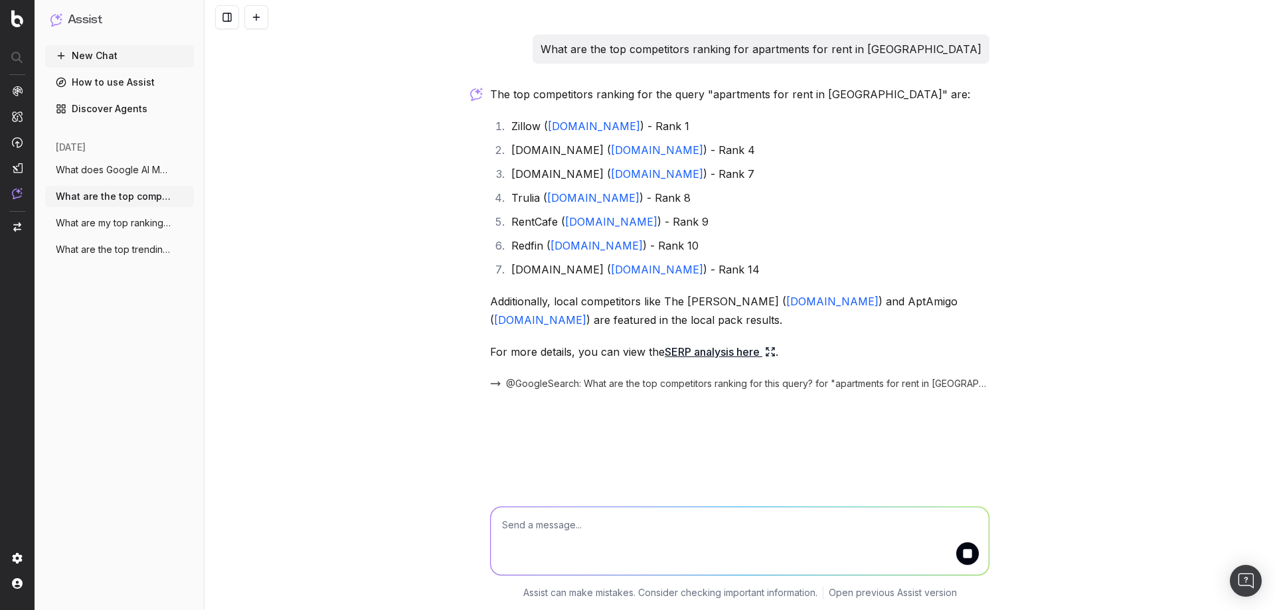
click at [116, 170] on span "What does Google AI Mode say about 'best" at bounding box center [114, 169] width 117 height 13
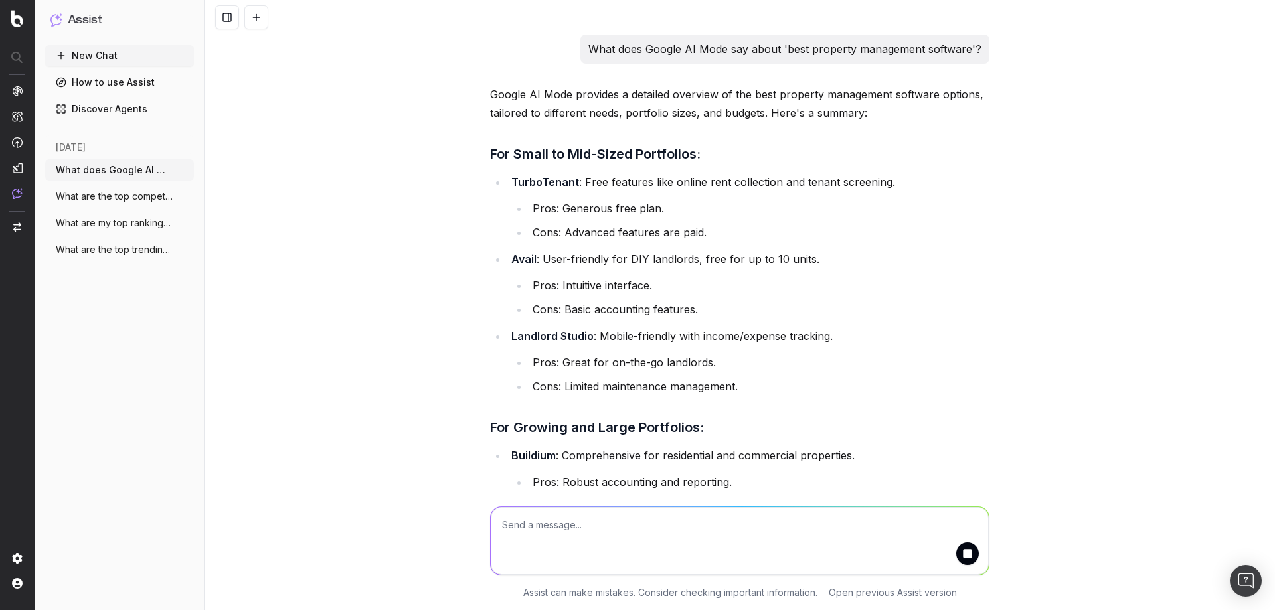
scroll to position [673, 0]
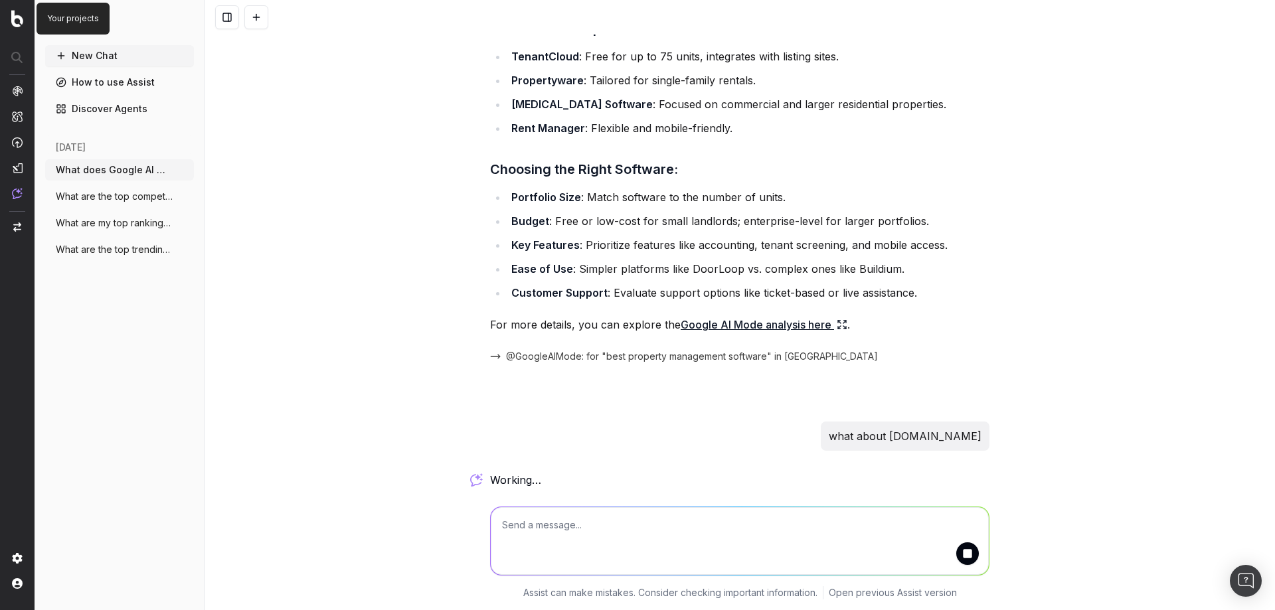
click at [17, 13] on img at bounding box center [17, 18] width 12 height 17
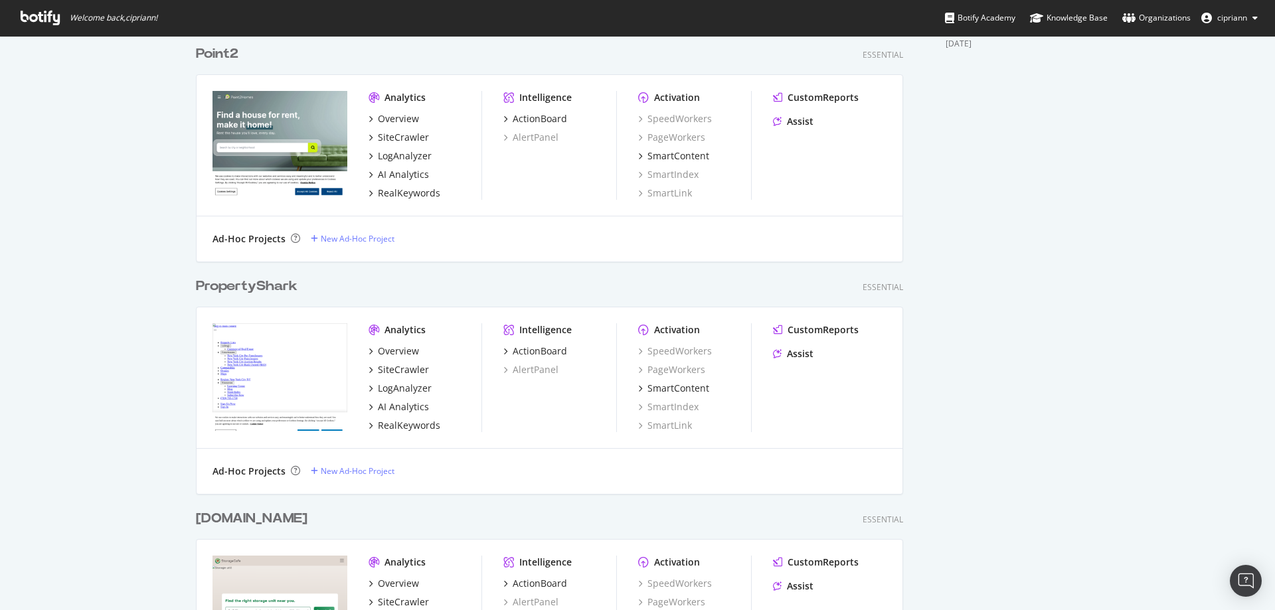
scroll to position [542, 0]
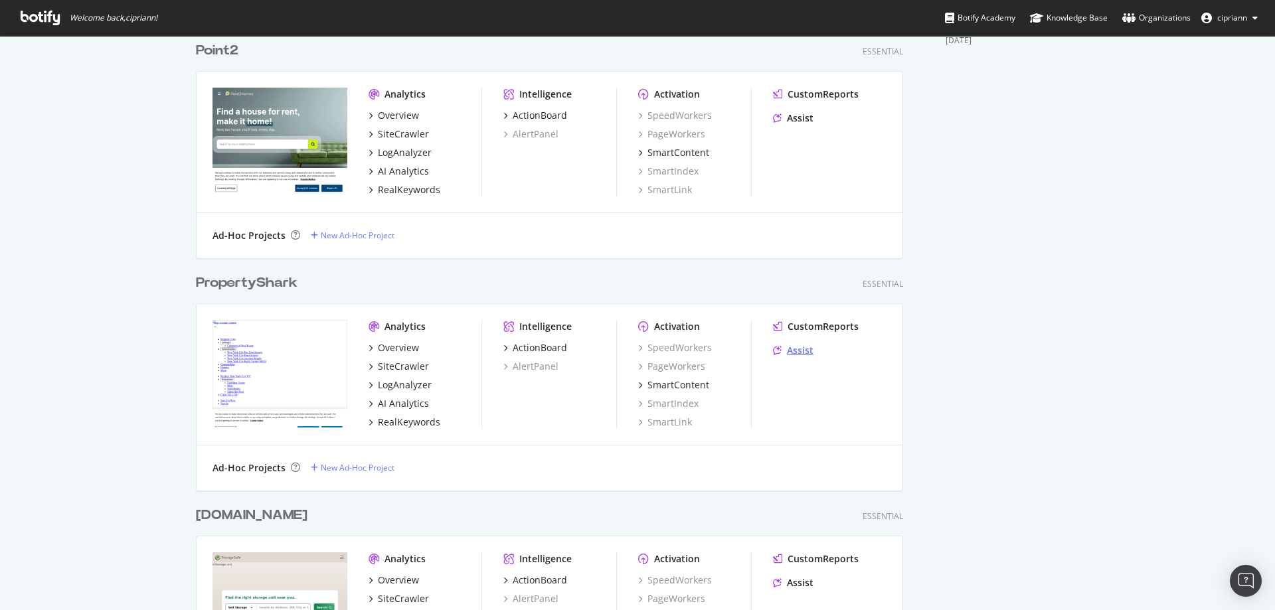
click at [802, 353] on div "Assist" at bounding box center [800, 350] width 27 height 13
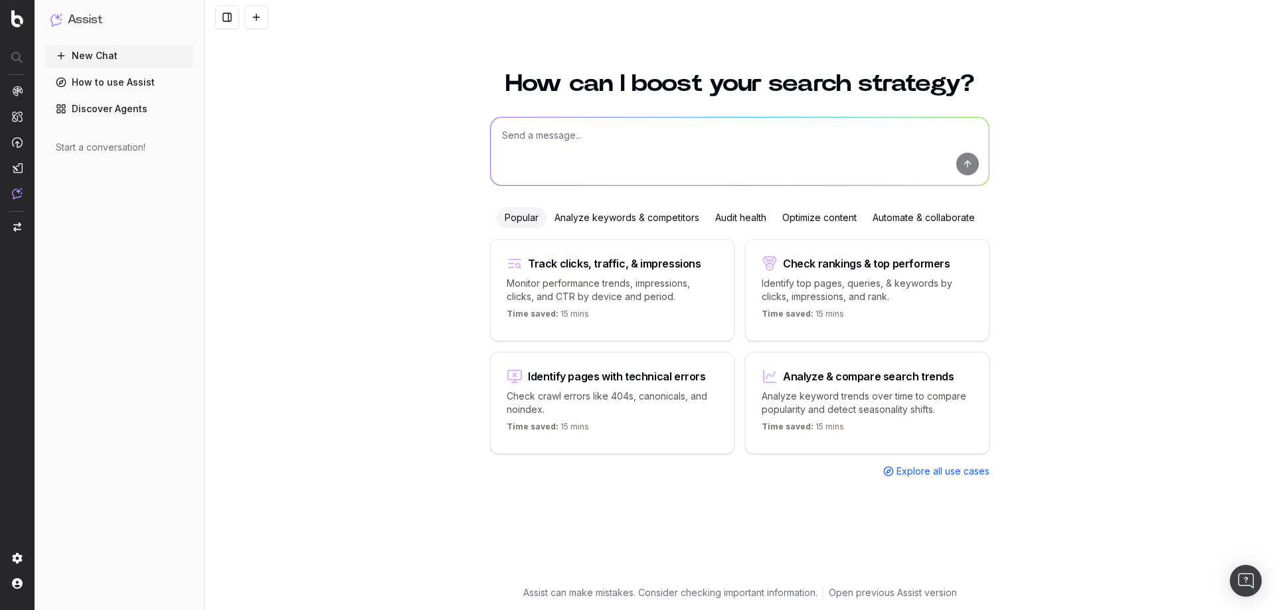
click at [628, 141] on textarea at bounding box center [740, 152] width 498 height 68
click at [642, 223] on div "Analyze keywords & competitors" at bounding box center [627, 217] width 161 height 21
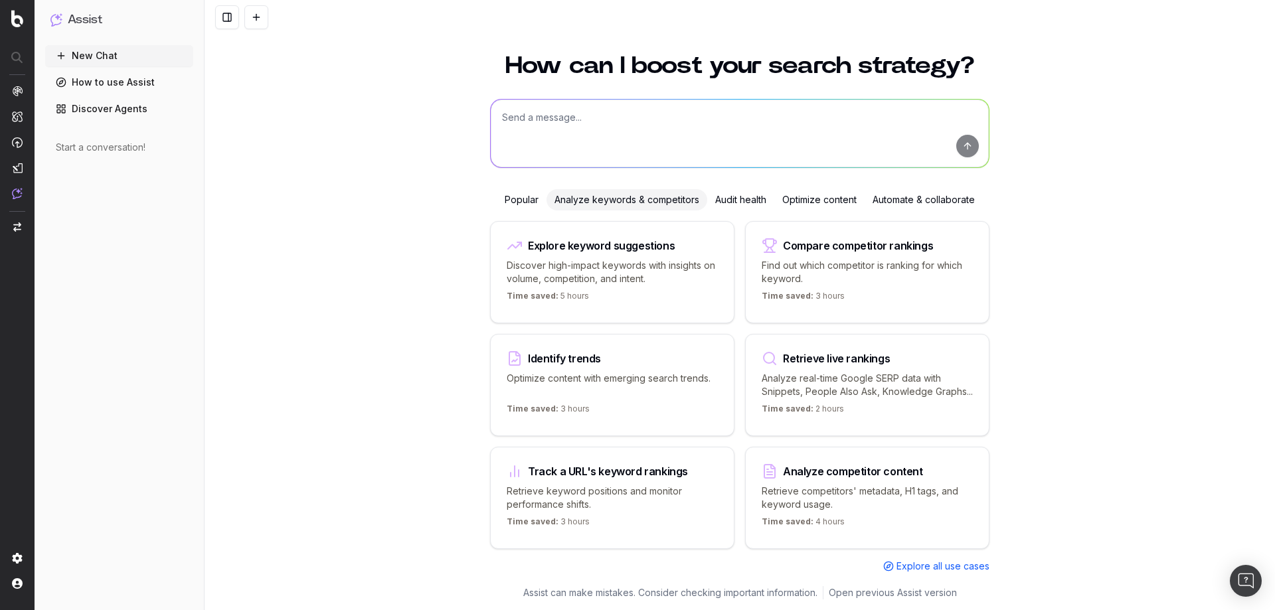
click at [899, 372] on p "Analyze real-time Google SERP data with Snippets, People Also Ask, Knowledge Gr…" at bounding box center [867, 385] width 211 height 27
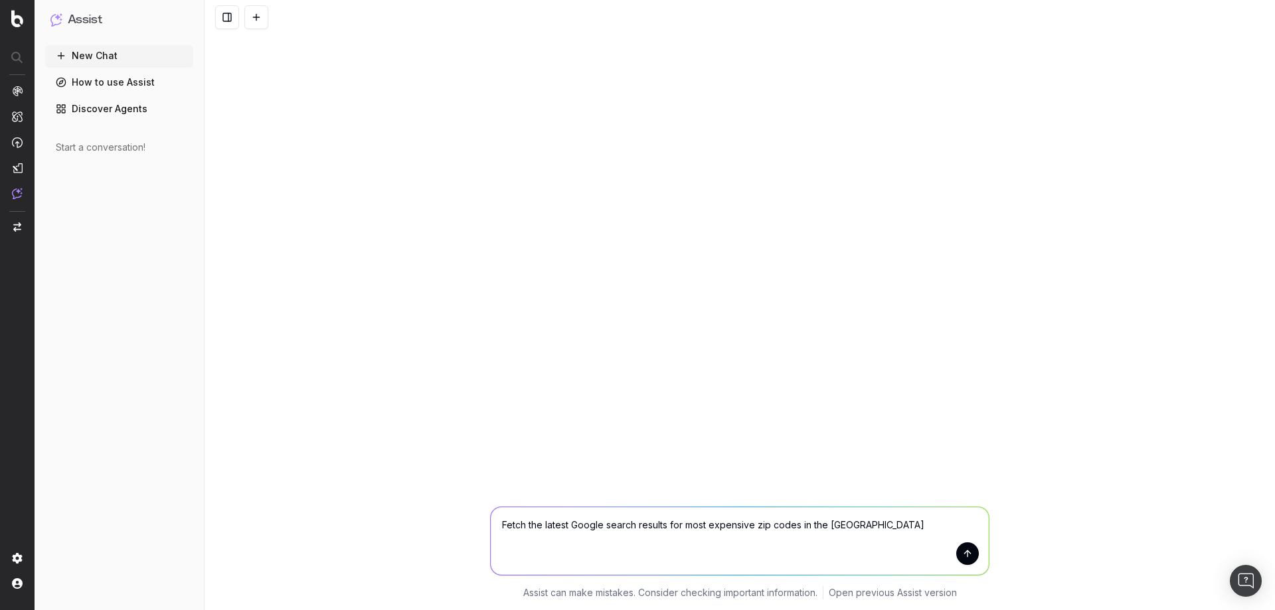
type textarea "Fetch the latest Google search results for most expensive zip codes in the [GEO…"
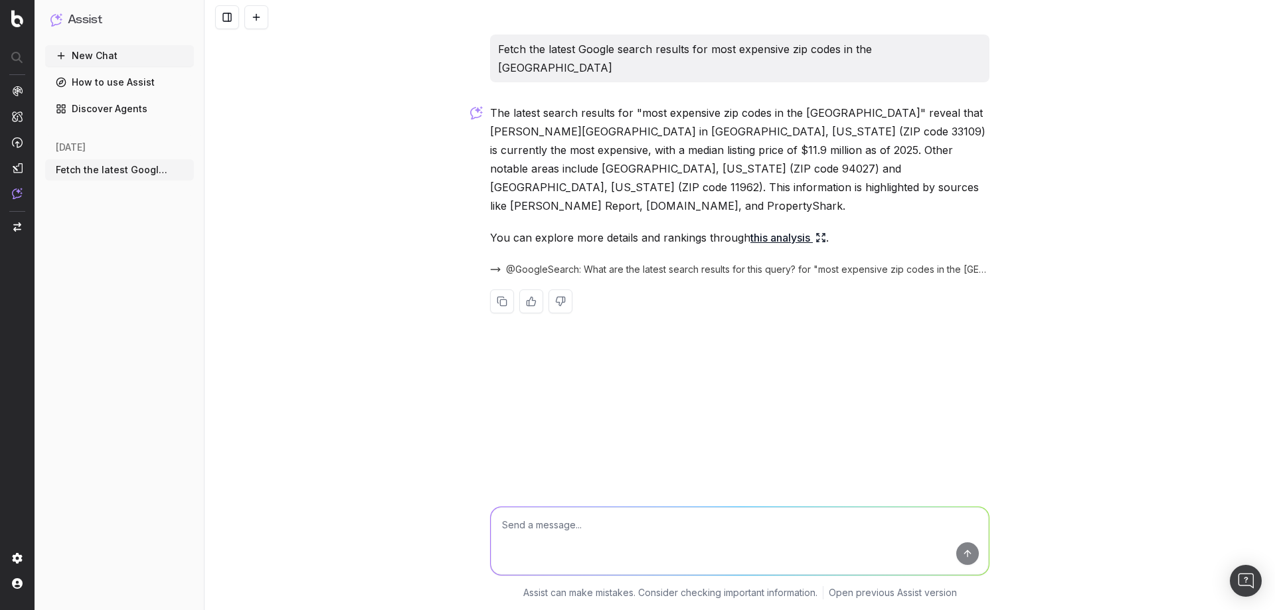
click at [784, 229] on link "this analysis" at bounding box center [789, 238] width 76 height 19
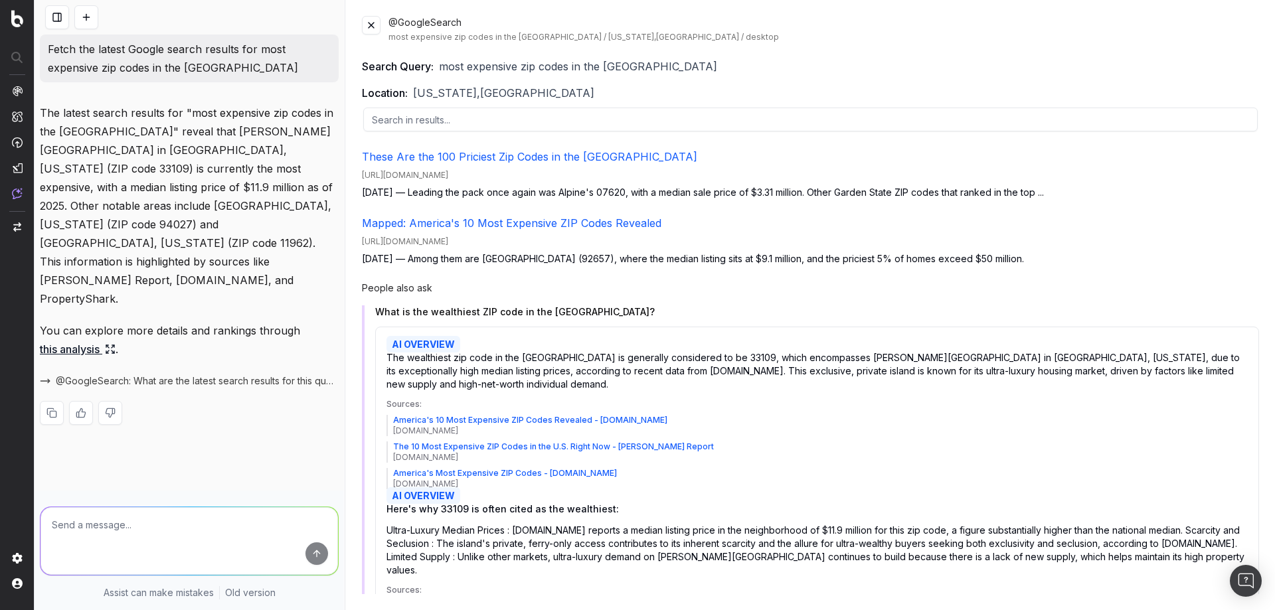
click at [602, 70] on span "most expensive zip codes in the [GEOGRAPHIC_DATA]" at bounding box center [578, 66] width 278 height 16
